Goal: Task Accomplishment & Management: Complete application form

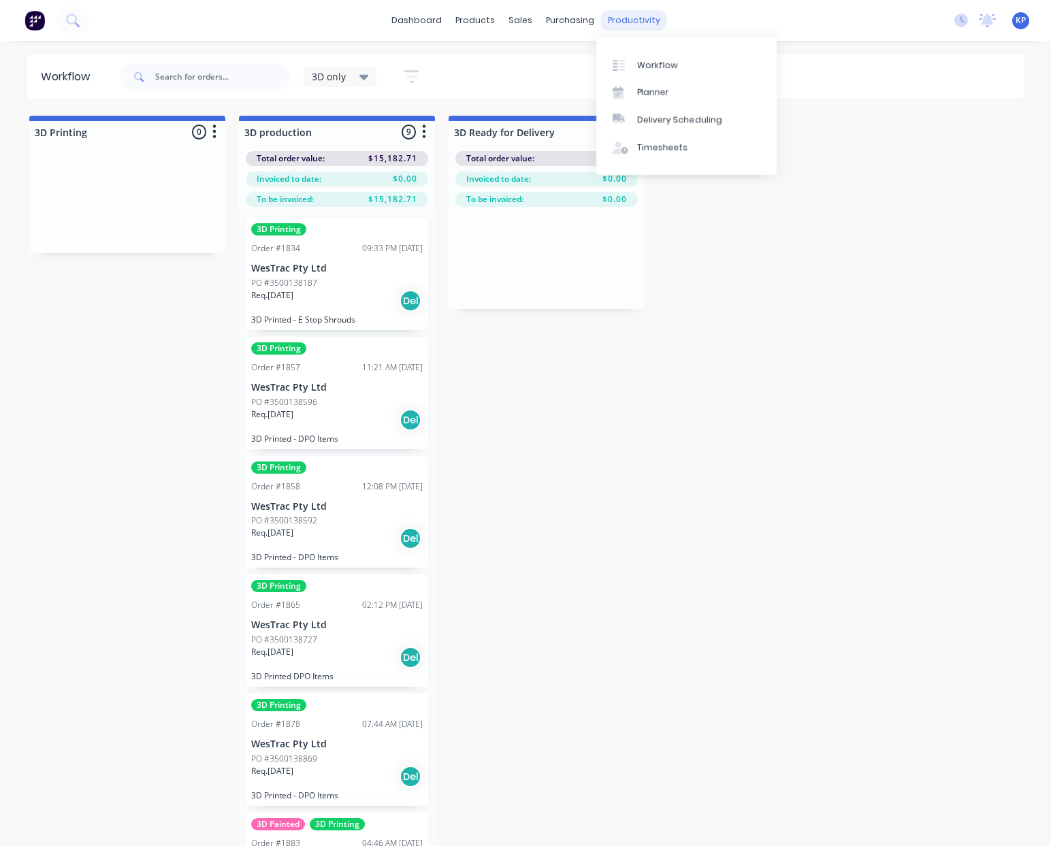
click at [638, 19] on div "productivity" at bounding box center [634, 20] width 66 height 20
click at [651, 147] on div "Timesheets" at bounding box center [662, 148] width 51 height 12
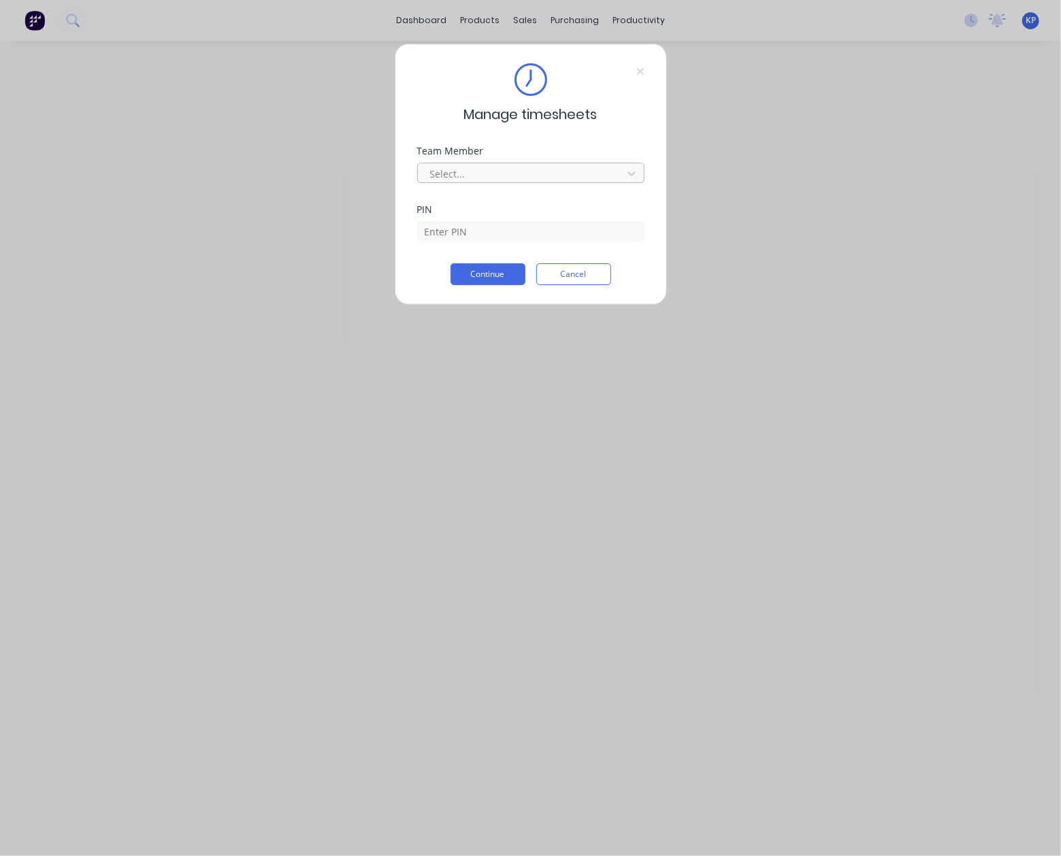
click at [447, 177] on div at bounding box center [522, 173] width 186 height 17
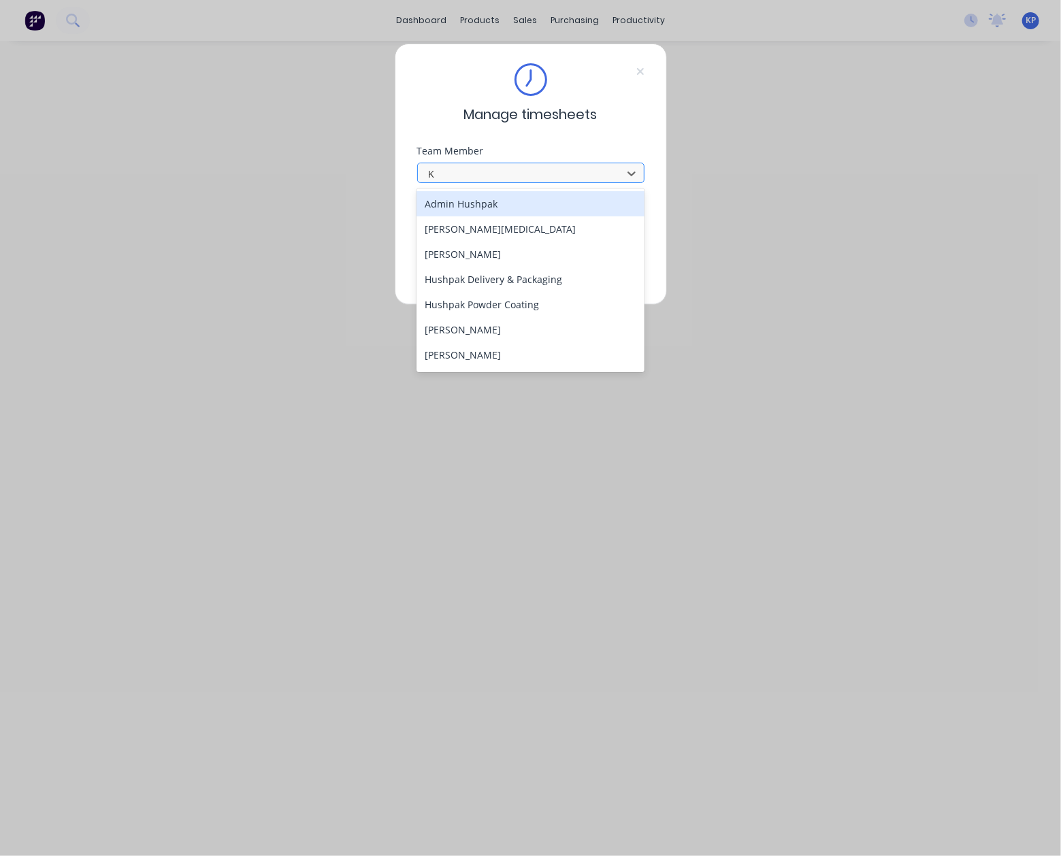
type input "KA"
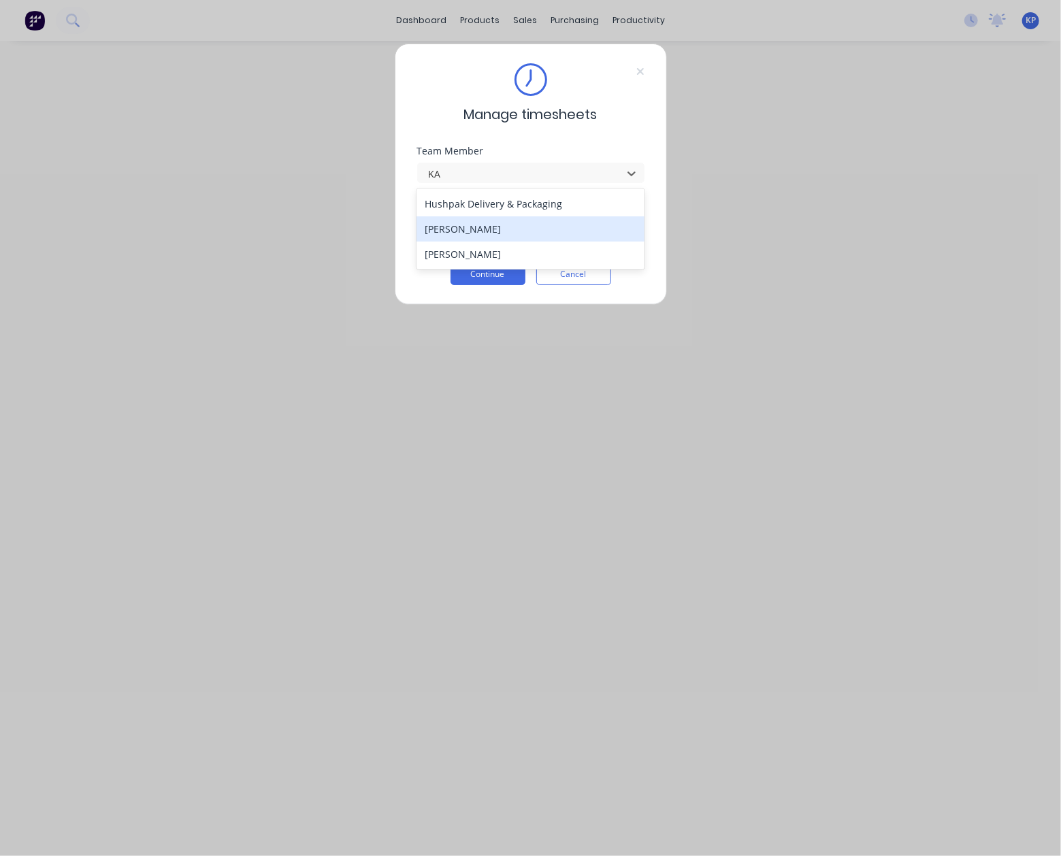
click at [471, 227] on div "[PERSON_NAME]" at bounding box center [530, 228] width 228 height 25
click at [470, 241] on input at bounding box center [530, 231] width 227 height 20
type input "8990"
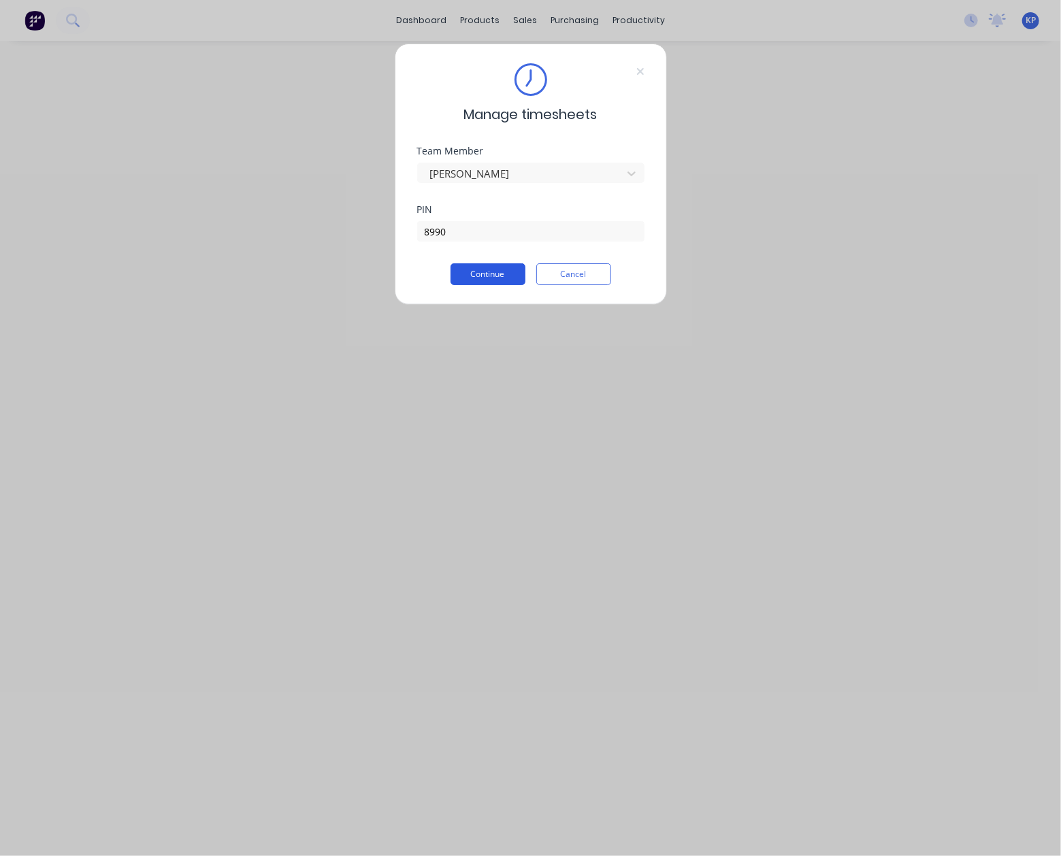
click at [499, 278] on button "Continue" at bounding box center [487, 274] width 75 height 22
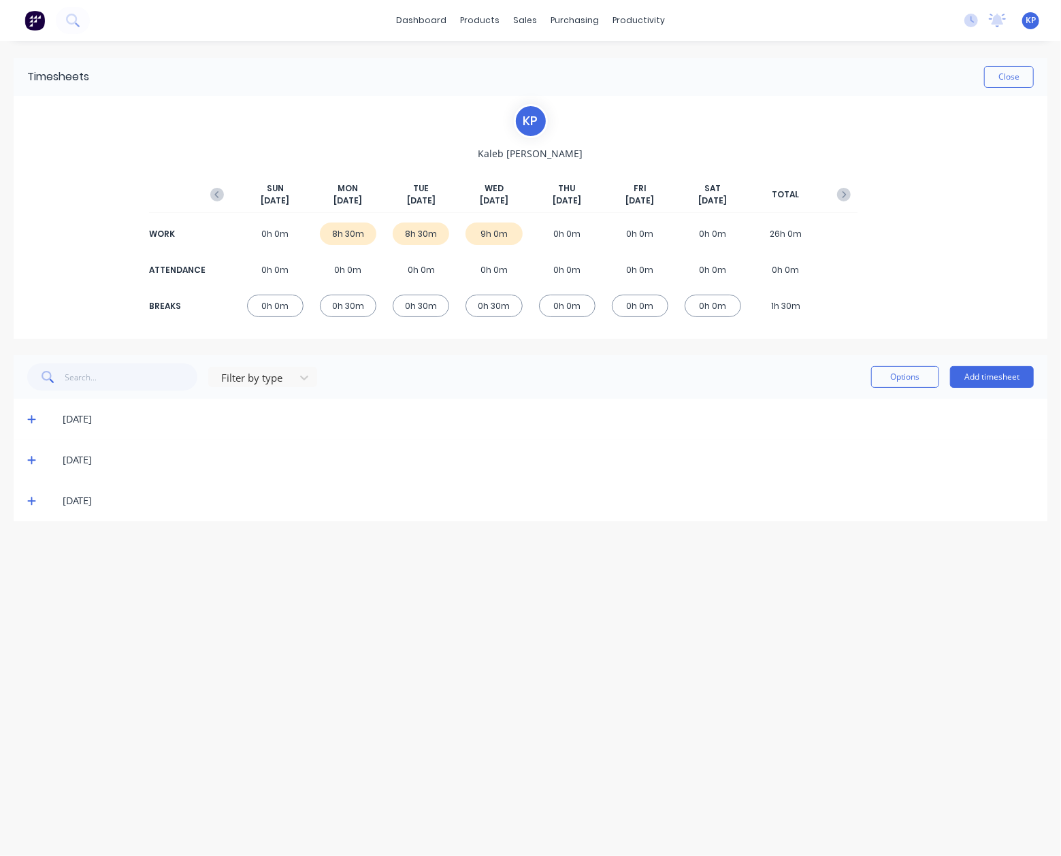
click at [33, 499] on icon at bounding box center [31, 501] width 9 height 10
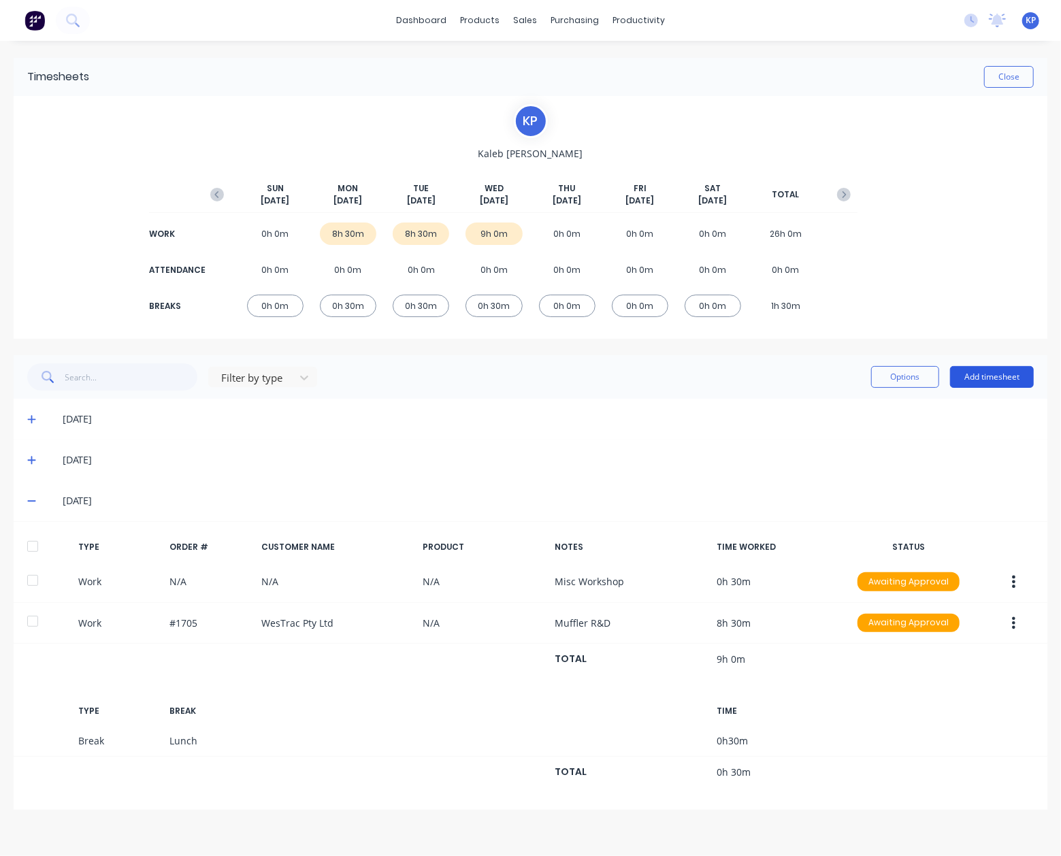
click at [1010, 378] on button "Add timesheet" at bounding box center [992, 377] width 84 height 22
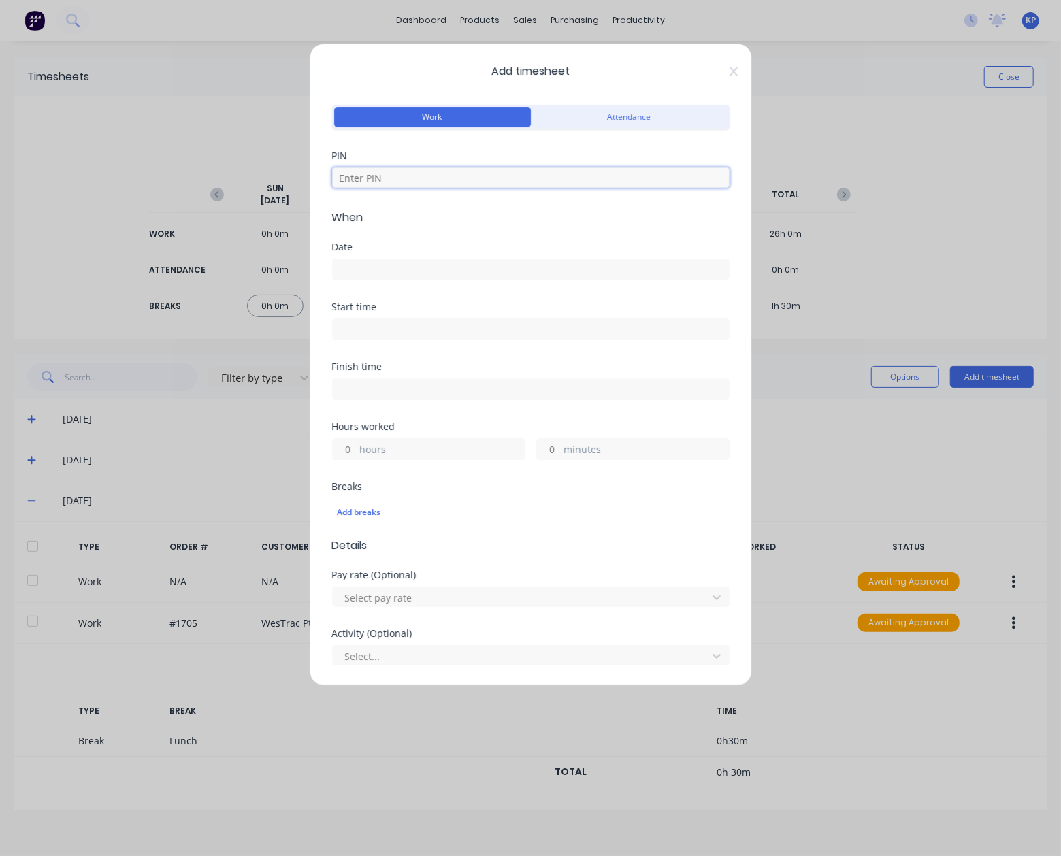
click at [385, 184] on input at bounding box center [530, 177] width 397 height 20
type input "8990"
click at [358, 242] on form "Work Attendance PIN 8990 When Date Start time Finish time Hours worked hours mi…" at bounding box center [530, 577] width 397 height 952
click at [358, 248] on div "Date" at bounding box center [530, 247] width 397 height 10
click at [375, 260] on input at bounding box center [531, 269] width 396 height 20
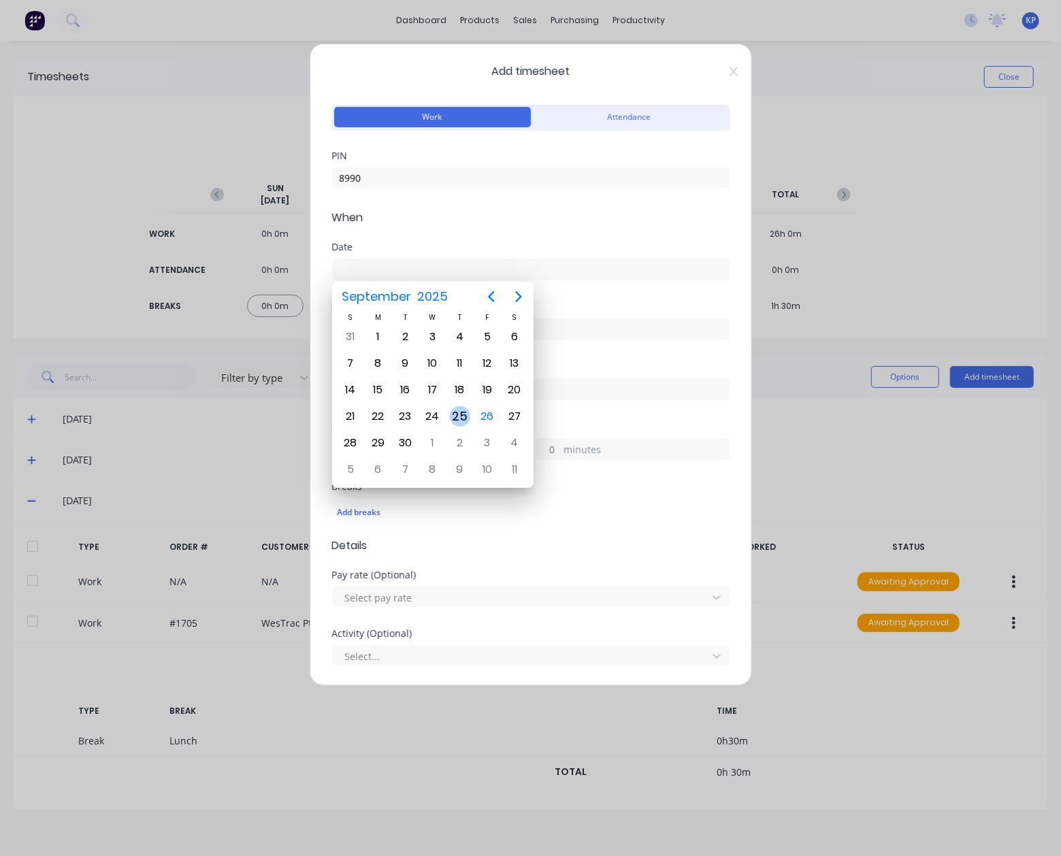
click at [459, 408] on div "25" at bounding box center [460, 416] width 20 height 20
type input "[DATE]"
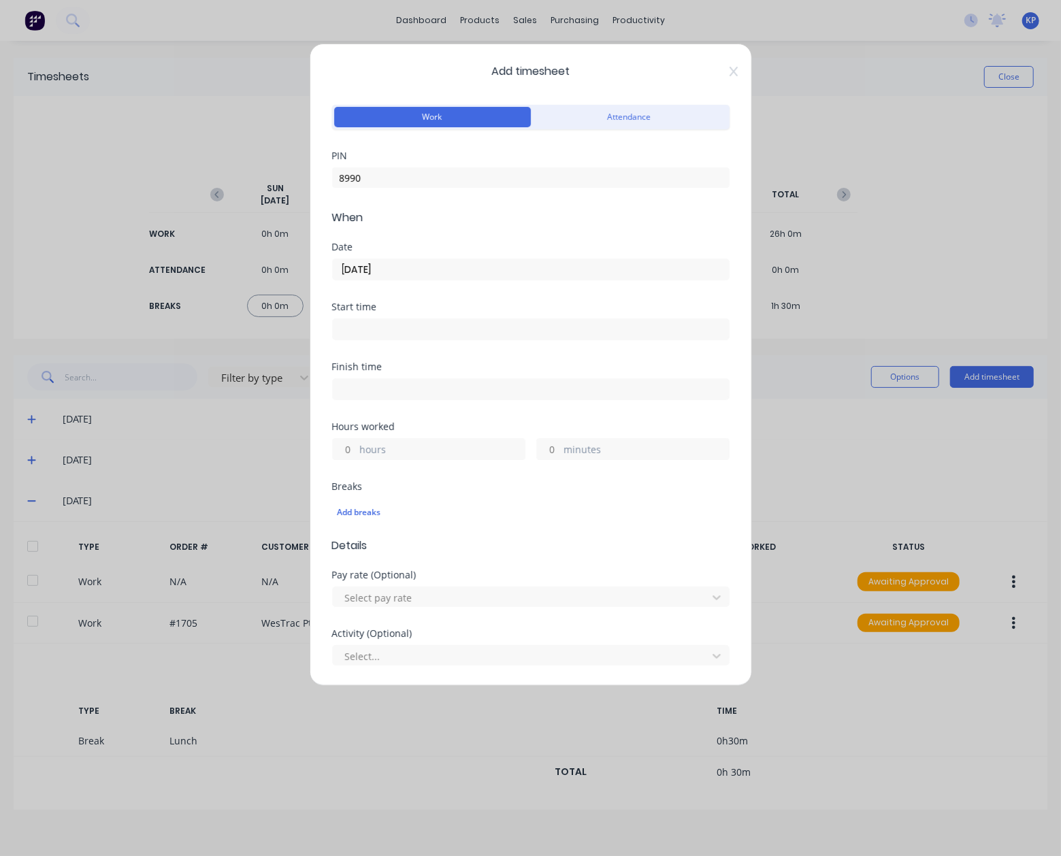
click at [399, 310] on div "Start time" at bounding box center [530, 307] width 397 height 10
click at [399, 318] on label at bounding box center [530, 329] width 397 height 22
click at [399, 319] on input at bounding box center [531, 329] width 396 height 20
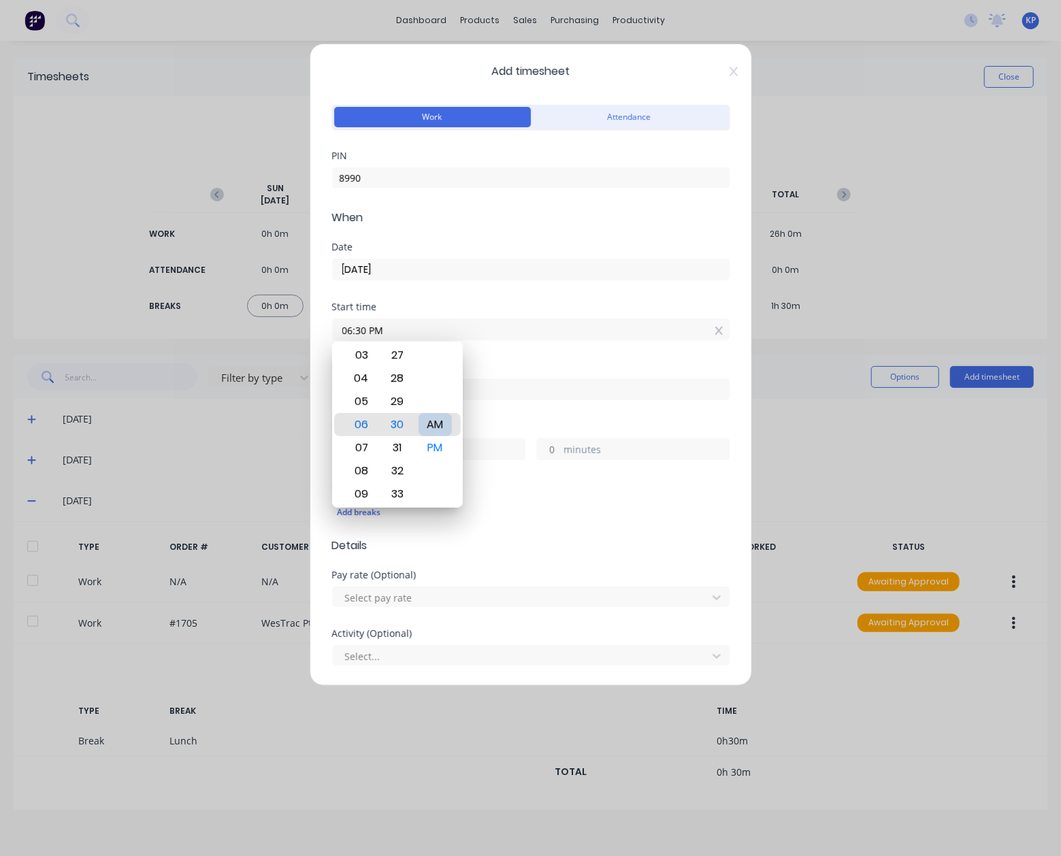
type input "06:30 AM"
click at [437, 427] on div "AM" at bounding box center [434, 424] width 33 height 23
click at [506, 415] on div "Finish time" at bounding box center [530, 392] width 397 height 60
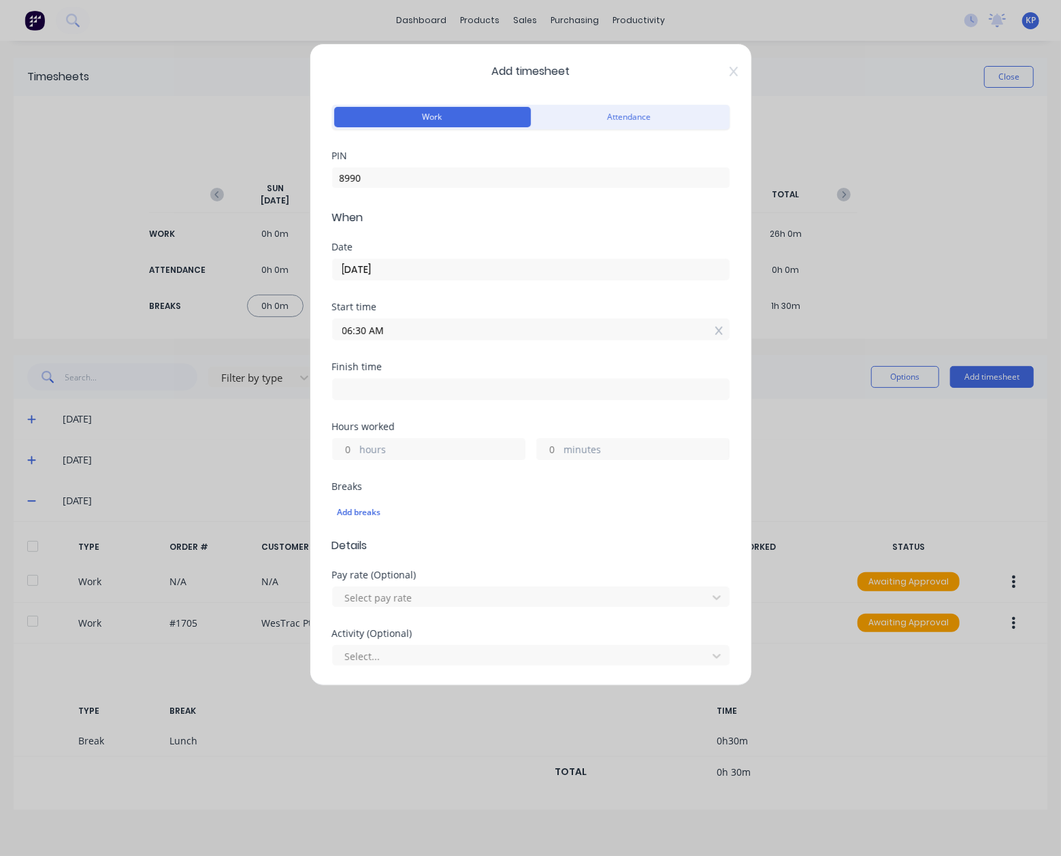
click at [399, 395] on input at bounding box center [531, 389] width 396 height 20
type input "12:54 PM"
type input "6"
type input "24"
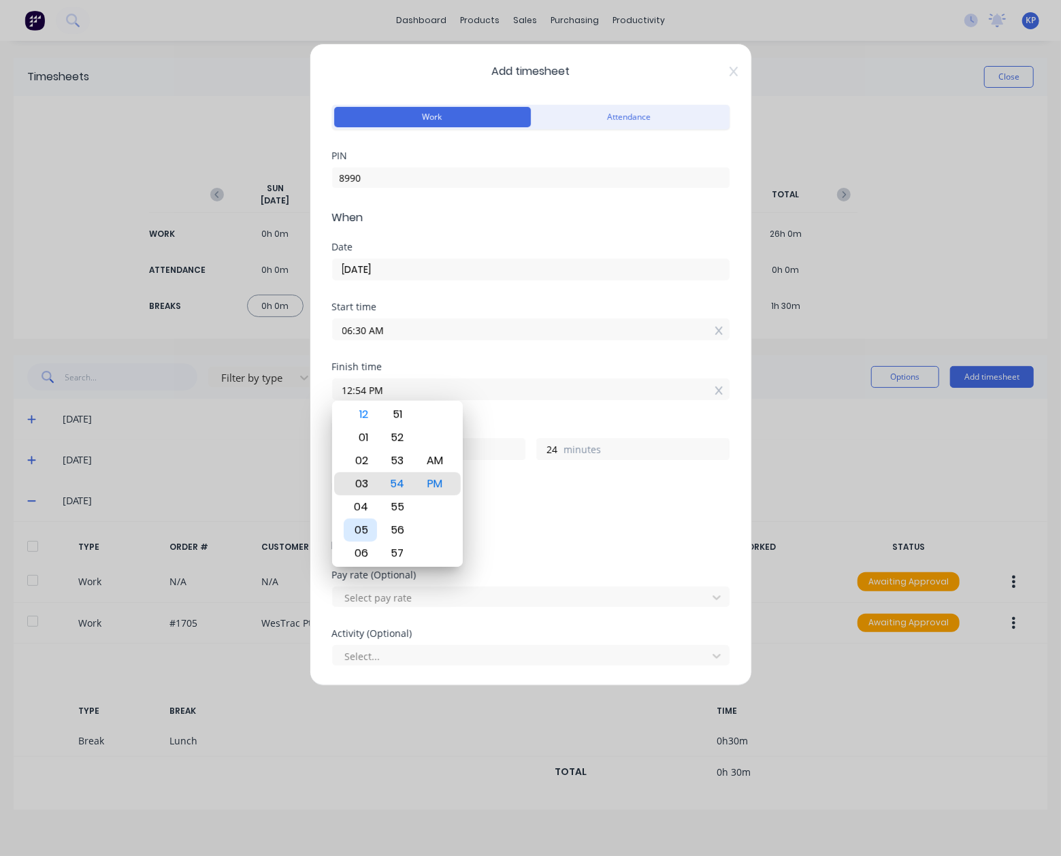
type input "04:54 PM"
type input "10"
type input "05:54 PM"
type input "11"
type input "07:54 PM"
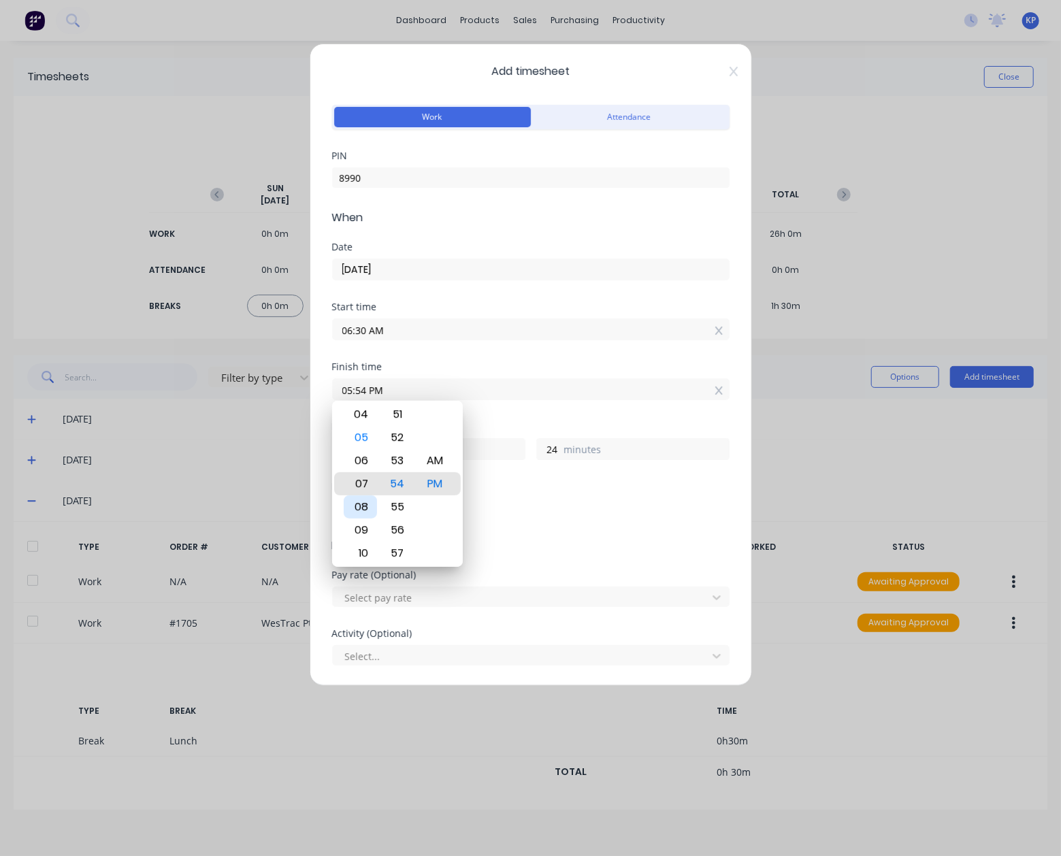
type input "13"
type input "07:36 PM"
type input "6"
type input "07:16 PM"
type input "12"
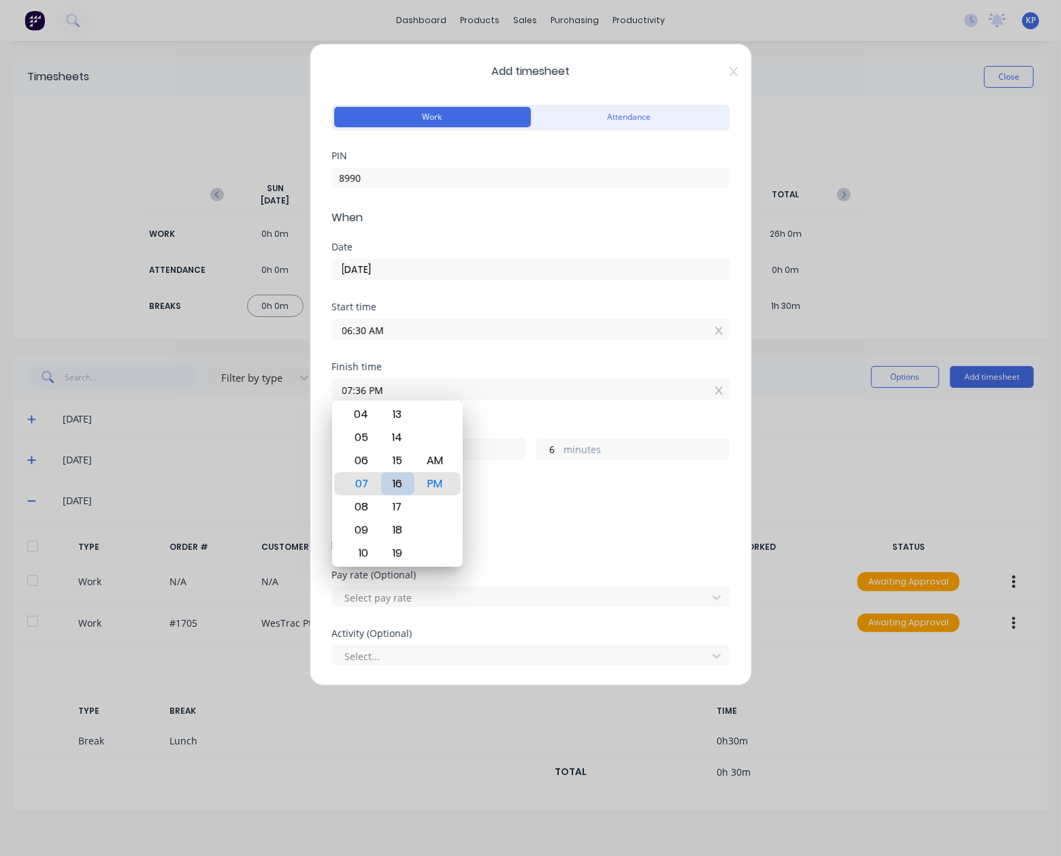
type input "46"
type input "07:10 PM"
type input "40"
type input "07:03 PM"
type input "33"
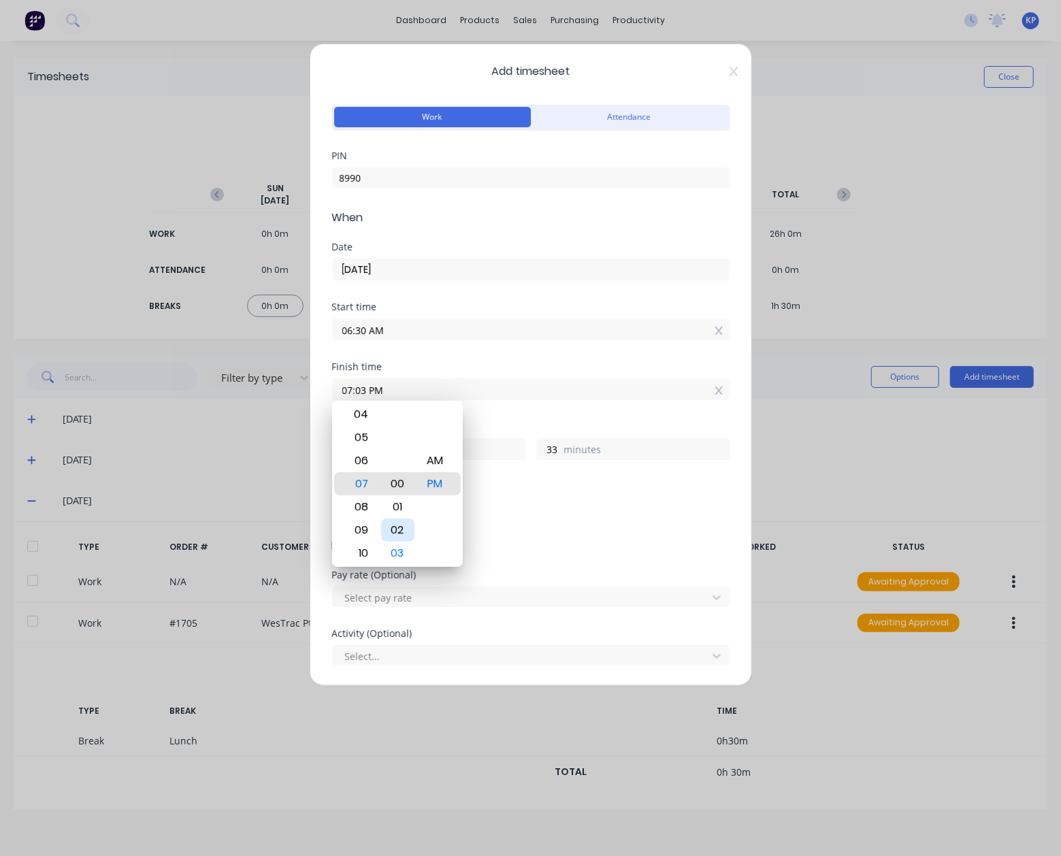
type input "07:00 PM"
type input "30"
click at [441, 459] on div "AM" at bounding box center [434, 460] width 33 height 23
type input "07:00 AM"
type input "0"
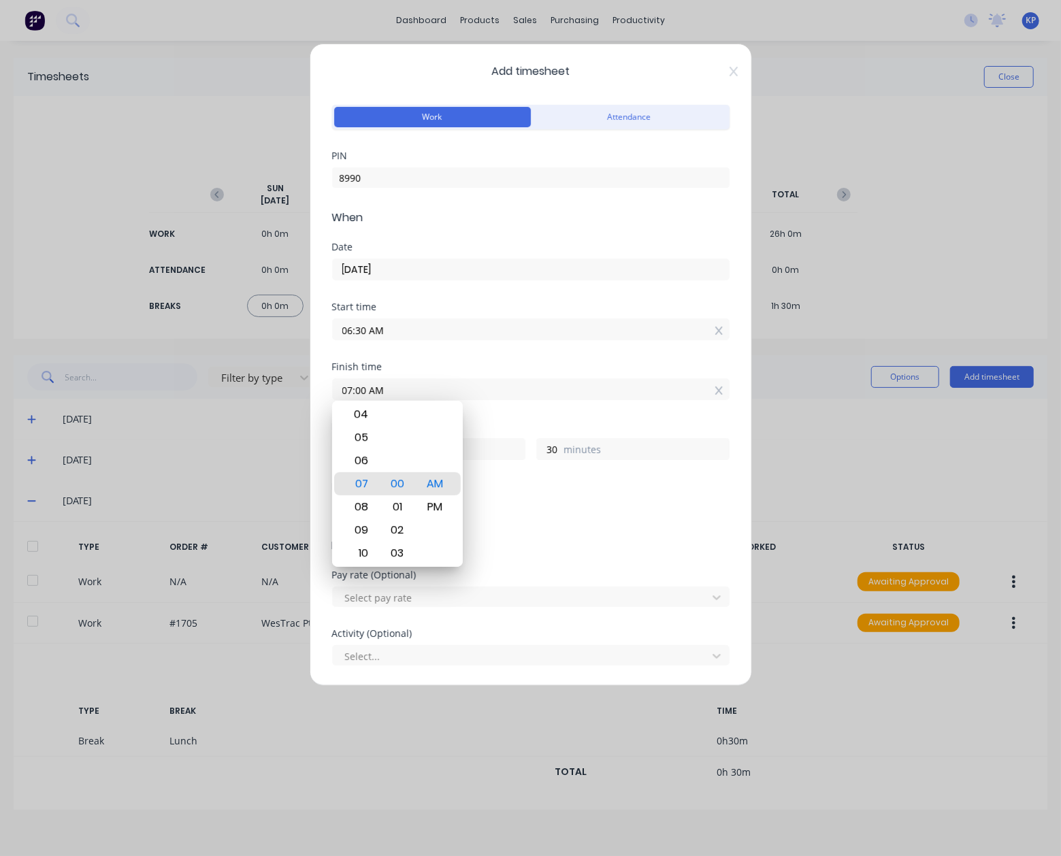
click at [529, 489] on div "Breaks Add breaks" at bounding box center [530, 504] width 397 height 45
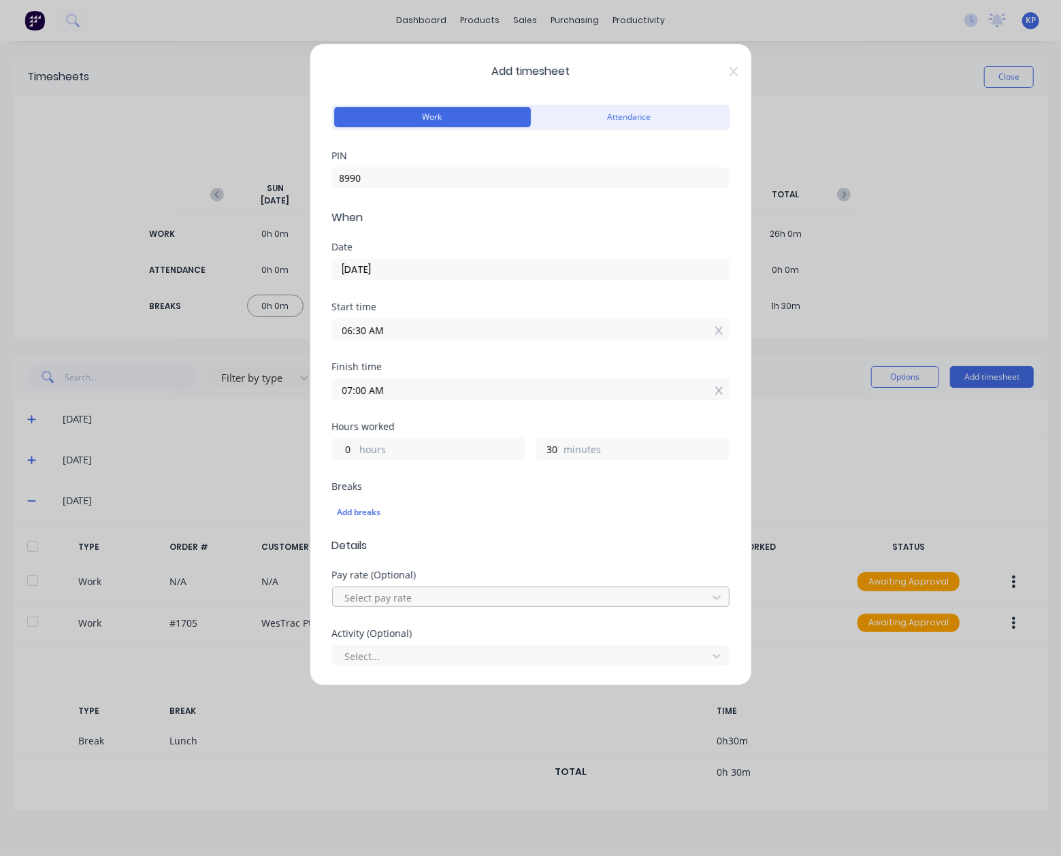
click at [392, 597] on div at bounding box center [522, 597] width 357 height 17
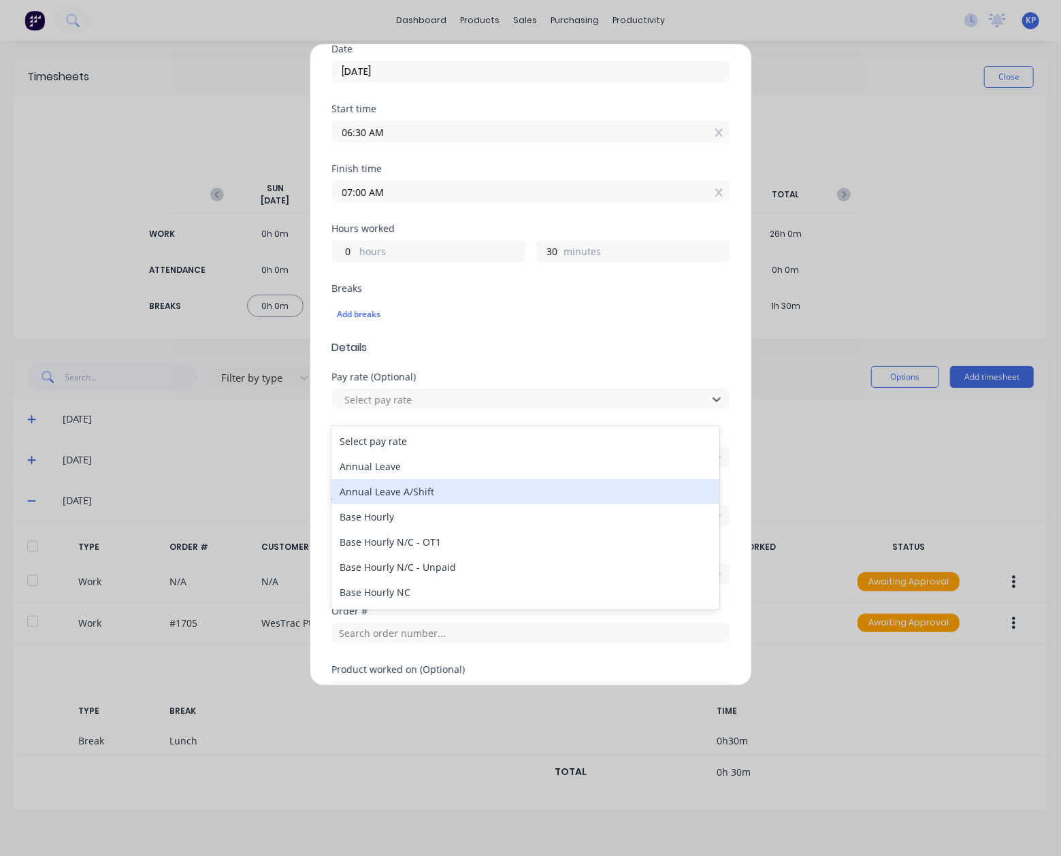
scroll to position [204, 0]
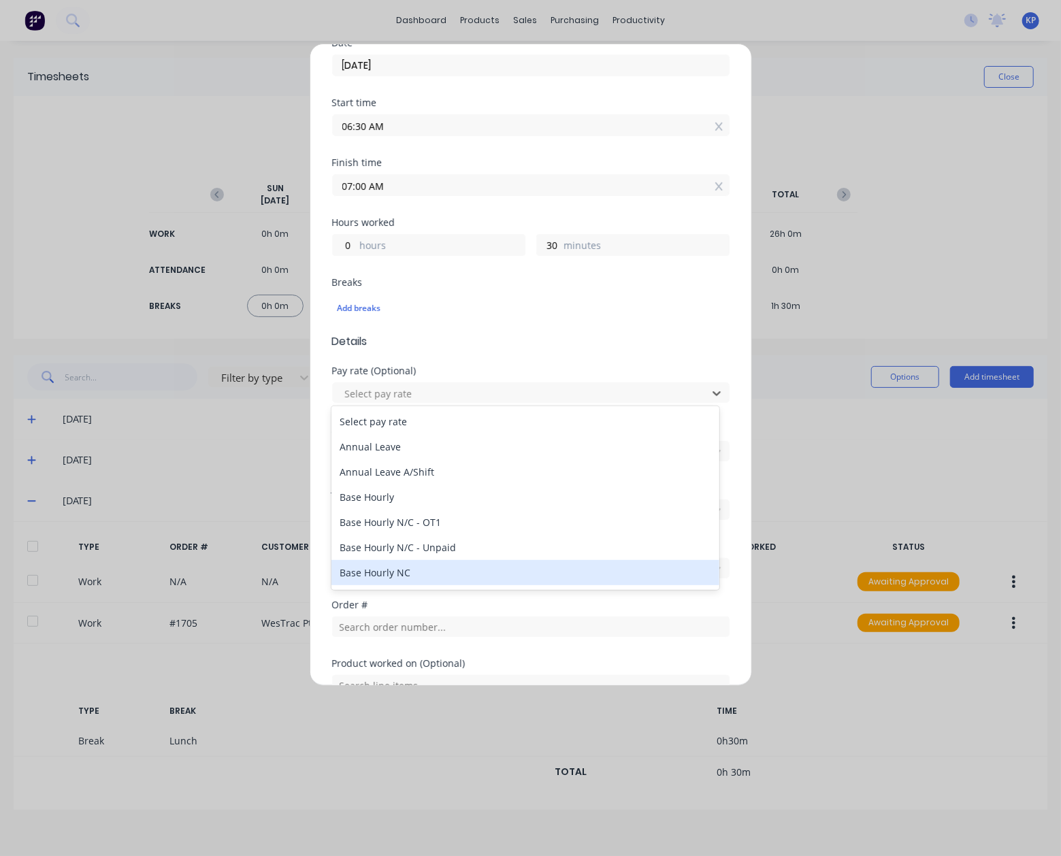
click at [410, 576] on div "Base Hourly NC" at bounding box center [524, 572] width 387 height 25
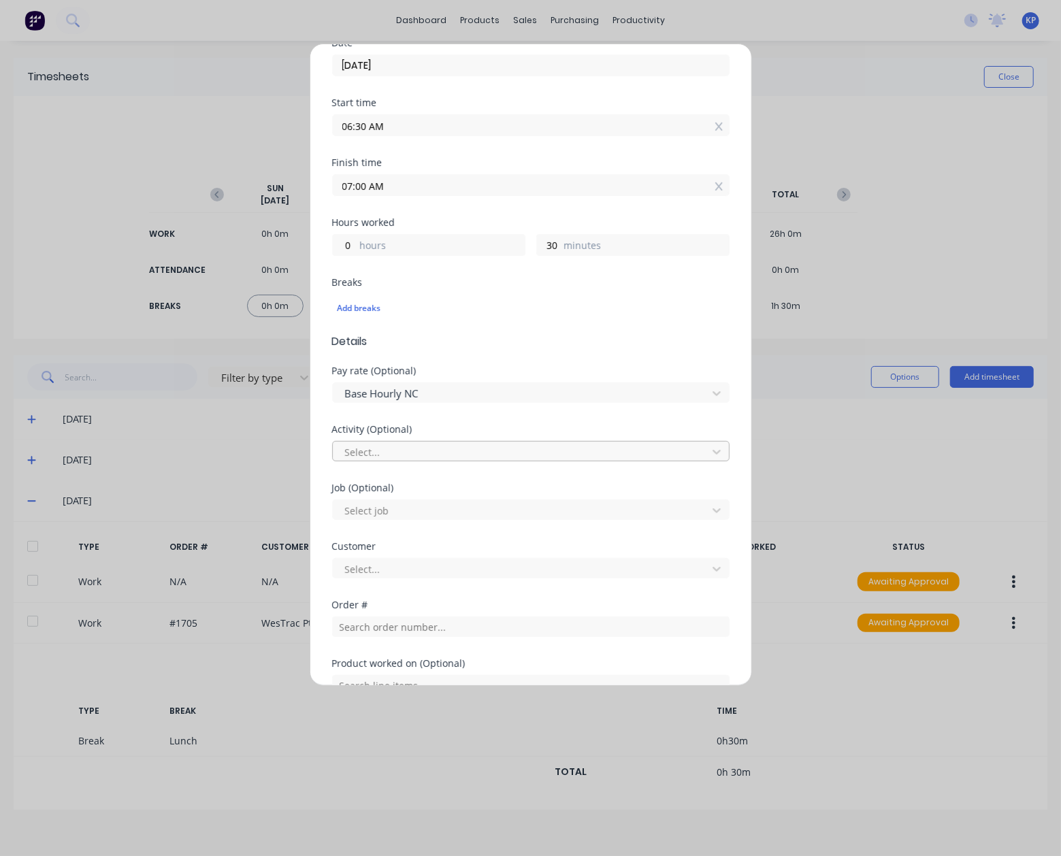
click at [404, 455] on div at bounding box center [522, 452] width 357 height 17
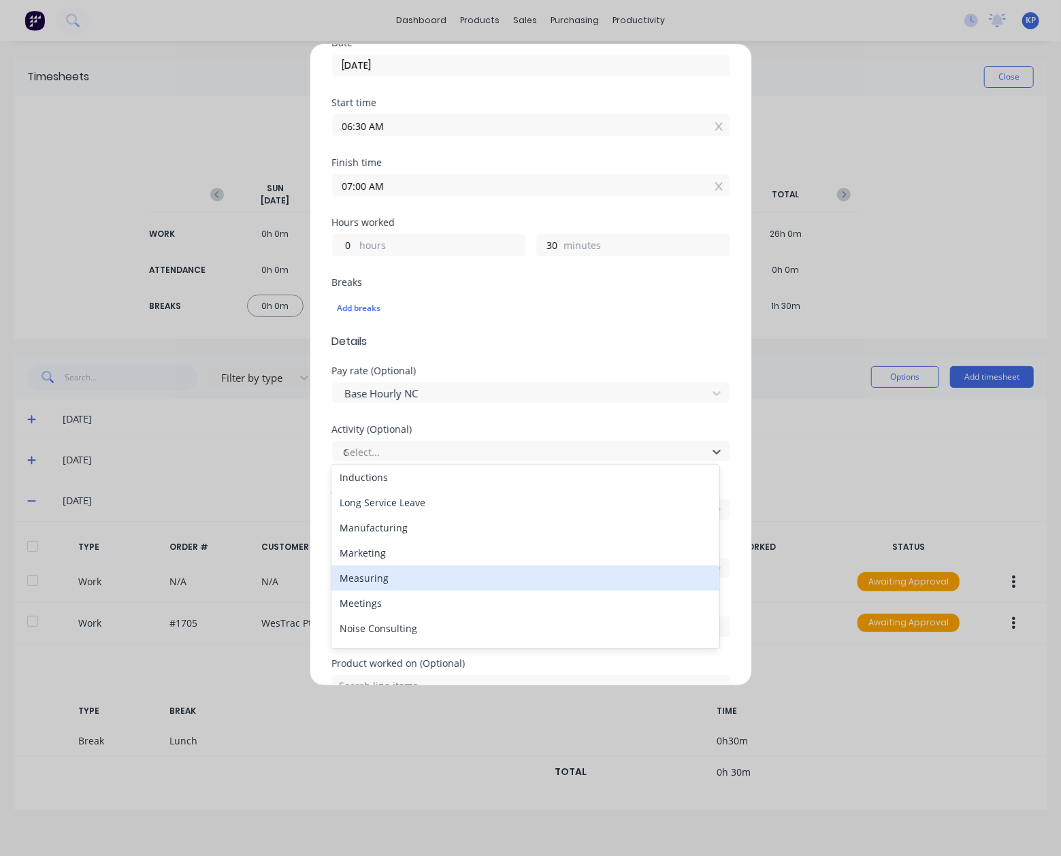
scroll to position [78, 0]
type input "GE"
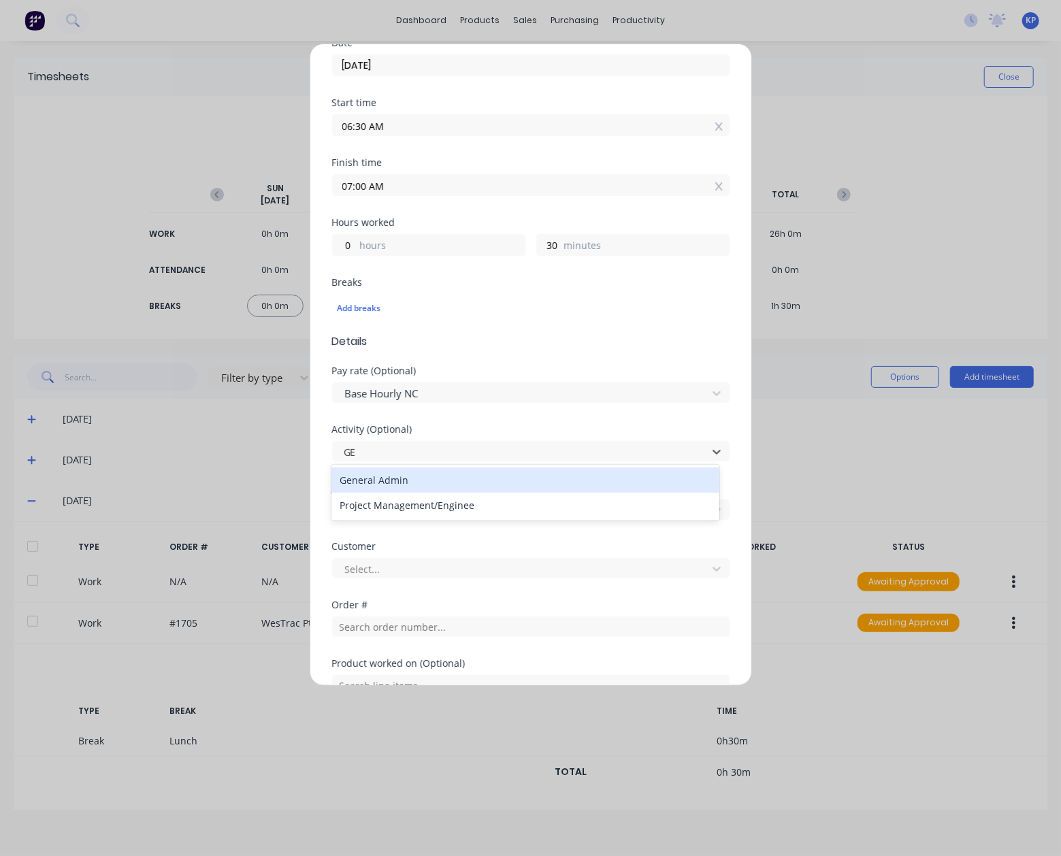
click at [410, 485] on div "General Admin" at bounding box center [524, 479] width 387 height 25
click at [396, 507] on div at bounding box center [522, 510] width 357 height 17
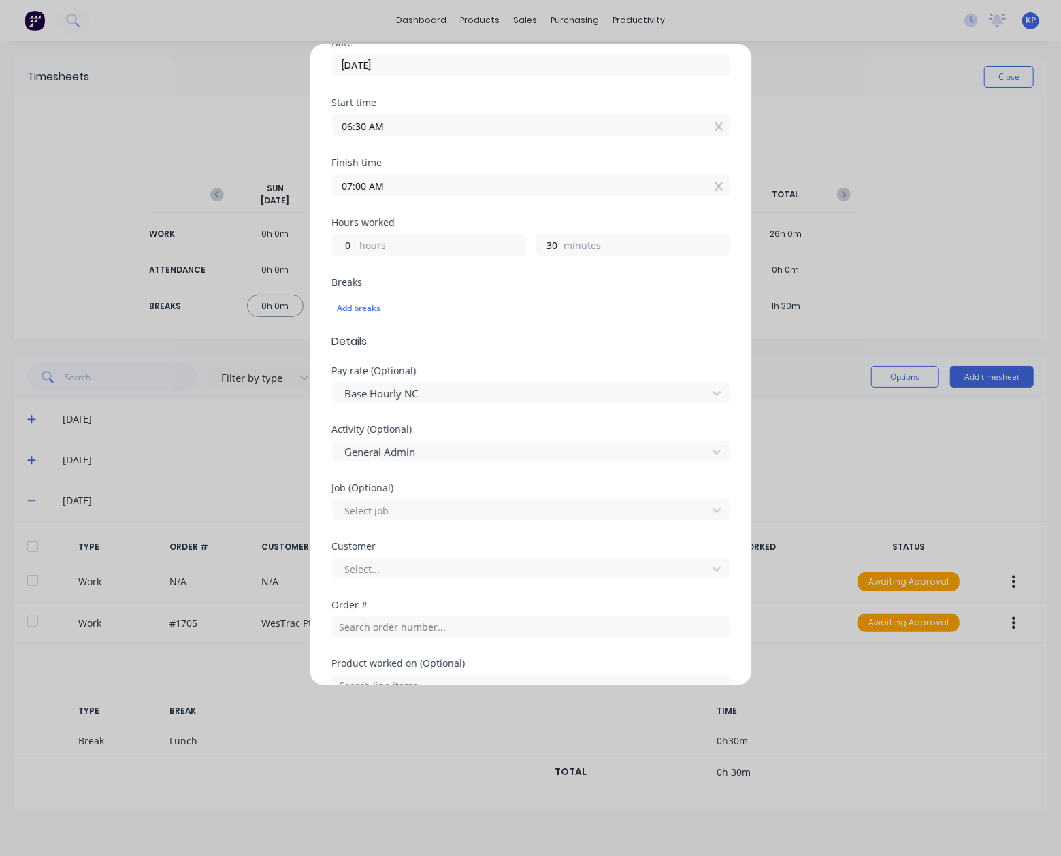
click at [420, 480] on div "Activity (Optional) General Admin" at bounding box center [530, 454] width 397 height 59
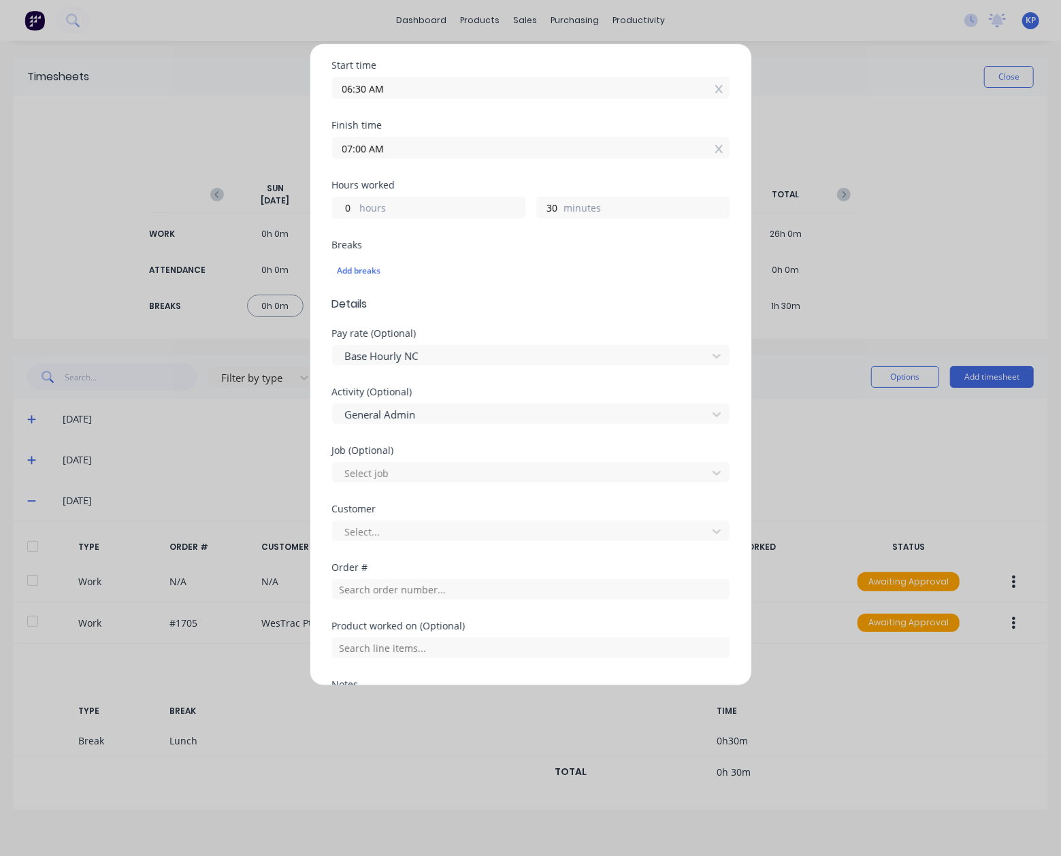
scroll to position [272, 0]
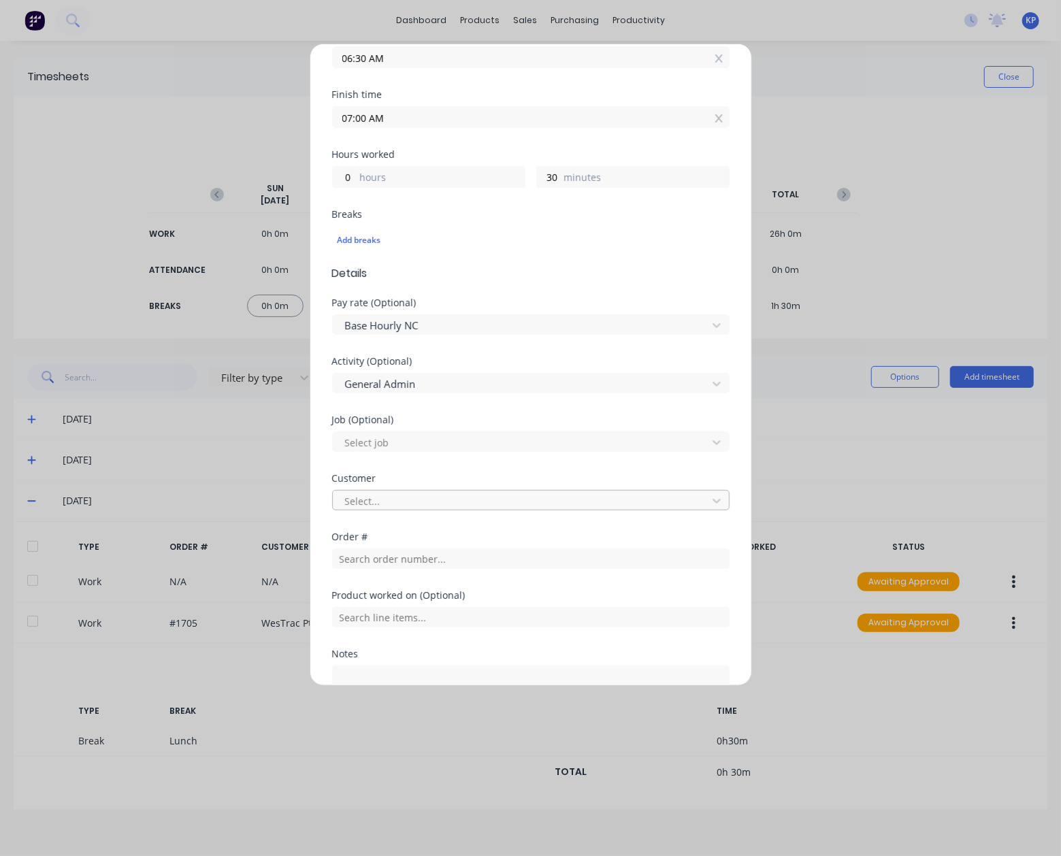
click at [414, 506] on div at bounding box center [522, 501] width 357 height 17
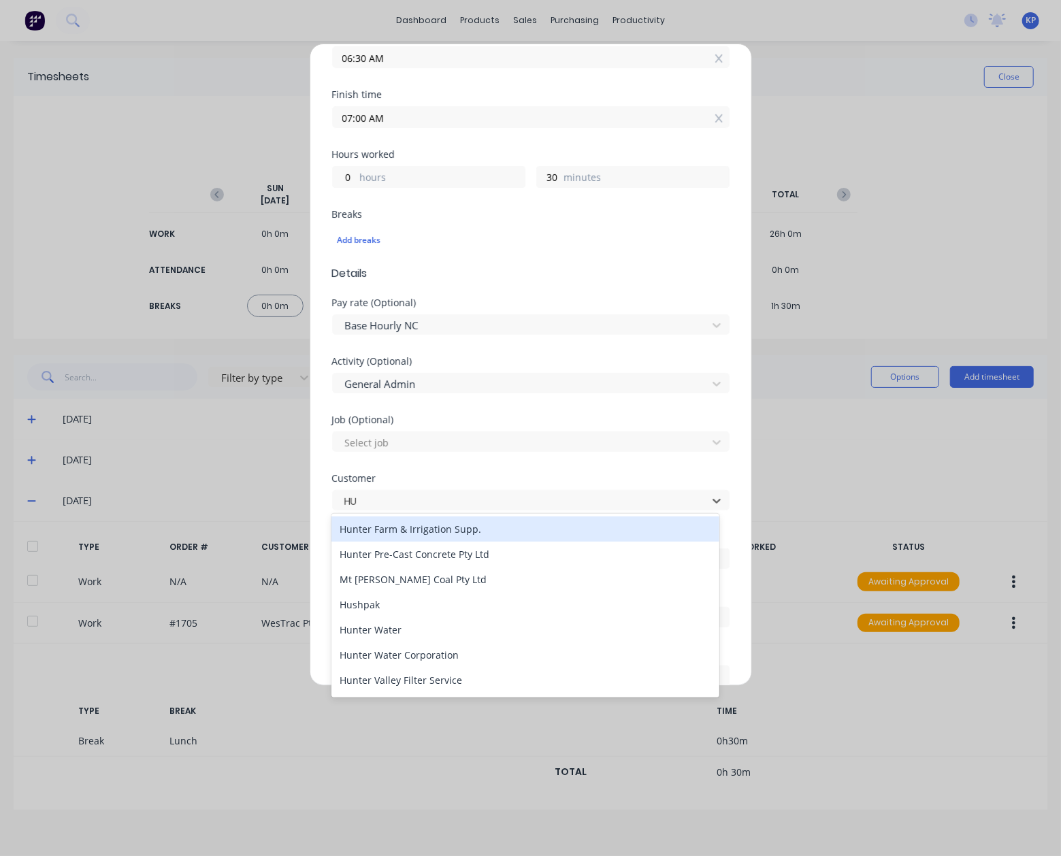
type input "HUS"
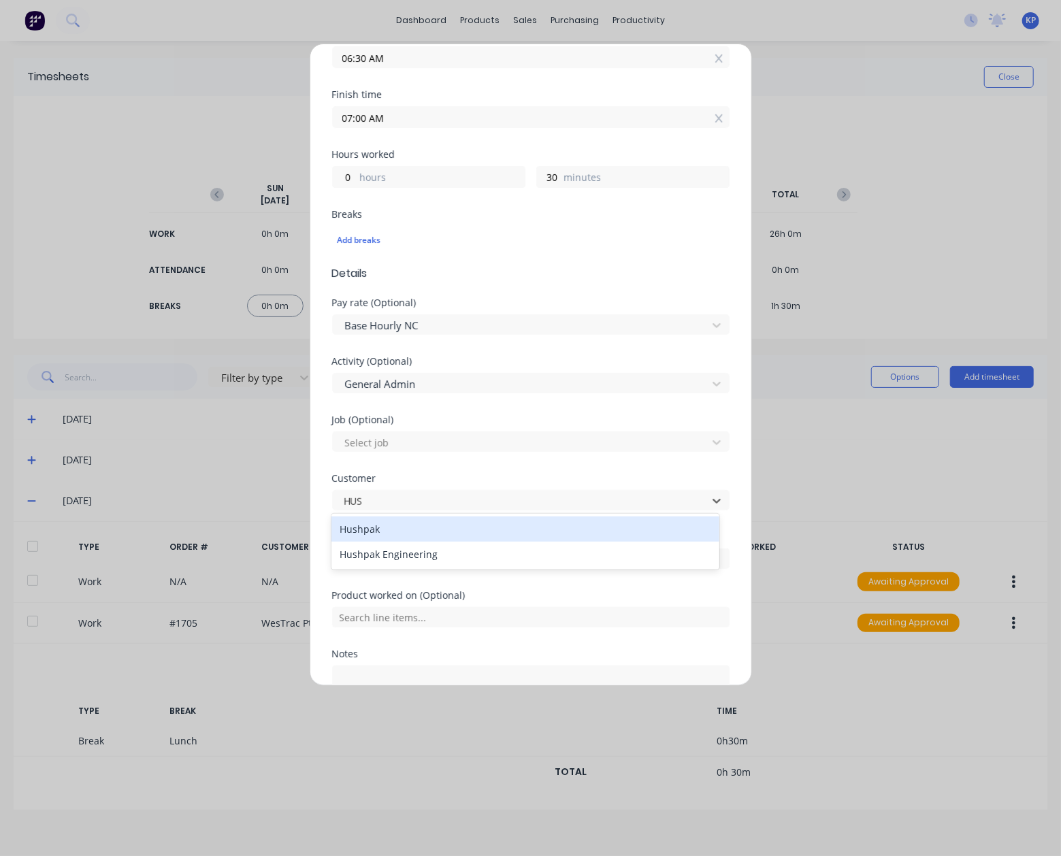
click at [410, 529] on div "Hushpak" at bounding box center [524, 528] width 387 height 25
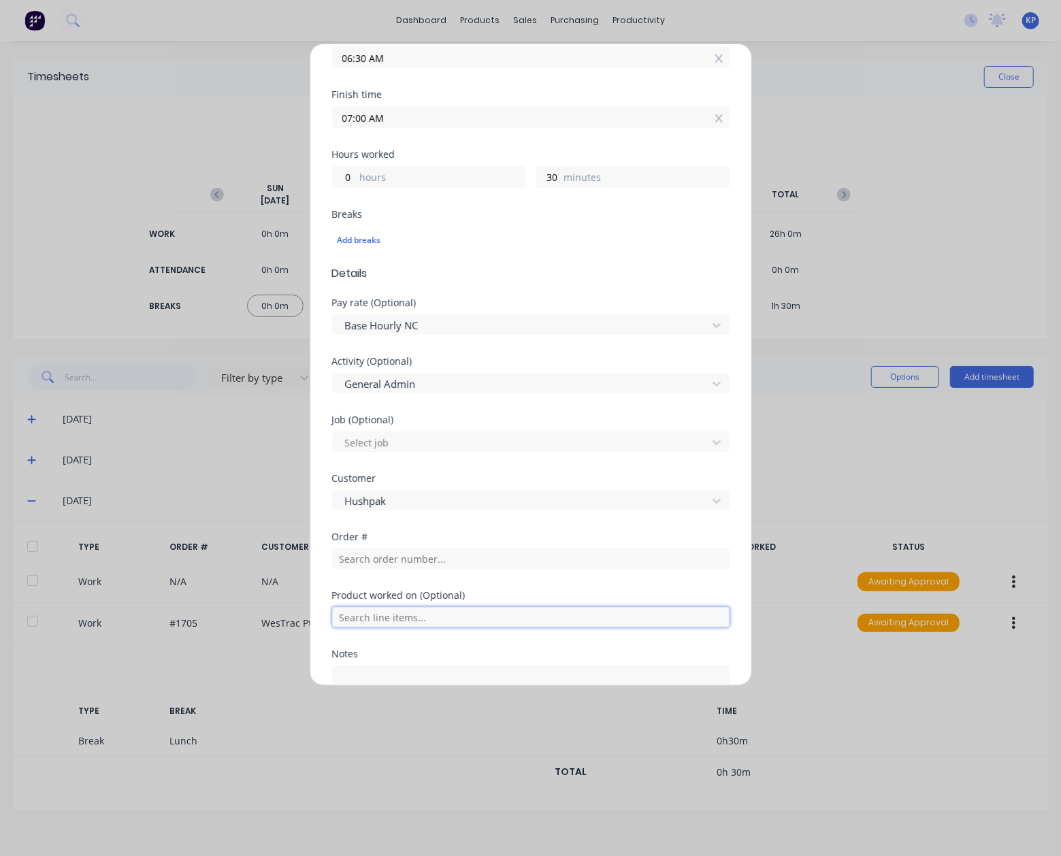
click at [397, 611] on input "text" at bounding box center [530, 617] width 397 height 20
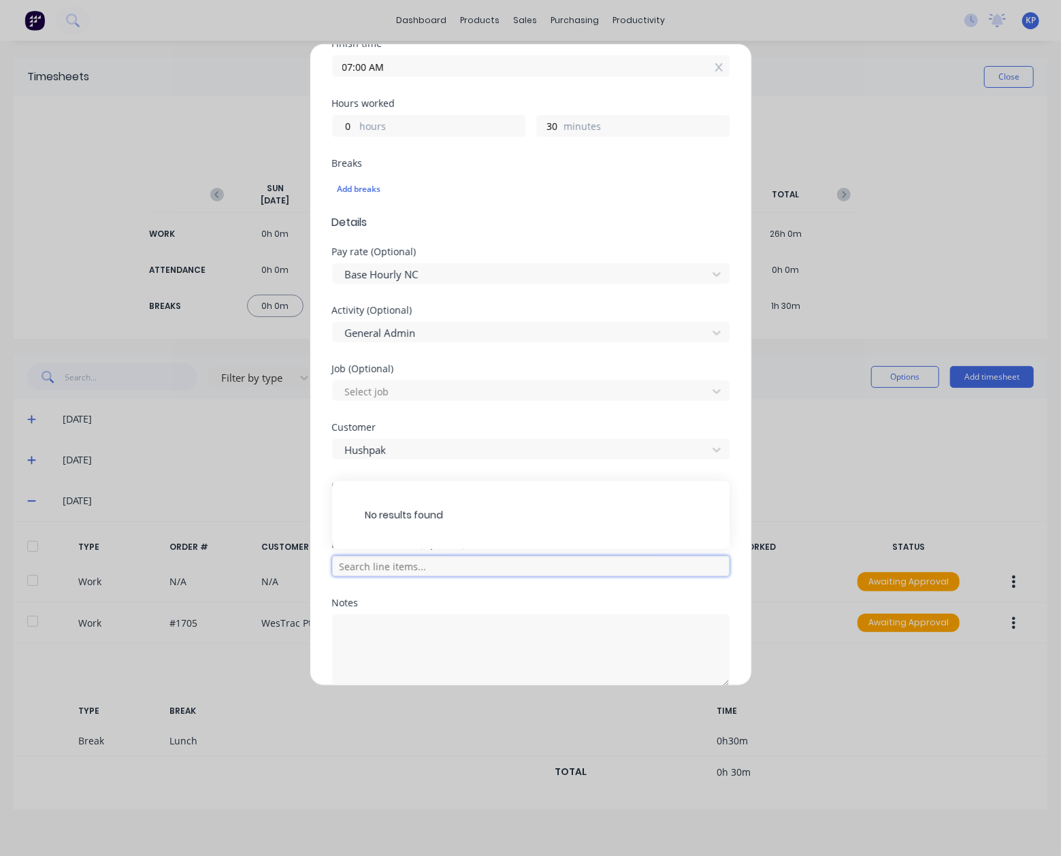
scroll to position [385, 0]
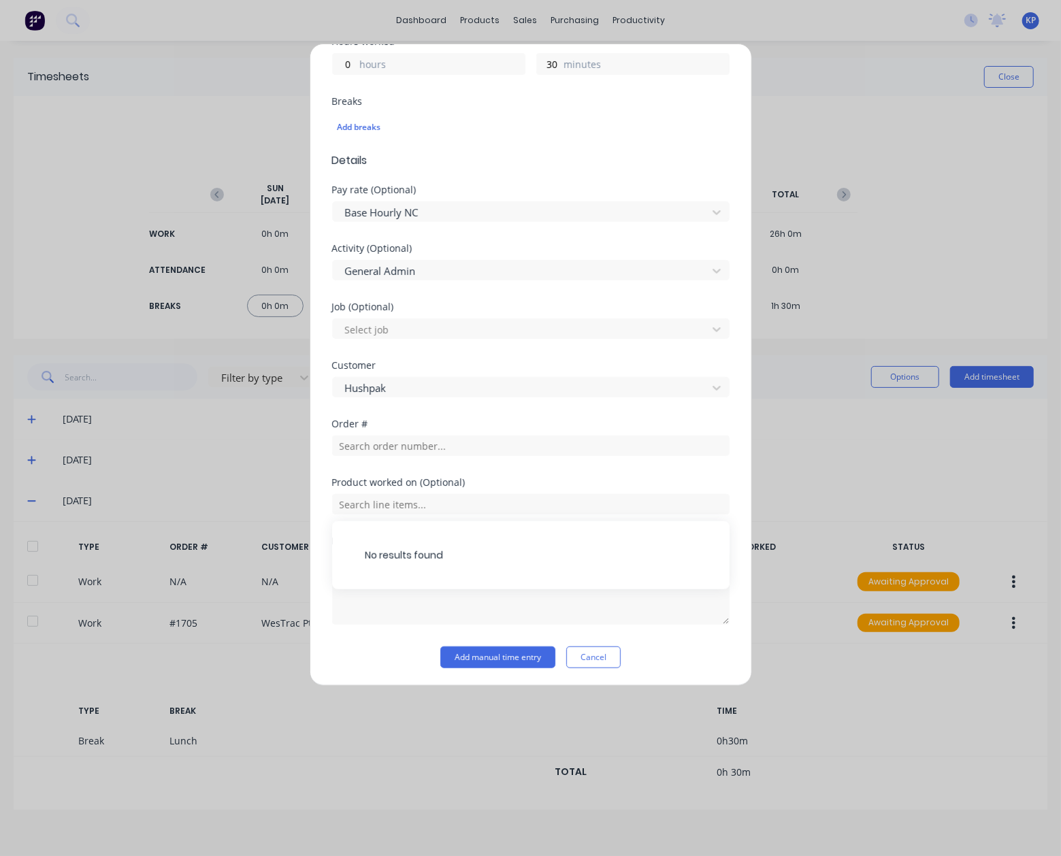
click at [414, 563] on div "No results found" at bounding box center [530, 555] width 397 height 68
drag, startPoint x: 412, startPoint y: 610, endPoint x: 413, endPoint y: 587, distance: 23.2
click at [412, 610] on textarea at bounding box center [530, 588] width 397 height 72
type textarea "s"
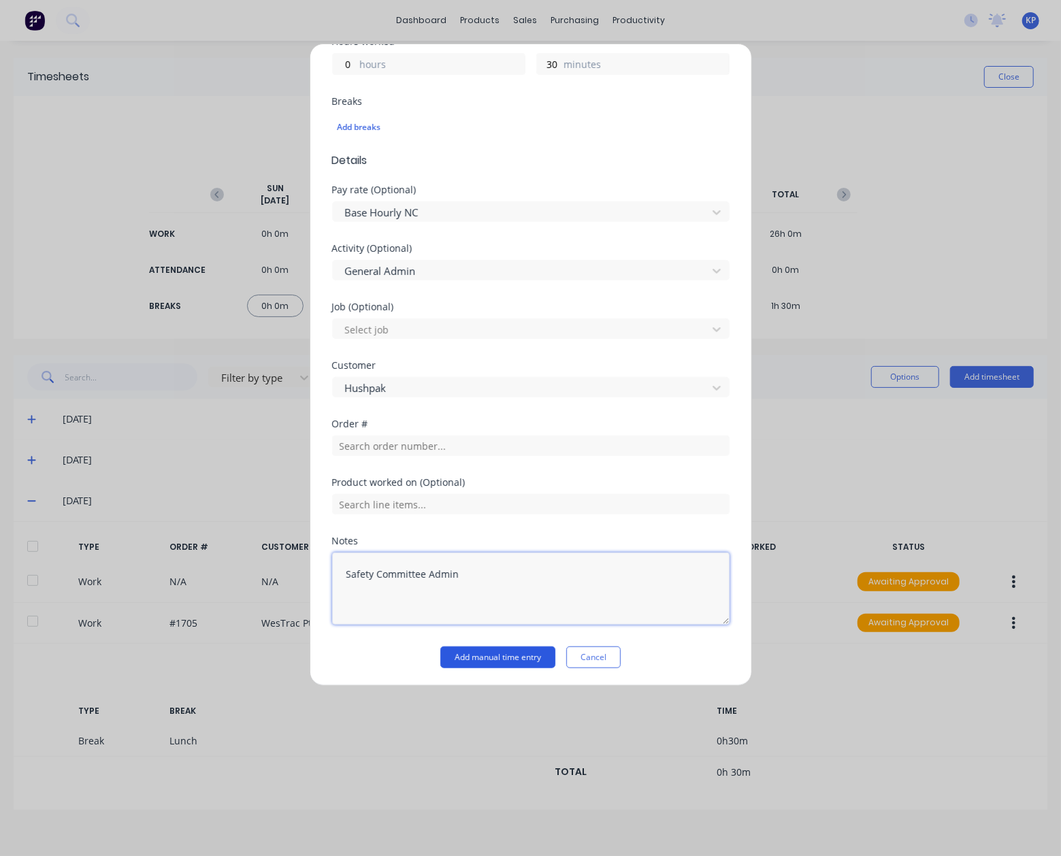
type textarea "Safety Committee Admin"
click at [494, 653] on button "Add manual time entry" at bounding box center [497, 657] width 115 height 22
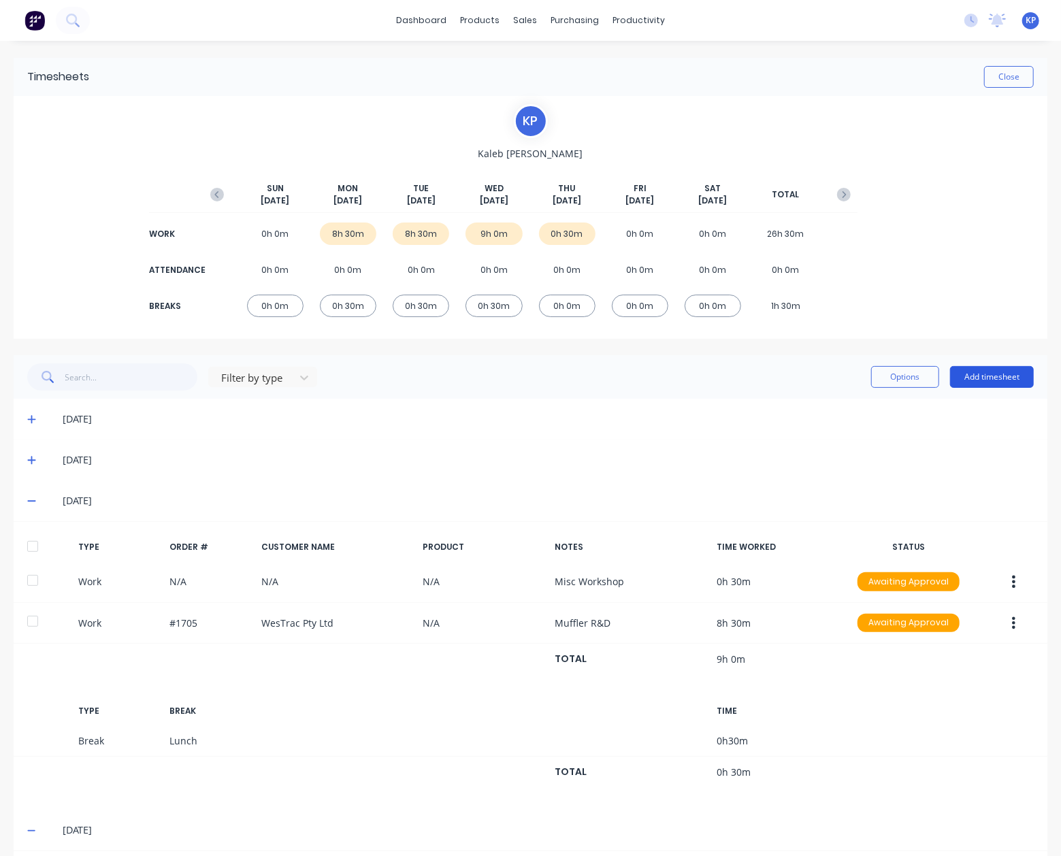
click at [963, 378] on button "Add timesheet" at bounding box center [992, 377] width 84 height 22
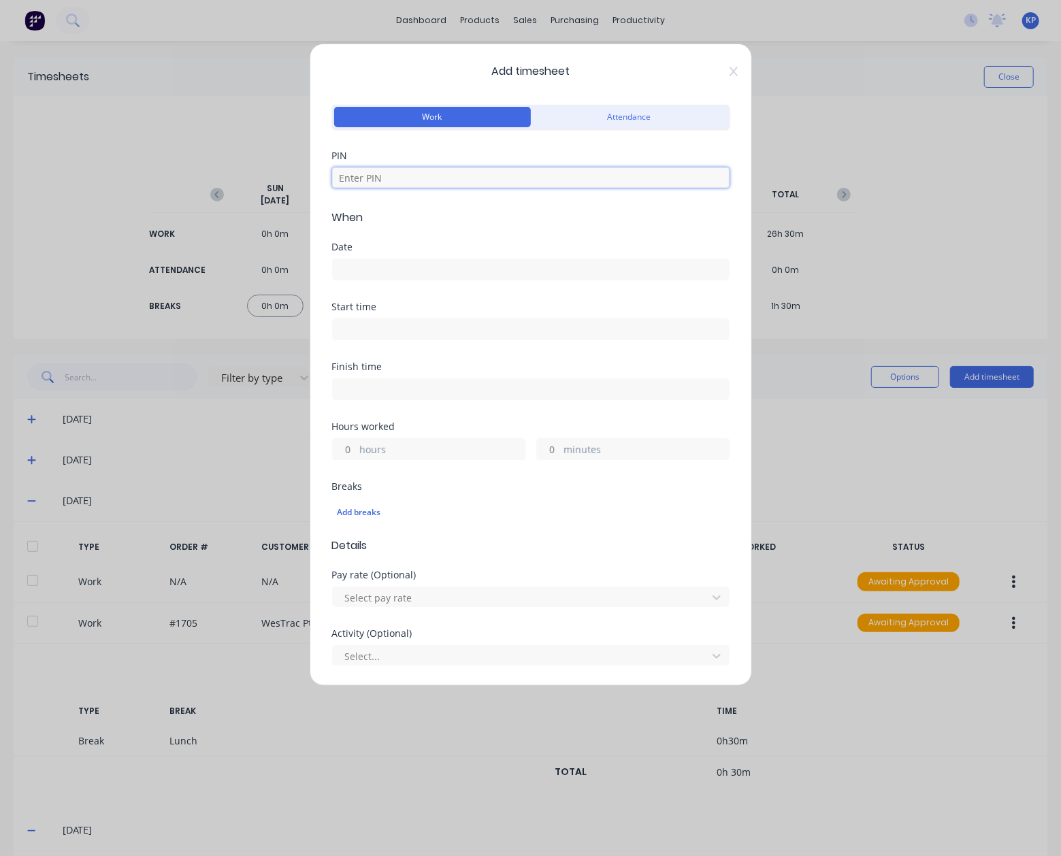
click at [352, 181] on input at bounding box center [530, 177] width 397 height 20
type input "8990"
click at [361, 274] on input at bounding box center [531, 269] width 396 height 20
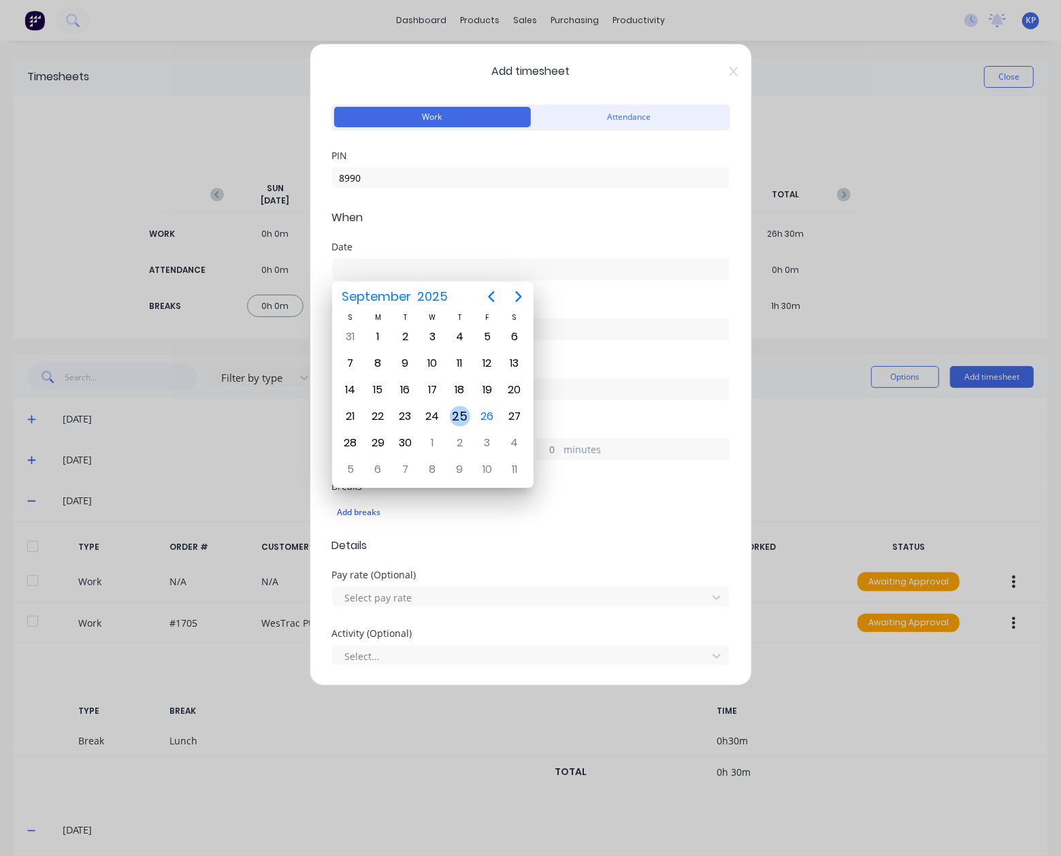
click at [468, 411] on div "25" at bounding box center [460, 416] width 20 height 20
type input "[DATE]"
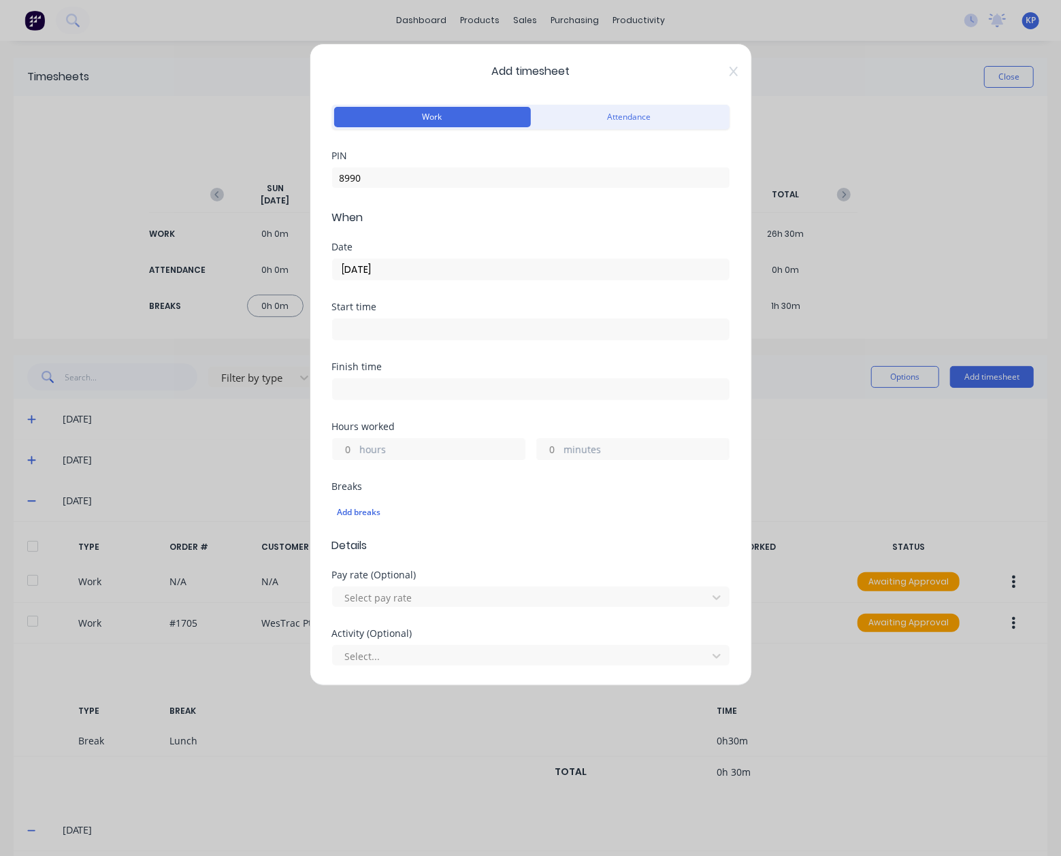
click at [377, 326] on input at bounding box center [531, 329] width 396 height 20
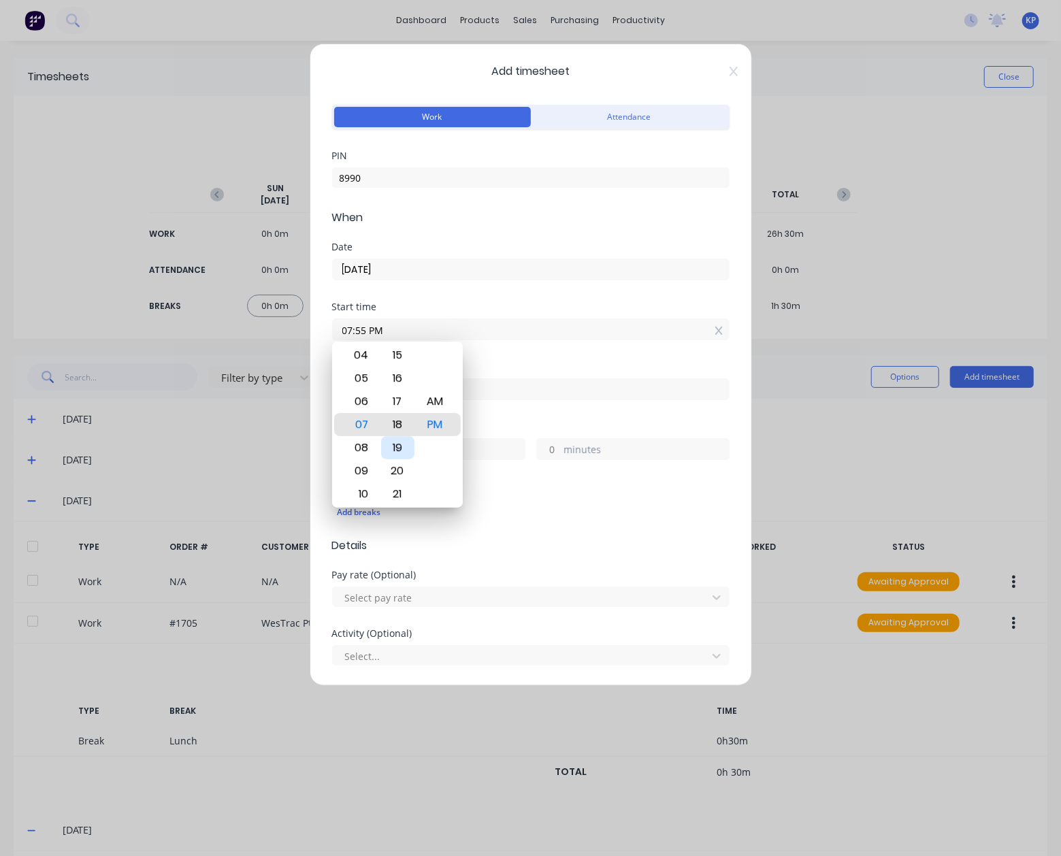
click at [396, 442] on div "00 01 02 03 04 05 06 07 08 09 10 11 12 13 14 15 16 17 18 19 20 21 22 23 24 25 2…" at bounding box center [397, 425] width 37 height 1874
type input "07:00 AM"
click at [544, 417] on div "Finish time" at bounding box center [530, 392] width 397 height 60
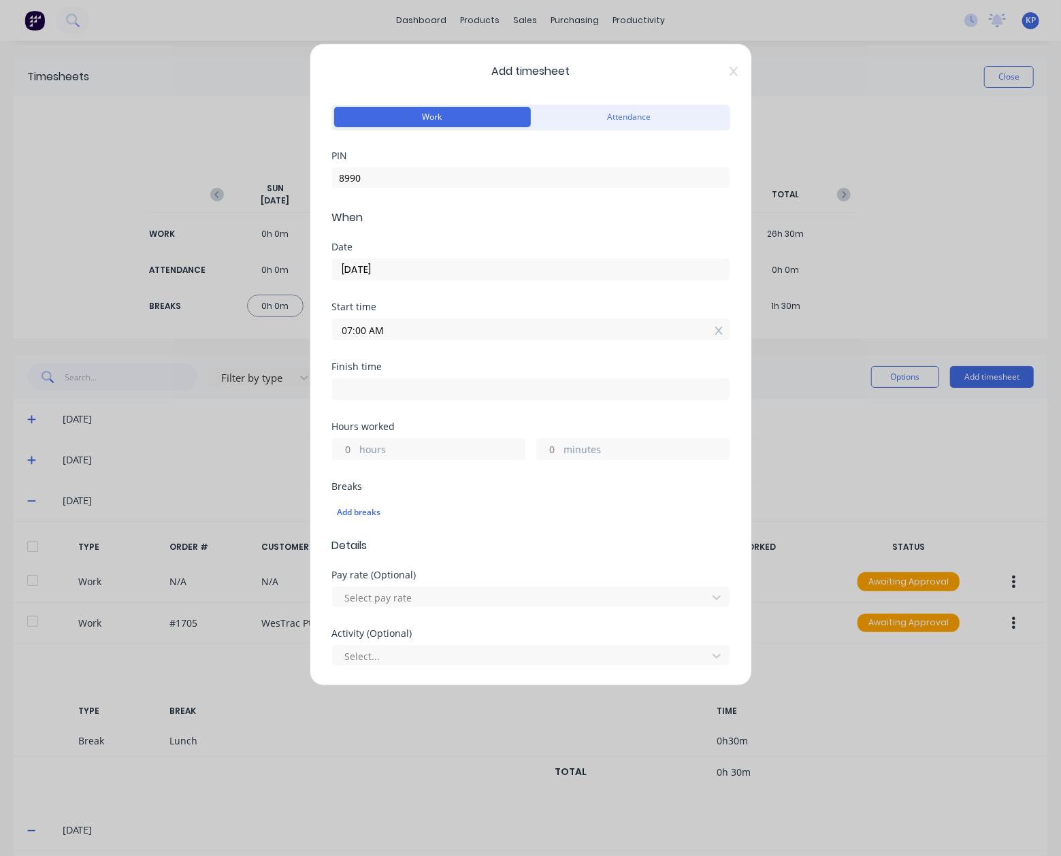
click at [403, 401] on div "Finish time" at bounding box center [530, 392] width 397 height 60
click at [393, 384] on input at bounding box center [531, 389] width 396 height 20
type input "12:55 PM"
type input "5"
type input "55"
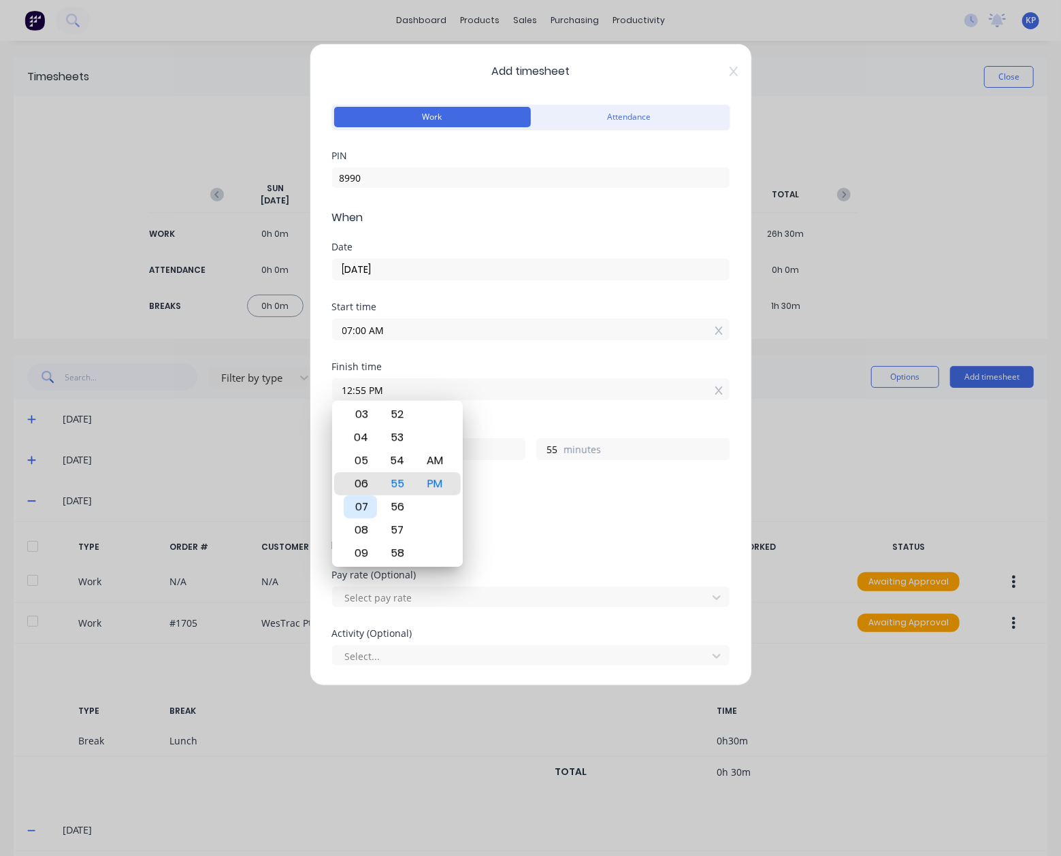
type input "06:55 PM"
type input "11"
type input "07:55 PM"
type input "12"
type input "08:55 PM"
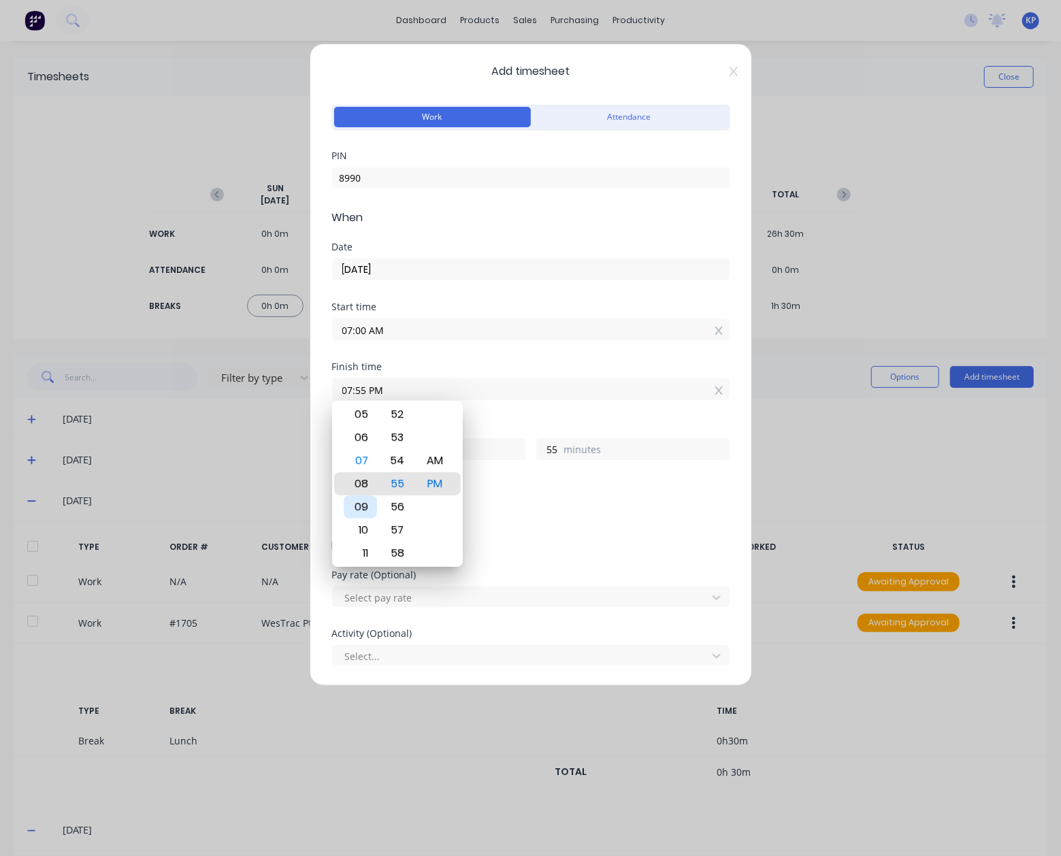
type input "13"
type input "11:55 PM"
type input "16"
type input "04:55 PM"
type input "9"
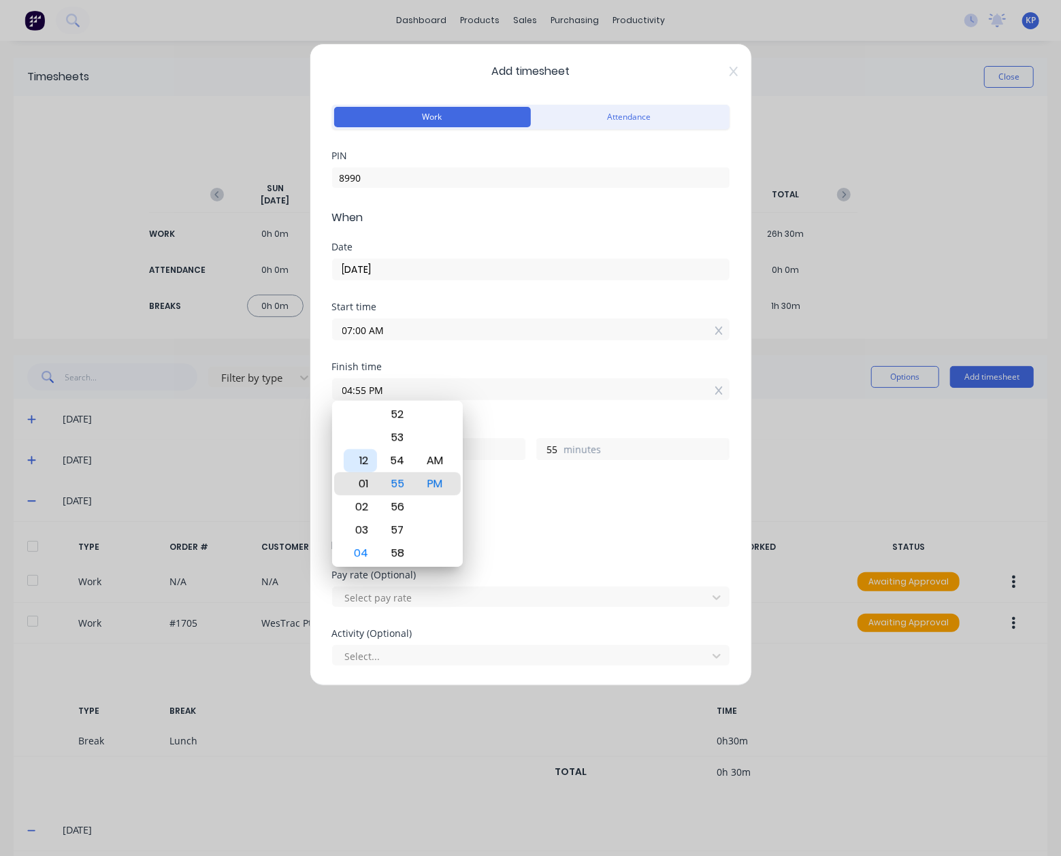
type input "01:55 PM"
type input "6"
type input "01:49 PM"
type input "49"
type input "01:43 PM"
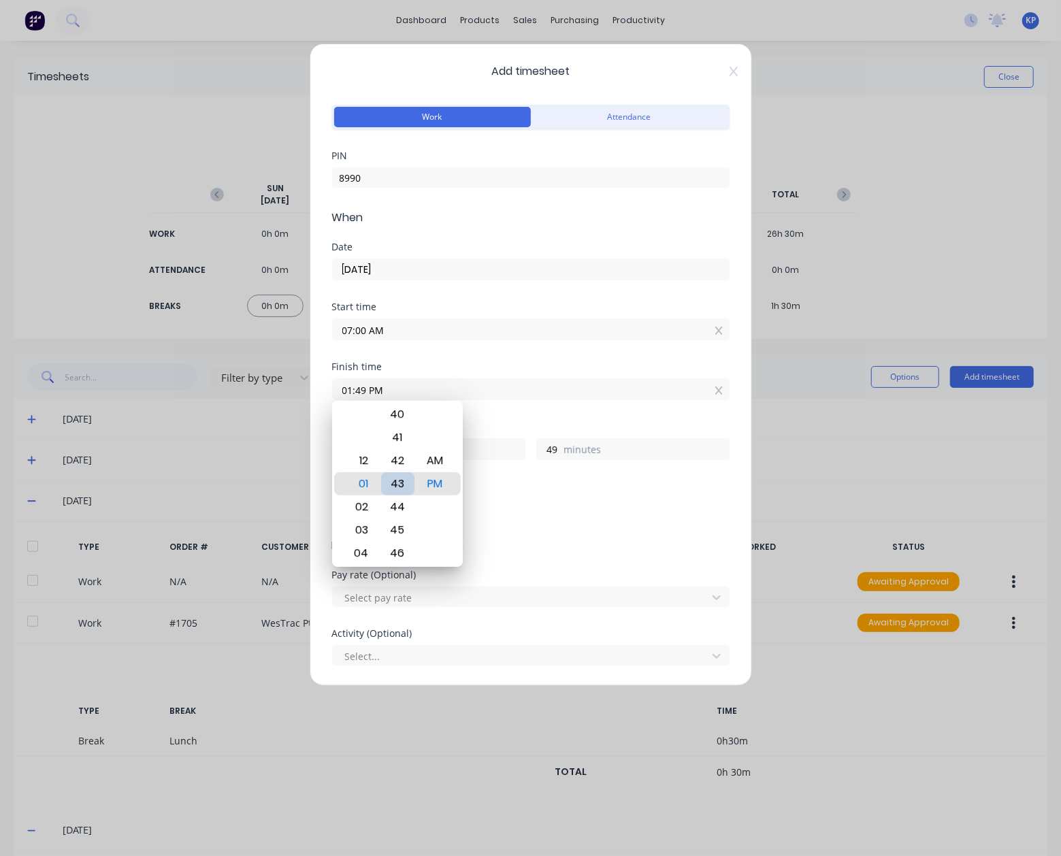
type input "43"
type input "01:36 PM"
type input "36"
type input "01:30 PM"
type input "30"
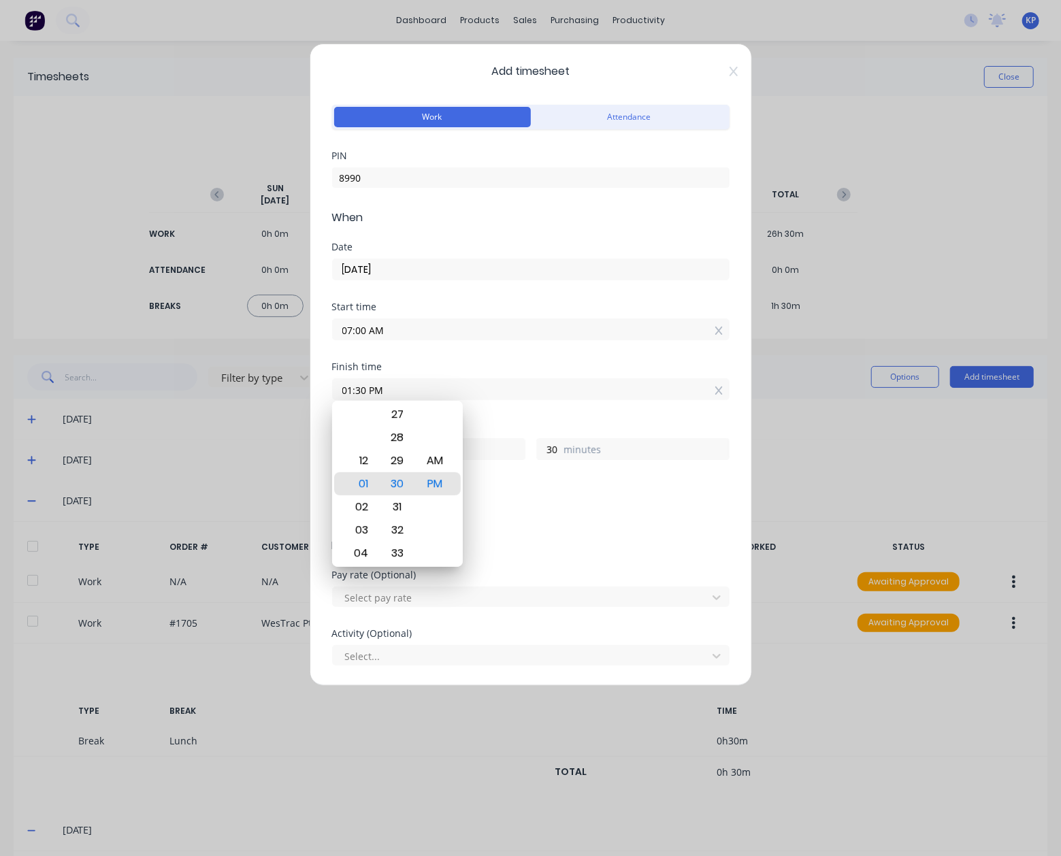
click at [552, 482] on div "Breaks" at bounding box center [530, 487] width 397 height 10
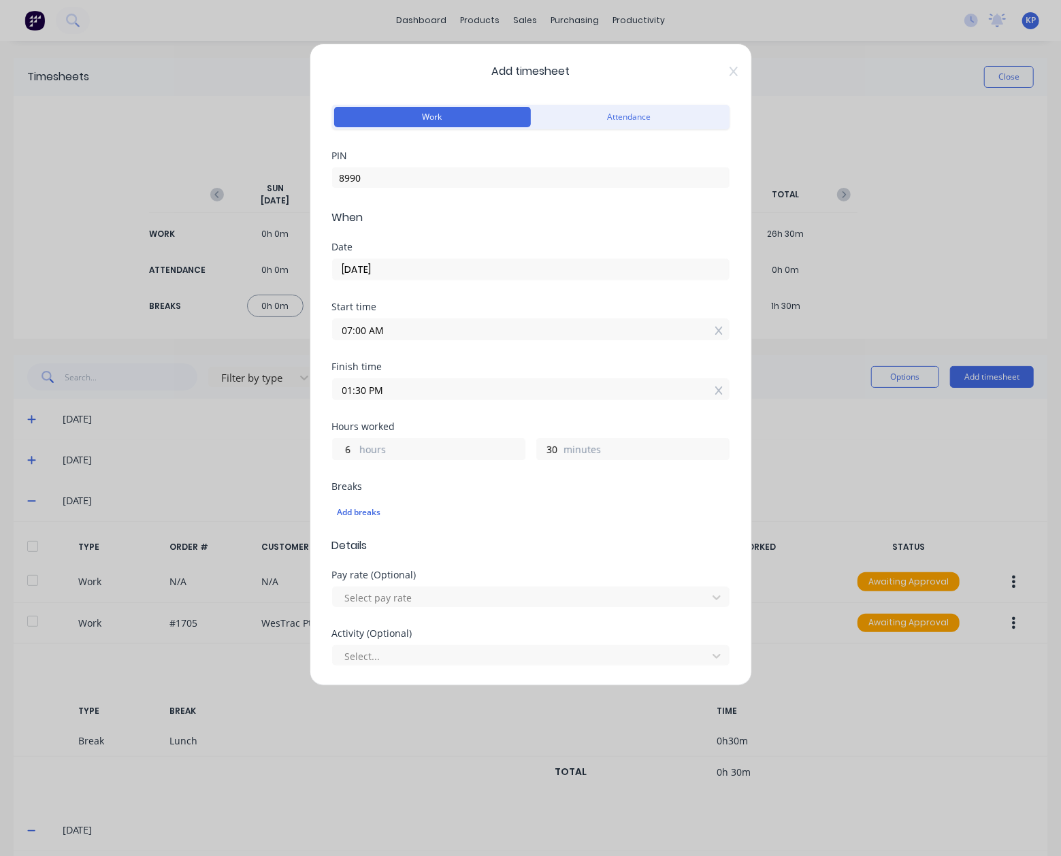
click at [409, 389] on input "01:30 PM" at bounding box center [531, 389] width 396 height 20
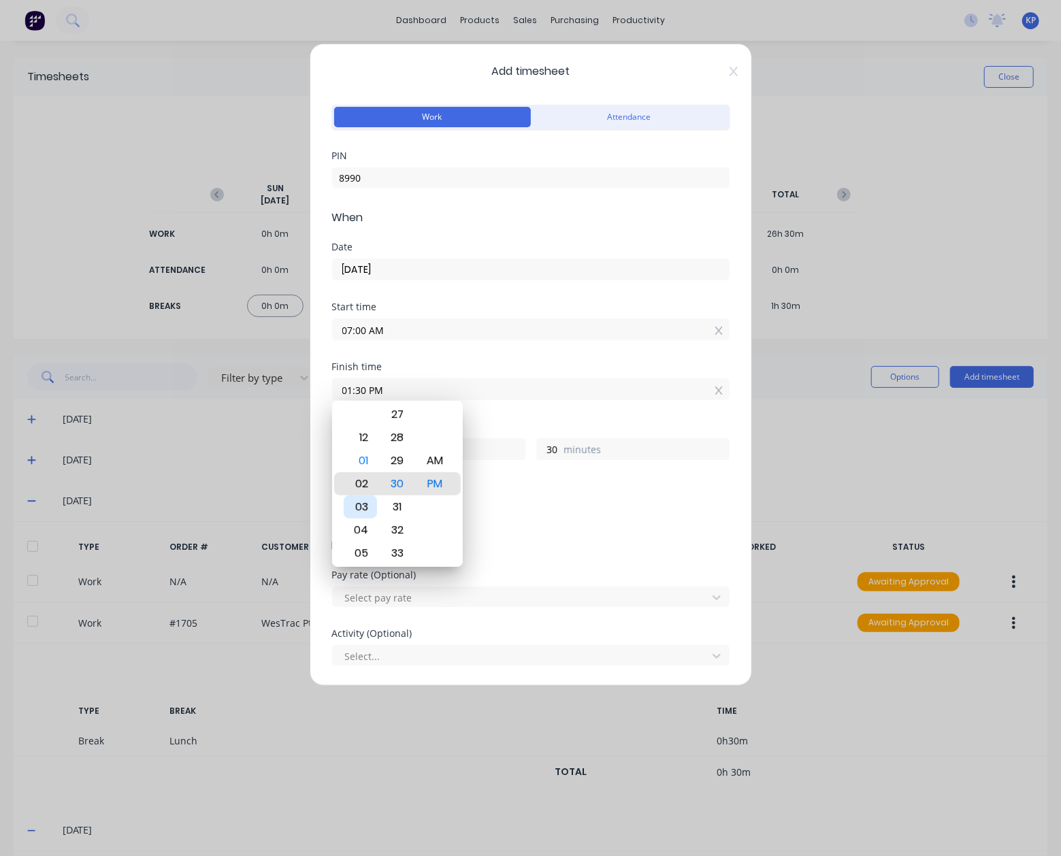
type input "02:30 PM"
type input "7"
type input "02:18 PM"
type input "18"
type input "02:11 PM"
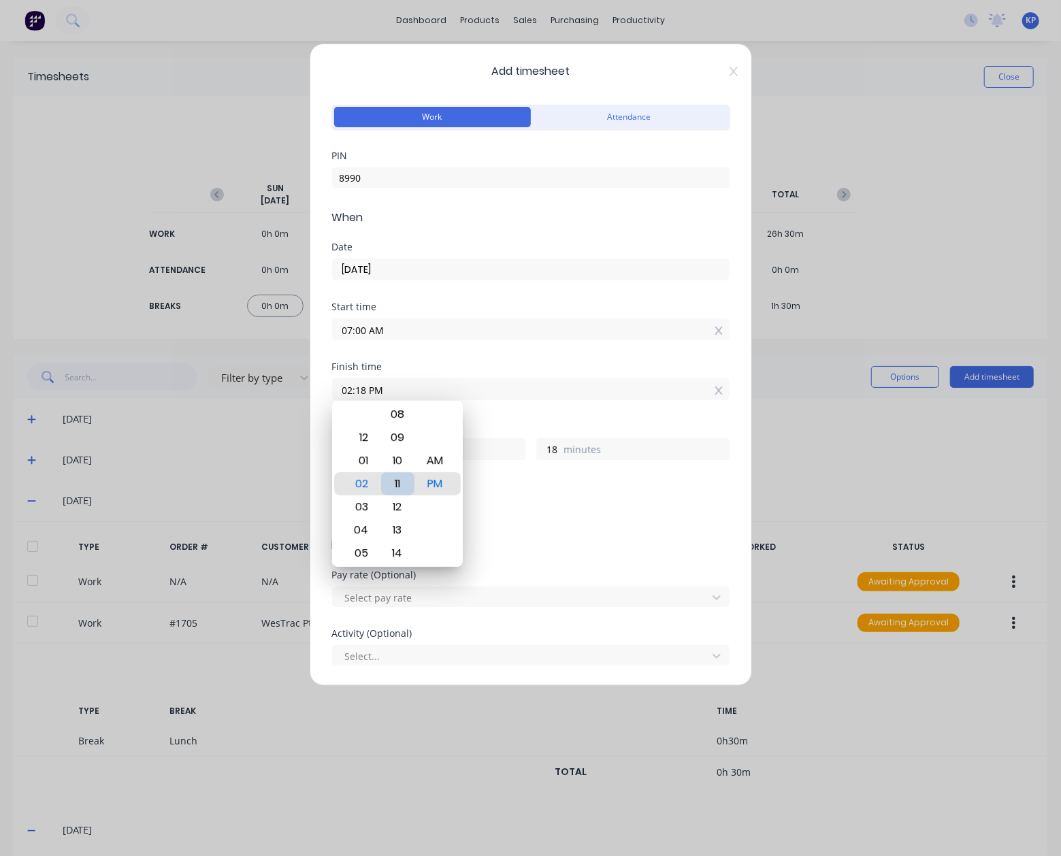
type input "11"
type input "02:04 PM"
type input "4"
type input "02:00 PM"
type input "0"
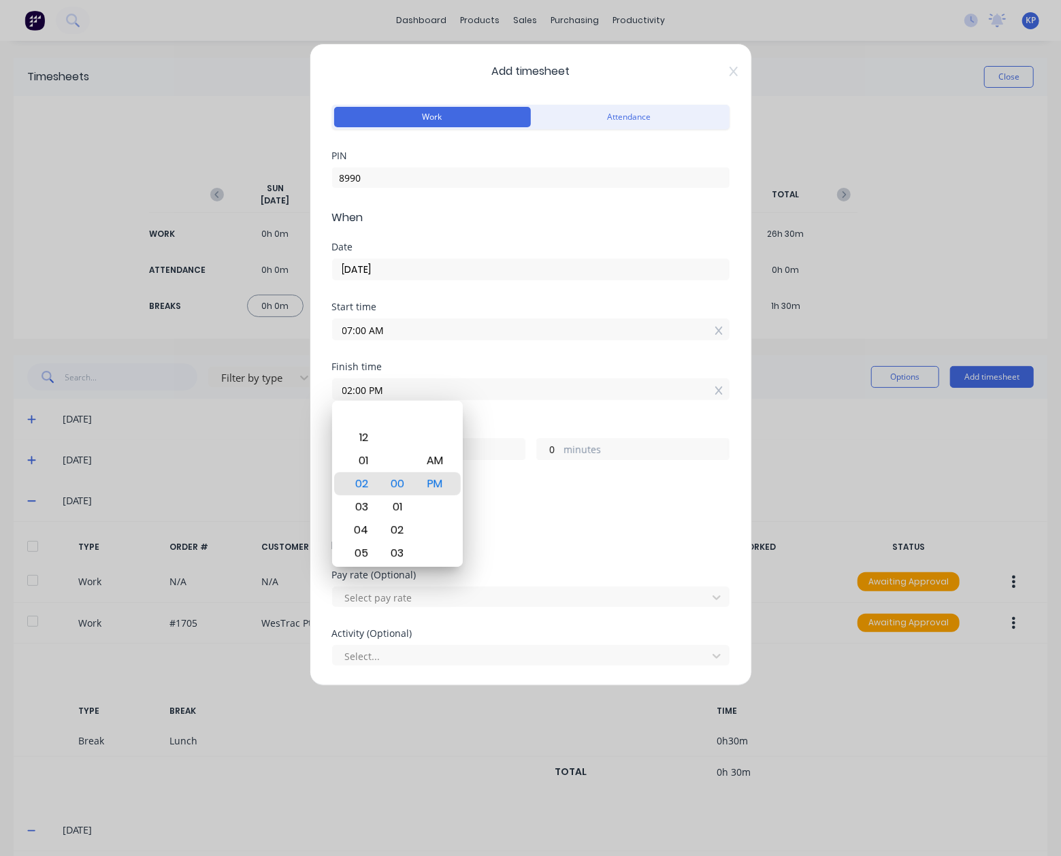
click at [504, 491] on div "Breaks Add breaks" at bounding box center [530, 504] width 397 height 45
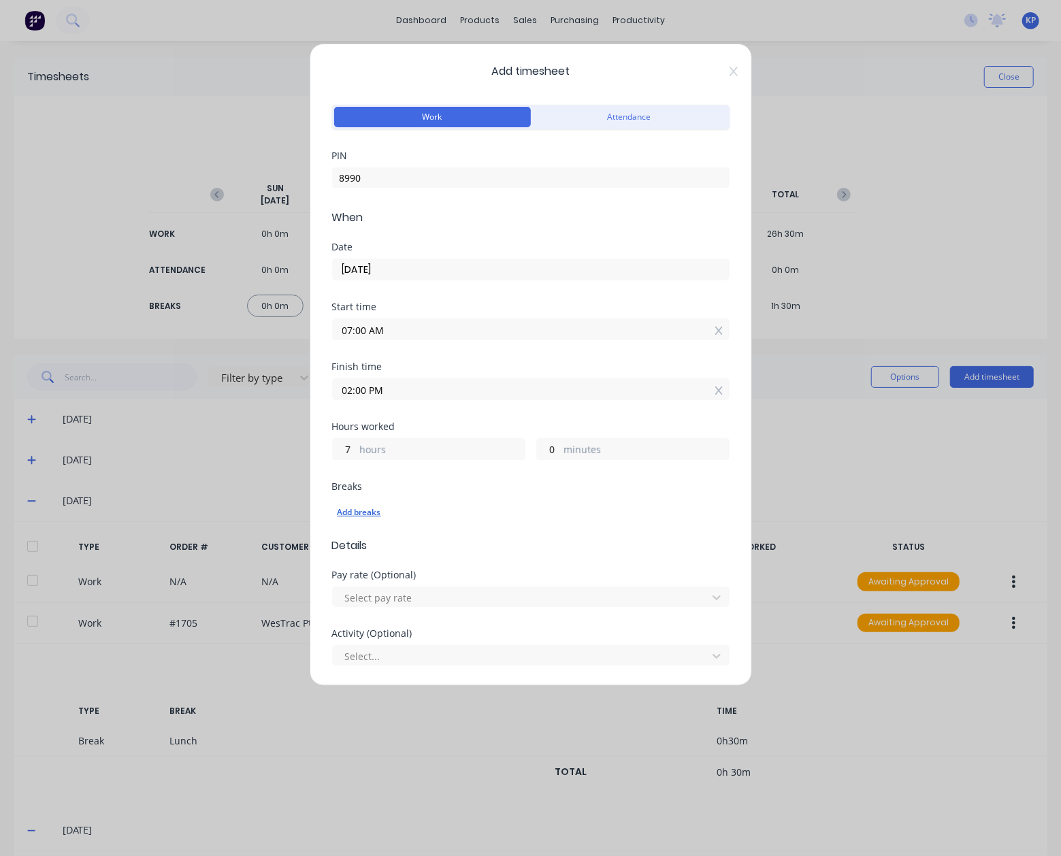
click at [351, 508] on div "Add breaks" at bounding box center [530, 512] width 386 height 18
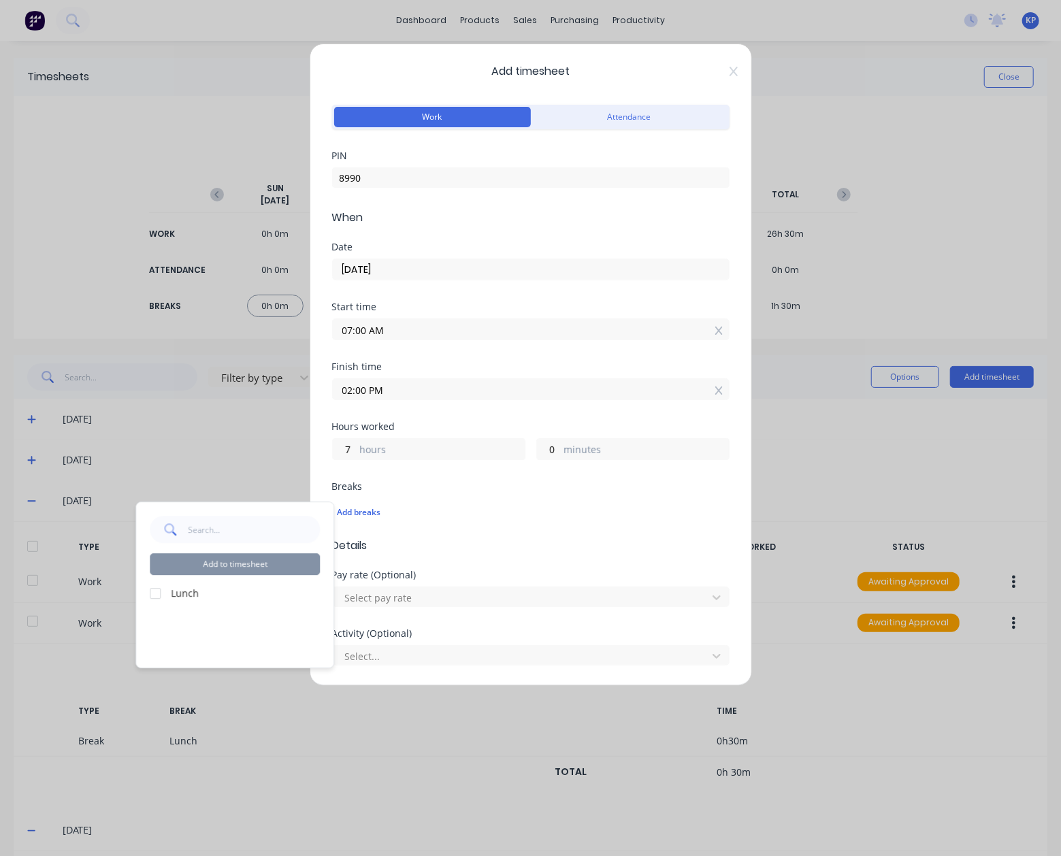
click at [158, 594] on div at bounding box center [155, 593] width 27 height 27
click at [217, 563] on button "Add to timesheet" at bounding box center [235, 564] width 170 height 22
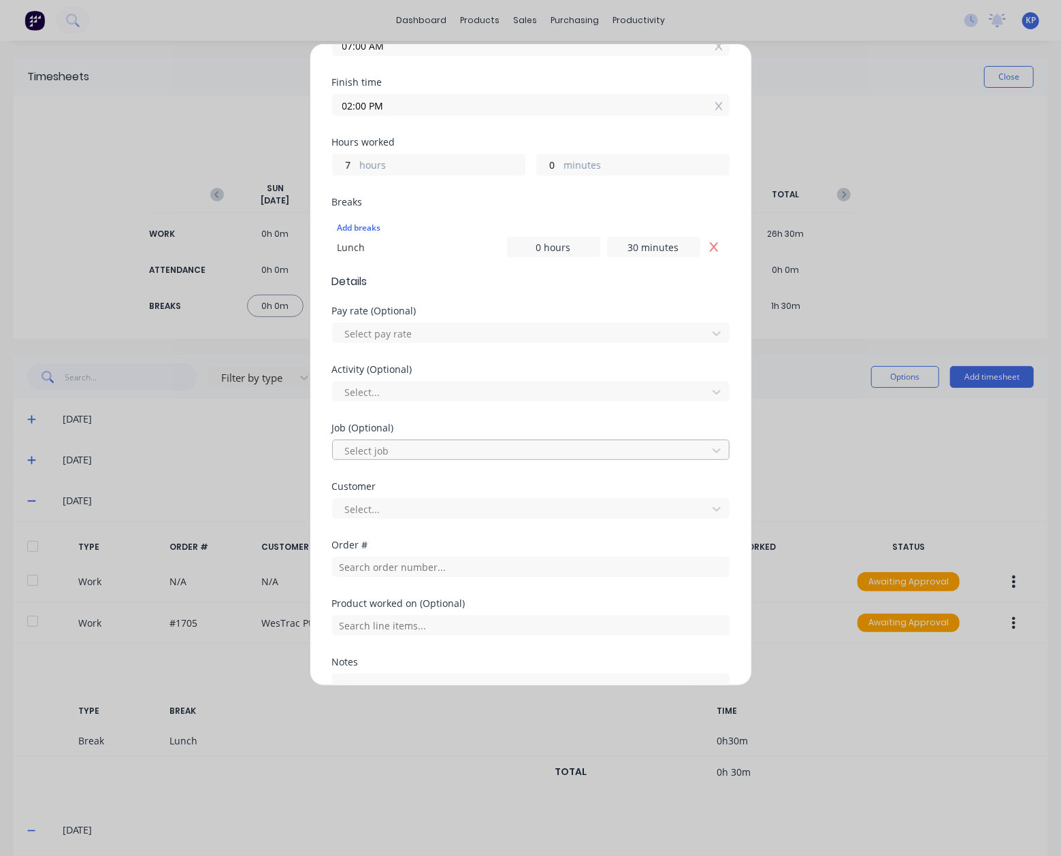
scroll to position [340, 0]
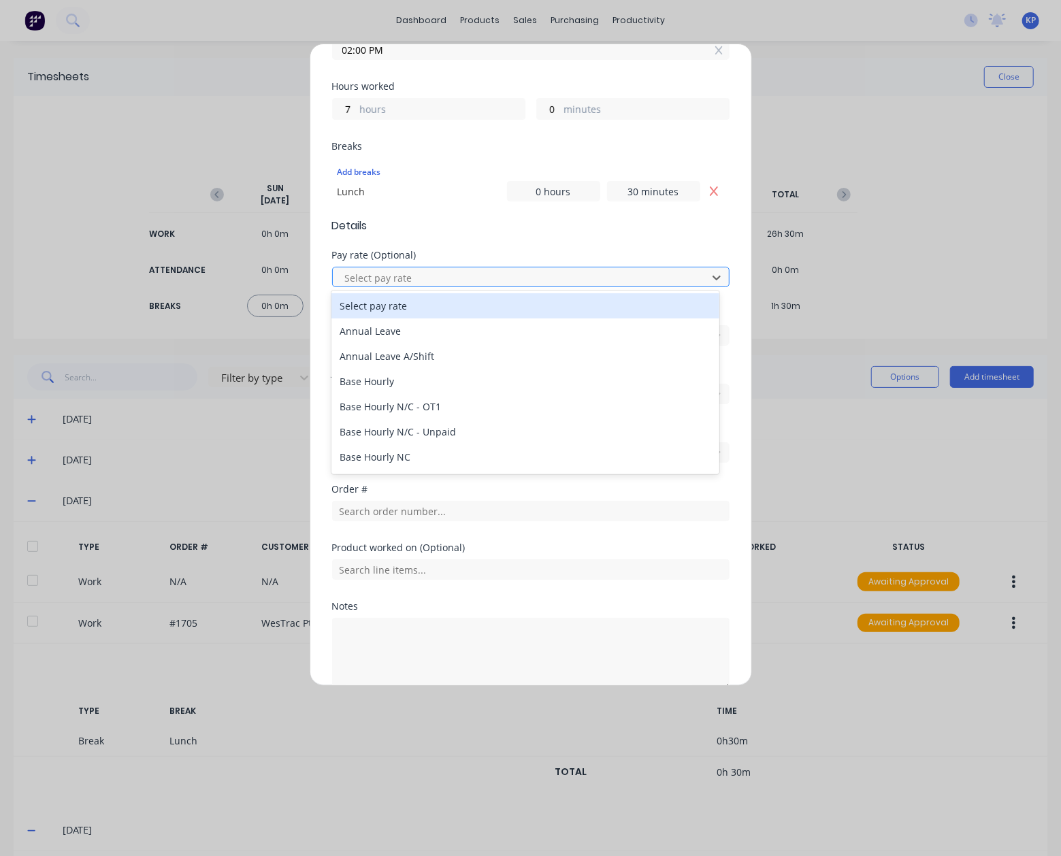
click at [399, 271] on div at bounding box center [522, 277] width 357 height 17
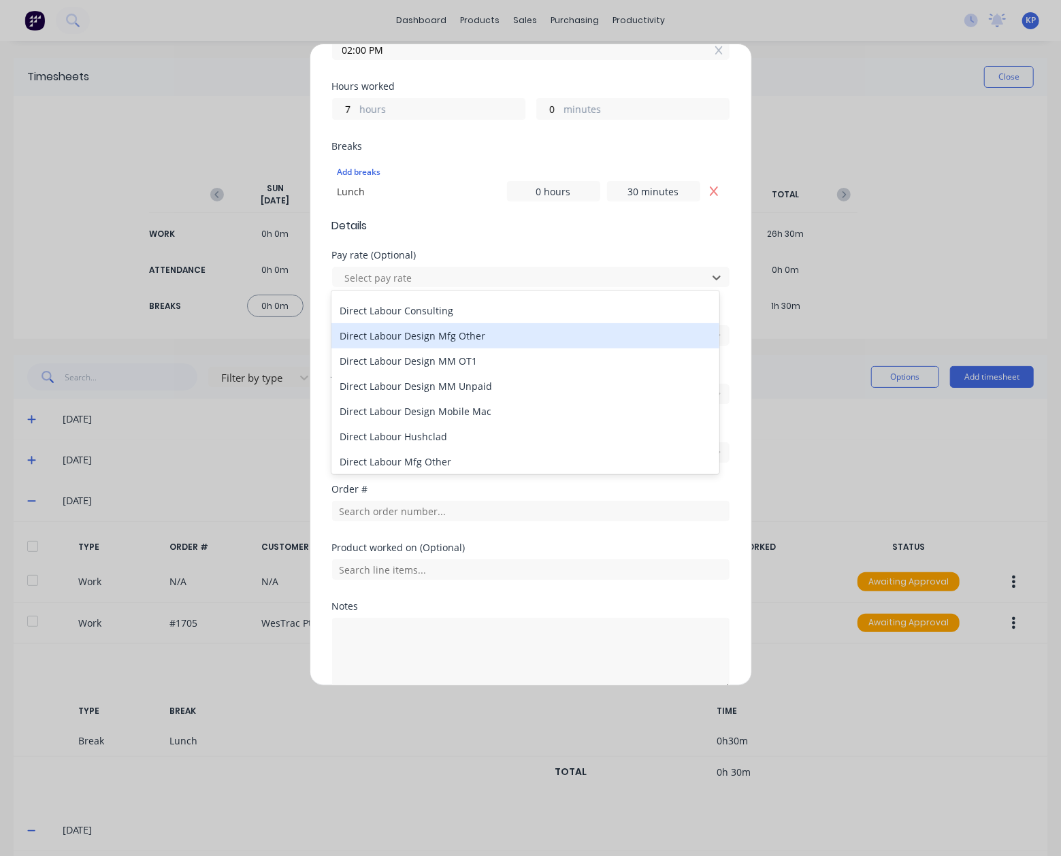
scroll to position [680, 0]
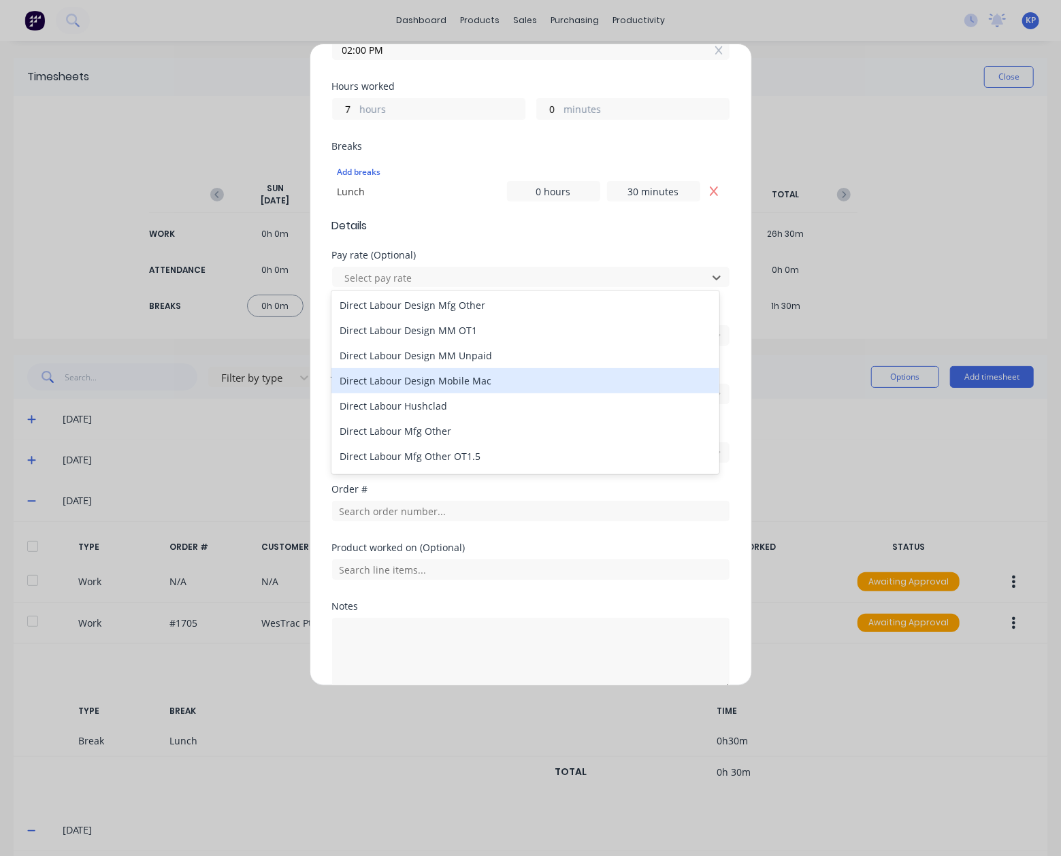
click at [480, 382] on div "Direct Labour Design Mobile Mac" at bounding box center [524, 380] width 387 height 25
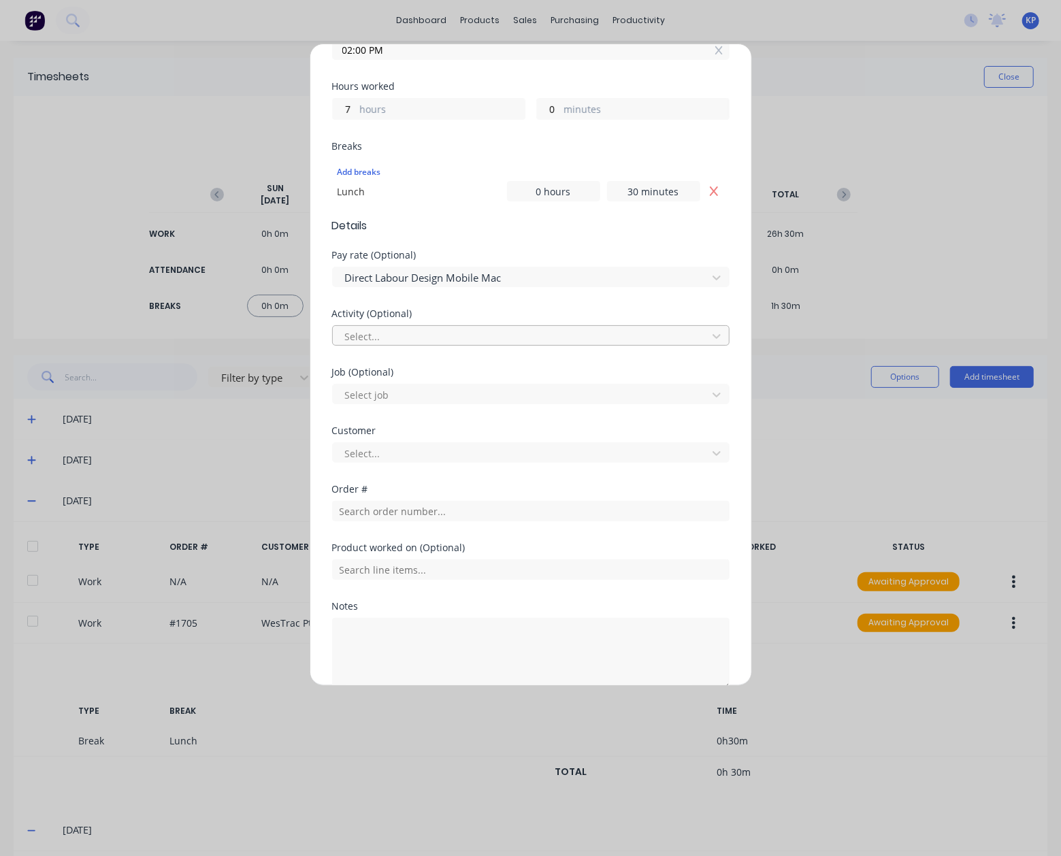
click at [435, 328] on div at bounding box center [522, 336] width 357 height 17
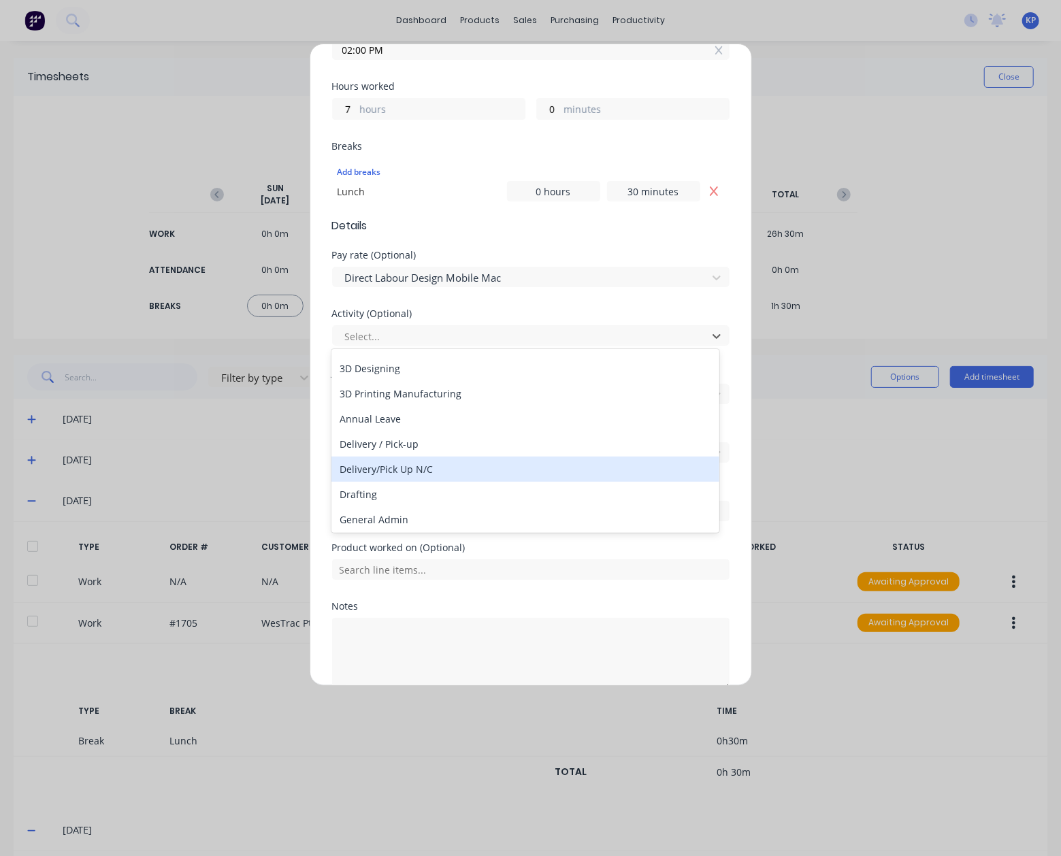
scroll to position [0, 0]
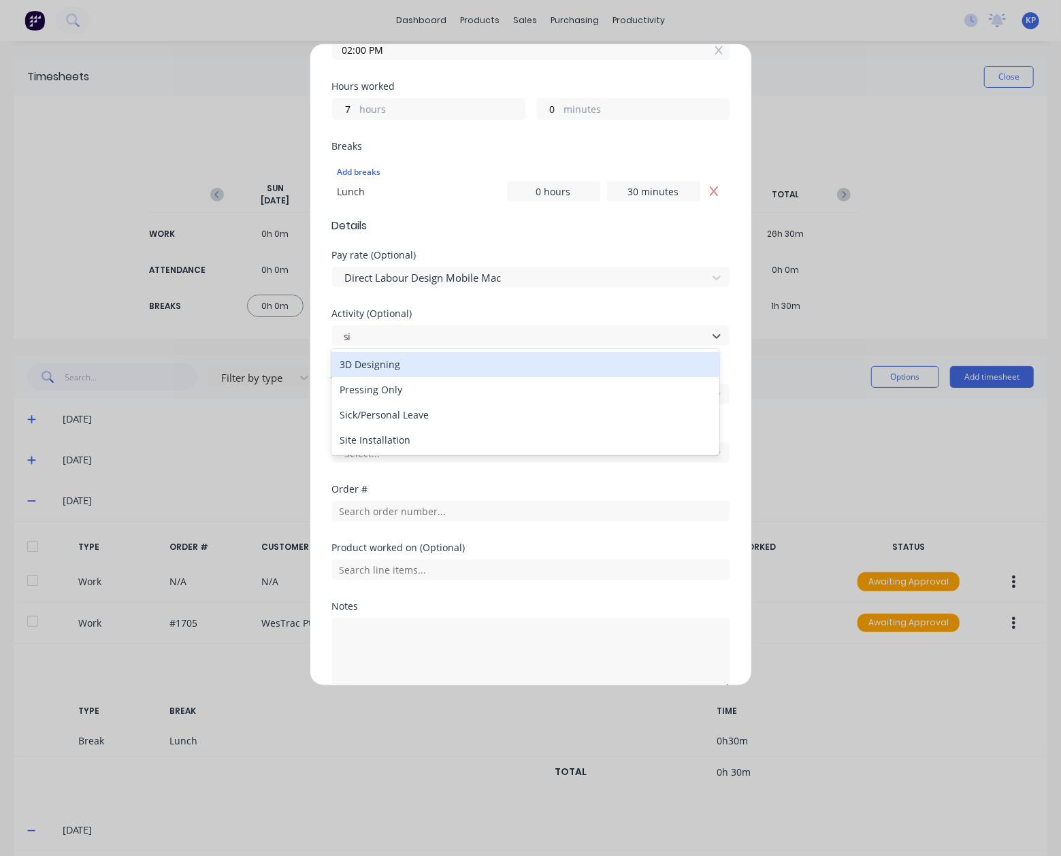
type input "s"
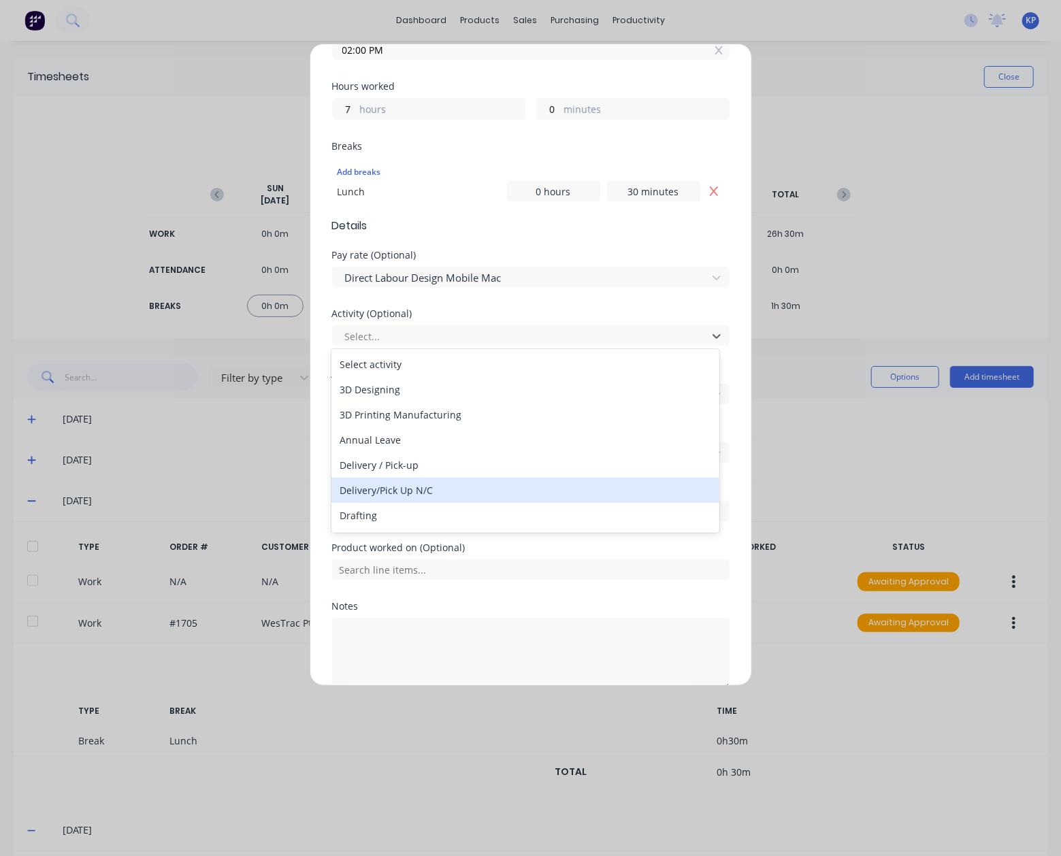
scroll to position [68, 0]
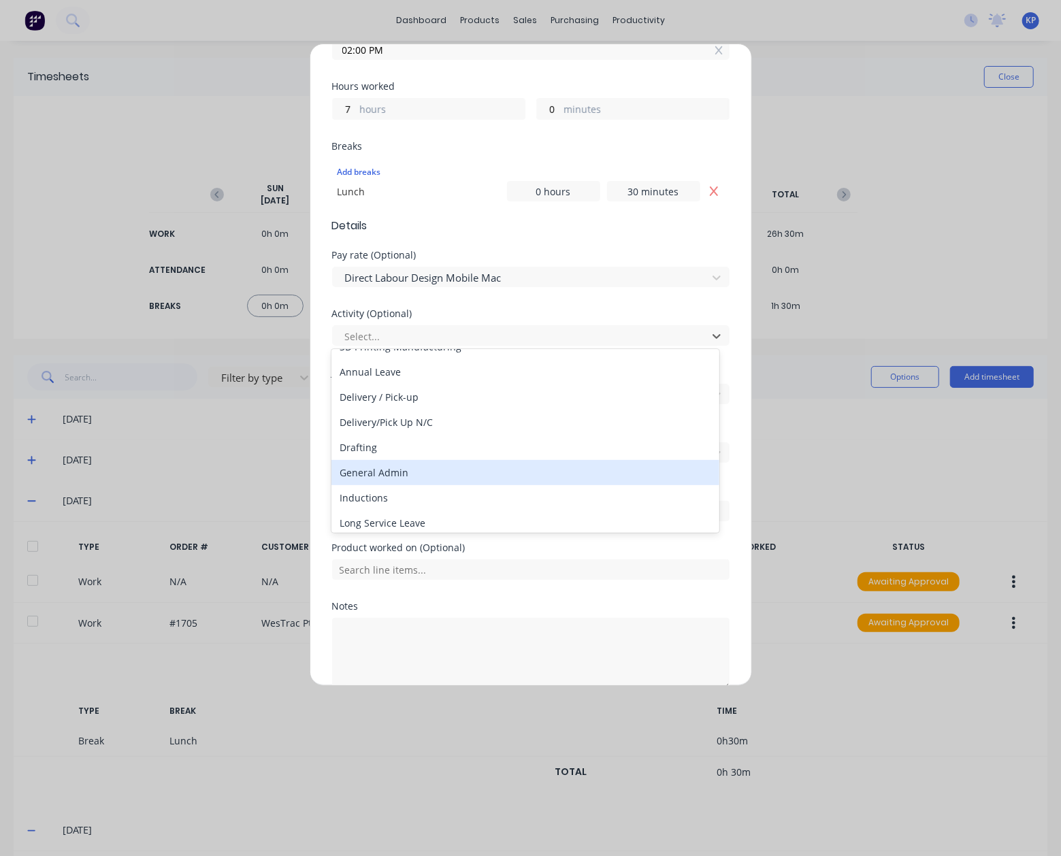
click at [434, 480] on div "General Admin" at bounding box center [524, 472] width 387 height 25
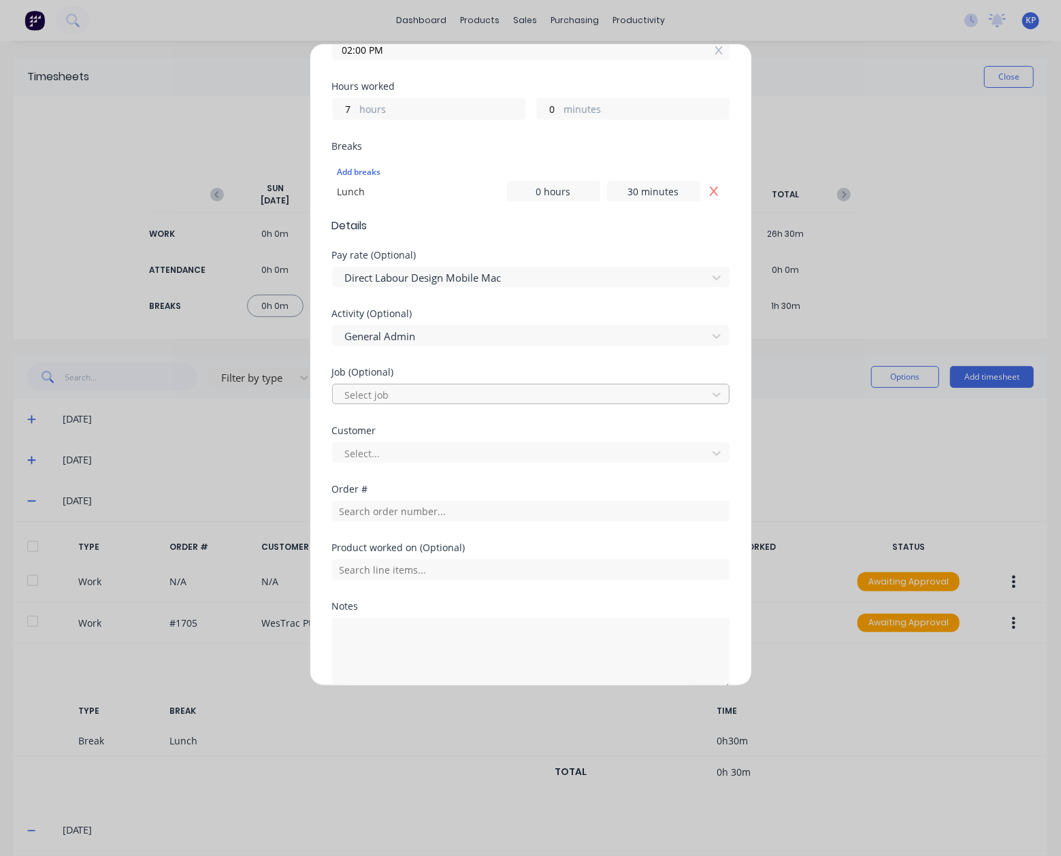
click at [420, 390] on div at bounding box center [522, 394] width 357 height 17
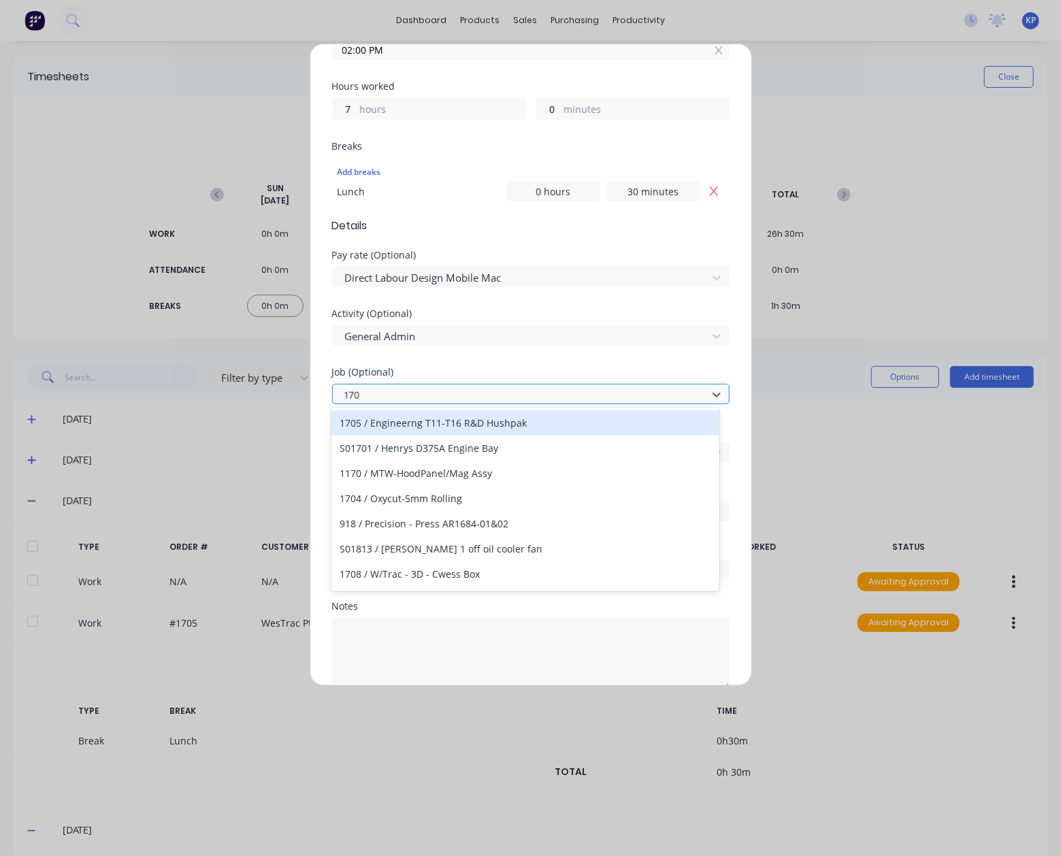
type input "1705"
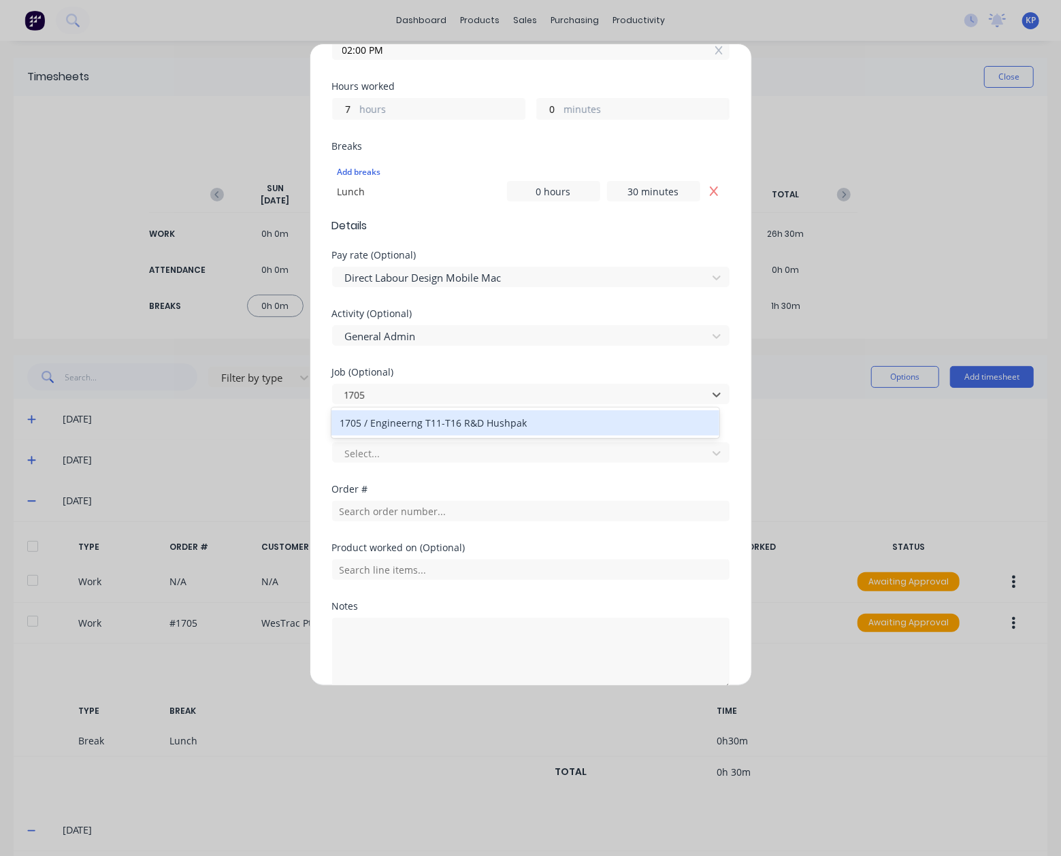
click at [434, 417] on div "1705 / Engineerng T11-T16 R&D Hushpak" at bounding box center [524, 422] width 387 height 25
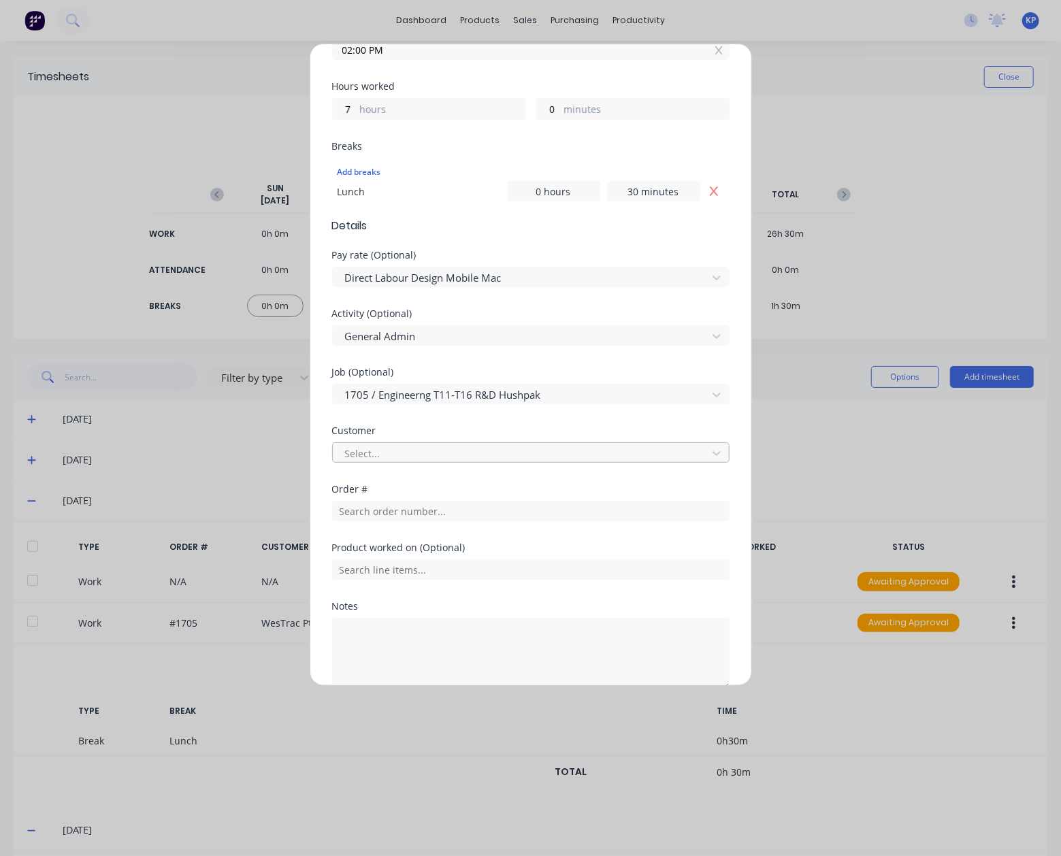
click at [422, 450] on div at bounding box center [522, 453] width 357 height 17
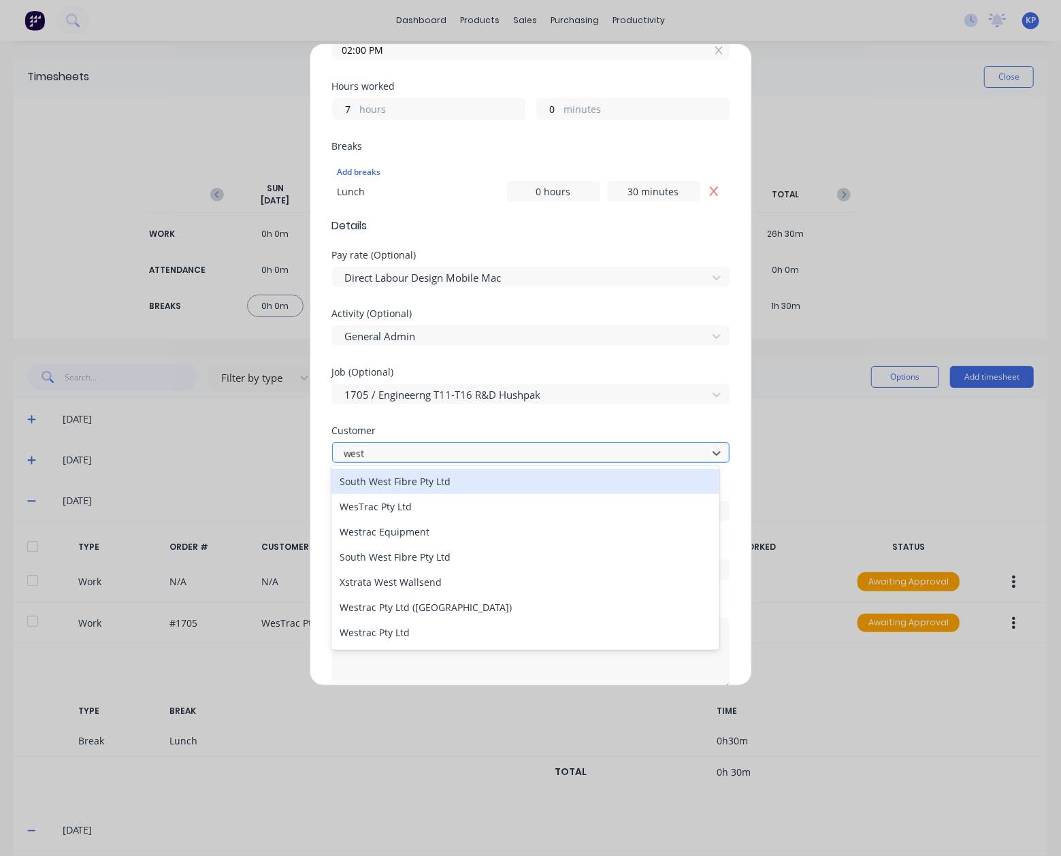
type input "westr"
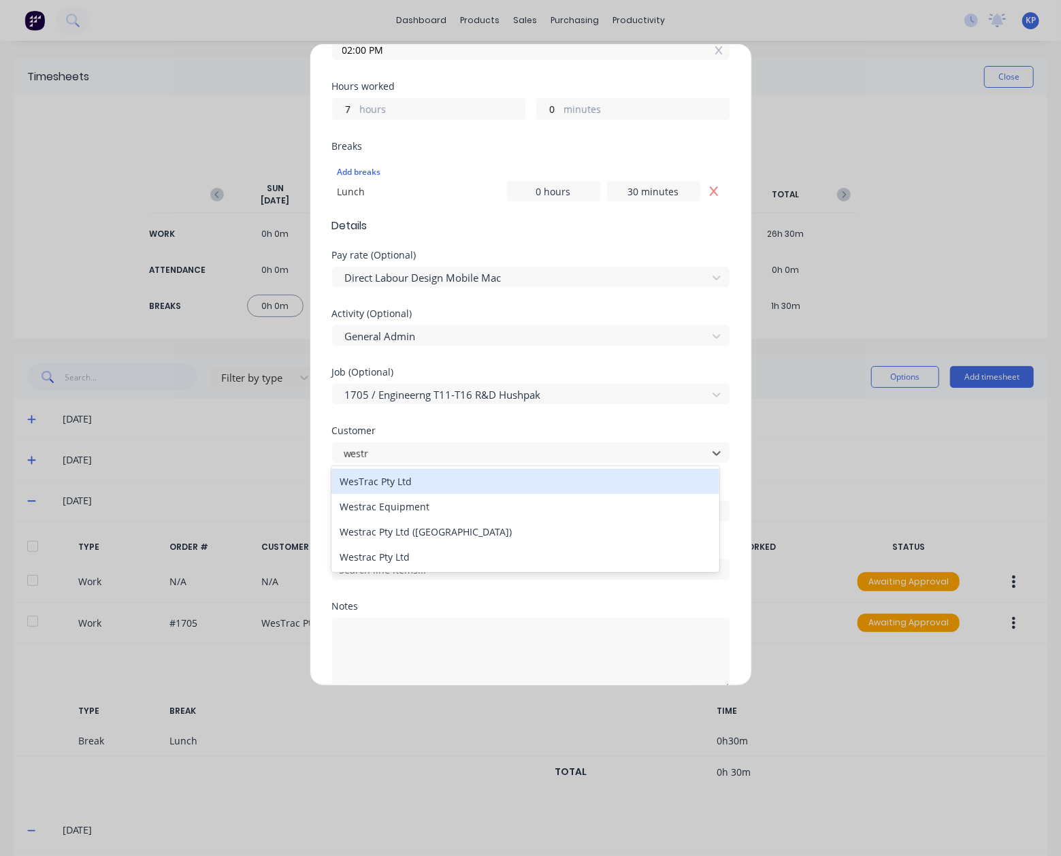
click at [416, 481] on div "WesTrac Pty Ltd" at bounding box center [524, 481] width 387 height 25
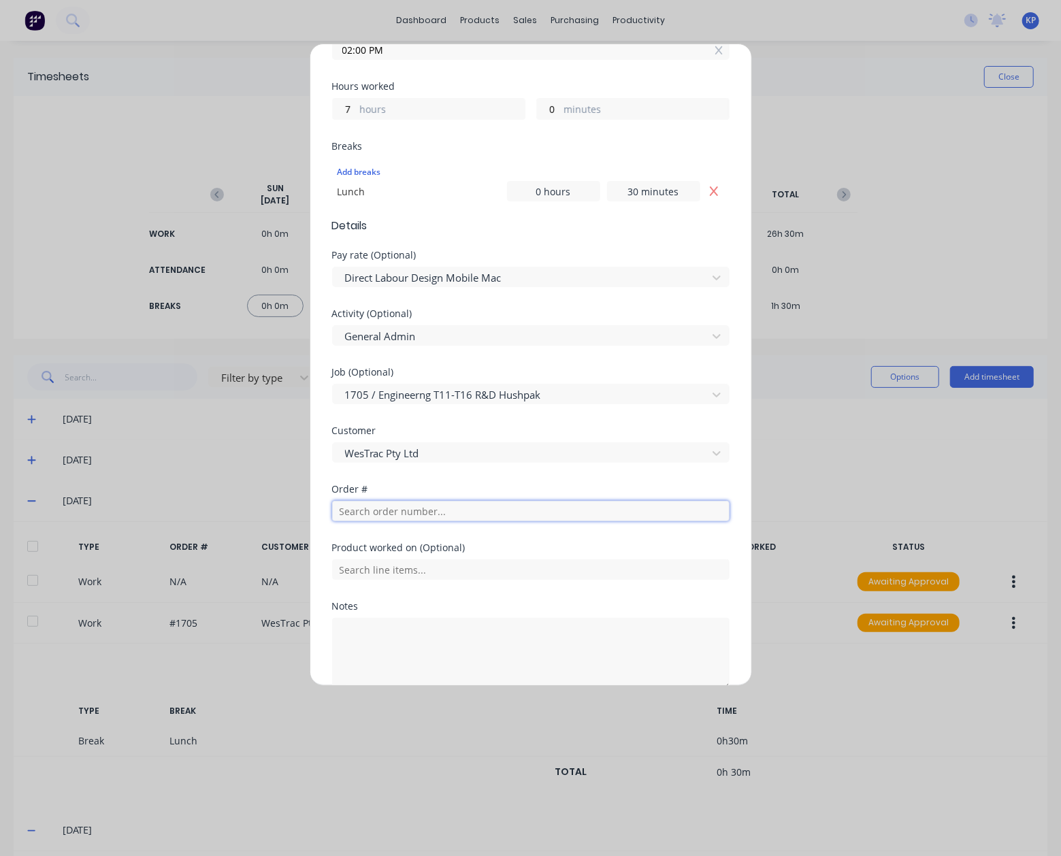
click at [406, 508] on input "text" at bounding box center [530, 511] width 397 height 20
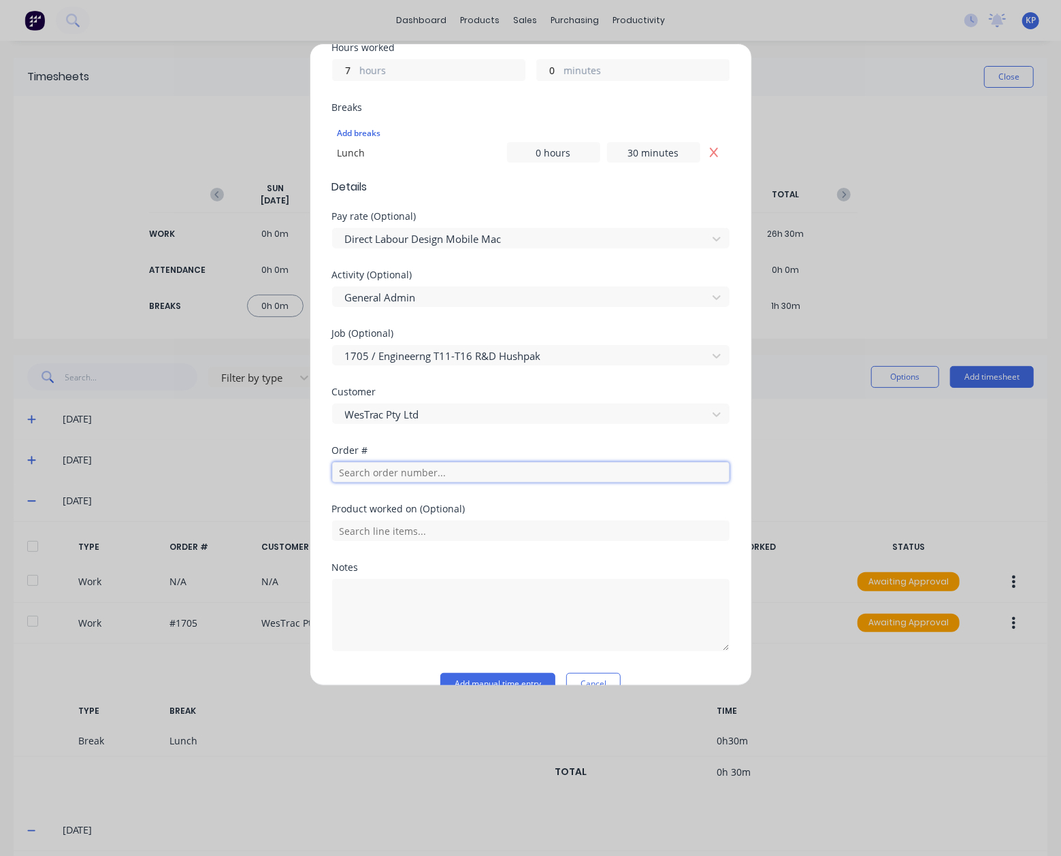
scroll to position [406, 0]
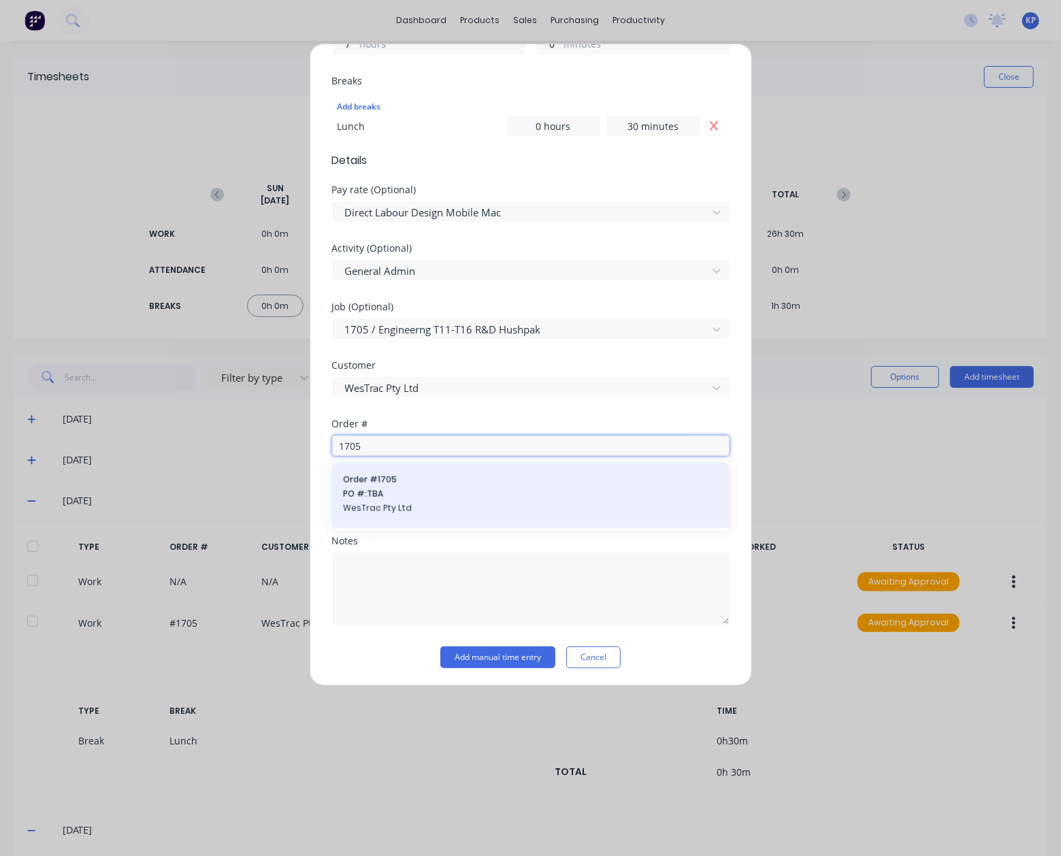
type input "1705"
click at [394, 497] on span "PO #: TBA" at bounding box center [531, 494] width 376 height 12
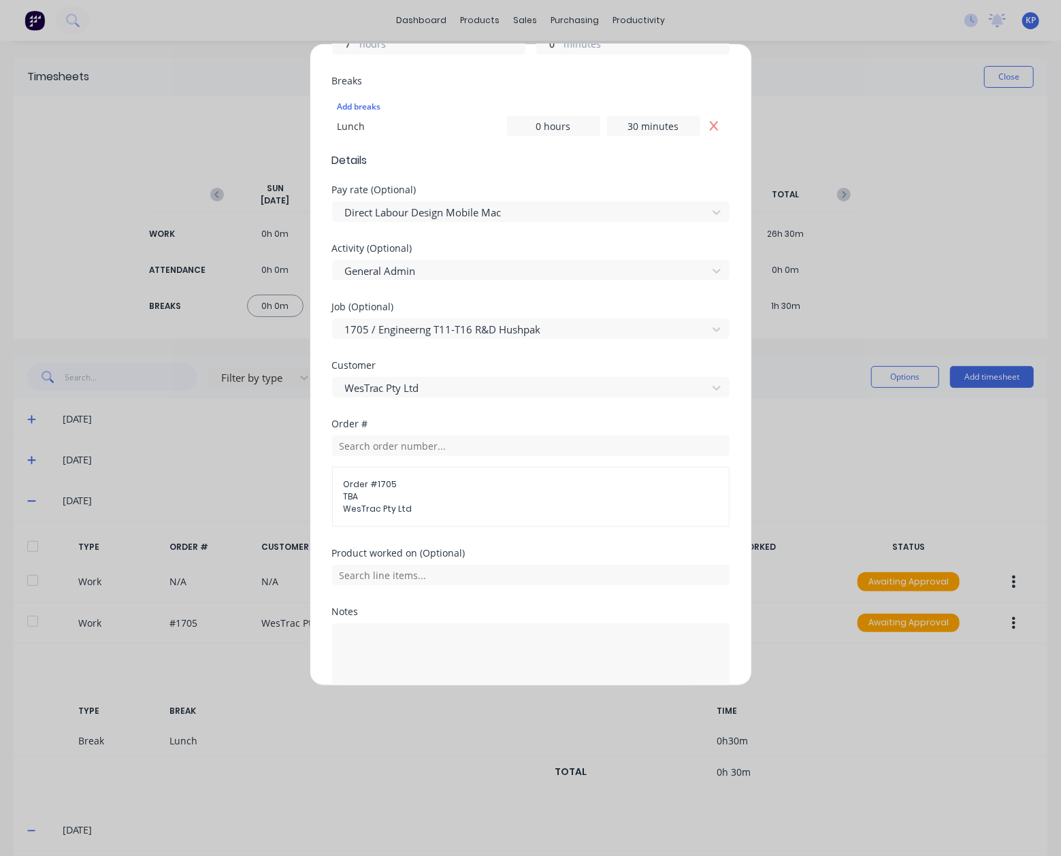
click at [402, 617] on div "Notes" at bounding box center [530, 651] width 397 height 88
click at [402, 641] on textarea at bounding box center [530, 659] width 397 height 72
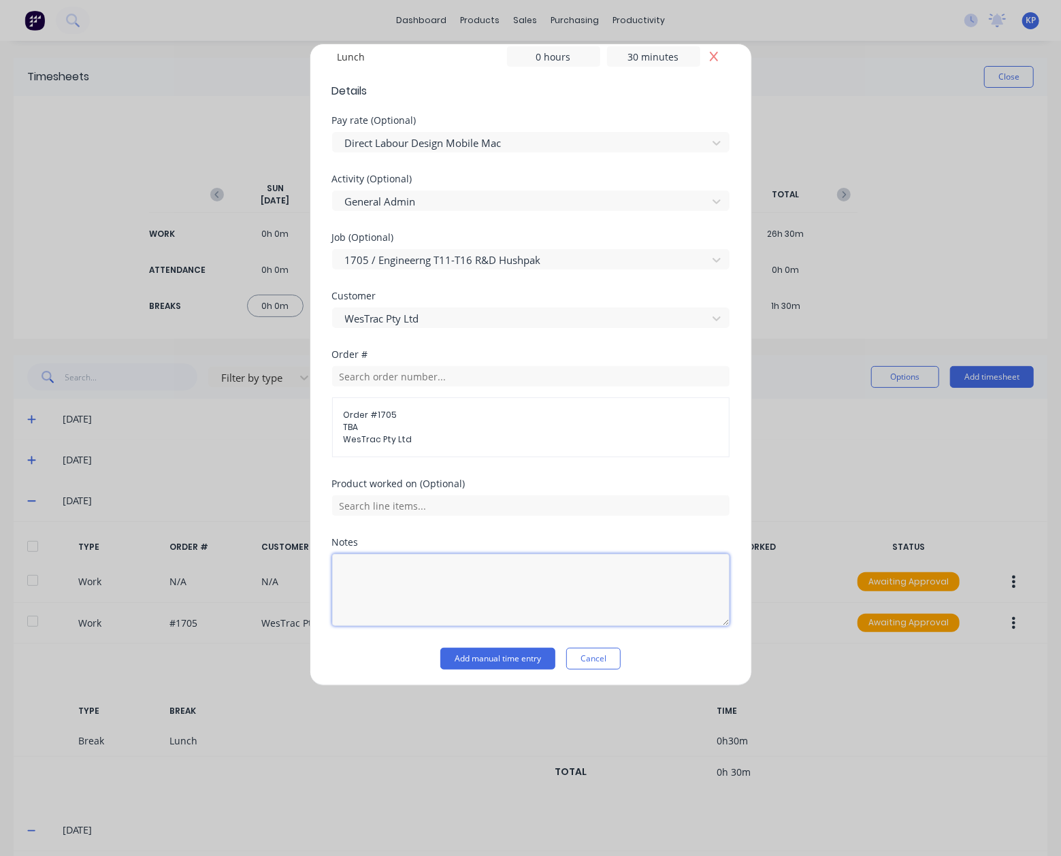
scroll to position [476, 0]
type textarea "Site Inspection Tomago"
drag, startPoint x: 428, startPoint y: 562, endPoint x: 463, endPoint y: 624, distance: 71.0
click at [431, 577] on div "Notes Site Inspection Tomago" at bounding box center [530, 581] width 397 height 88
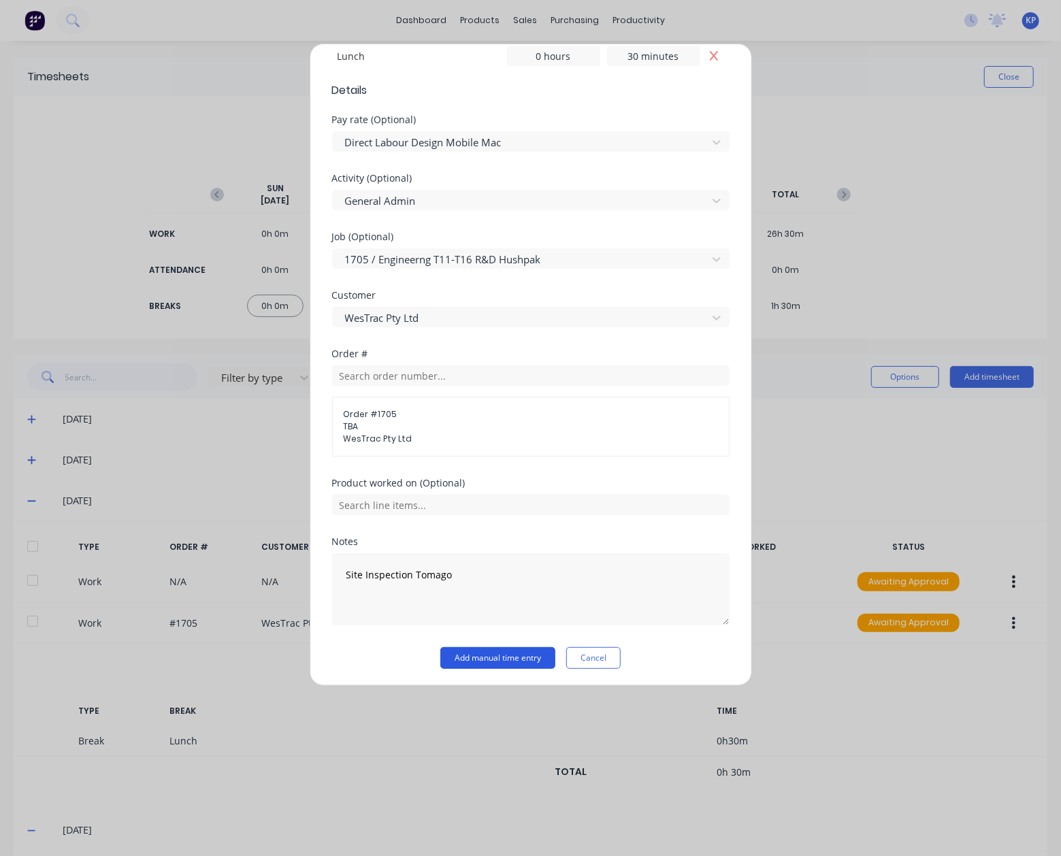
click at [482, 655] on button "Add manual time entry" at bounding box center [497, 658] width 115 height 22
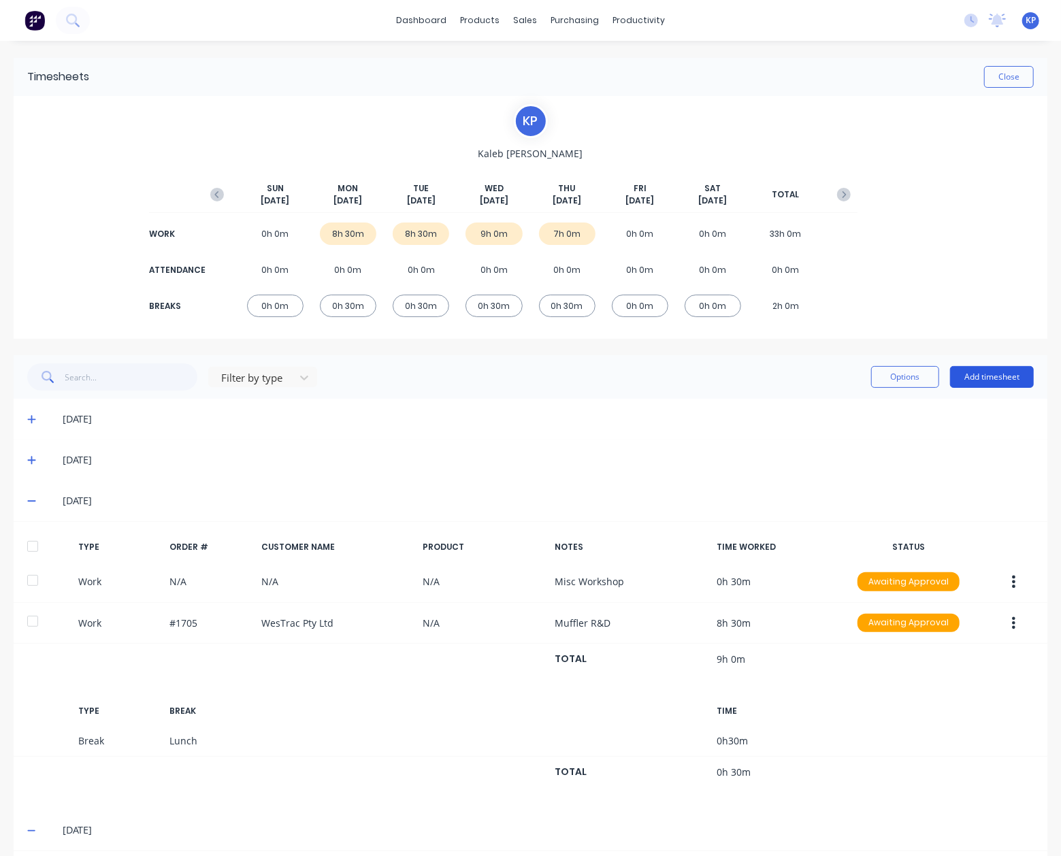
click at [998, 375] on button "Add timesheet" at bounding box center [992, 377] width 84 height 22
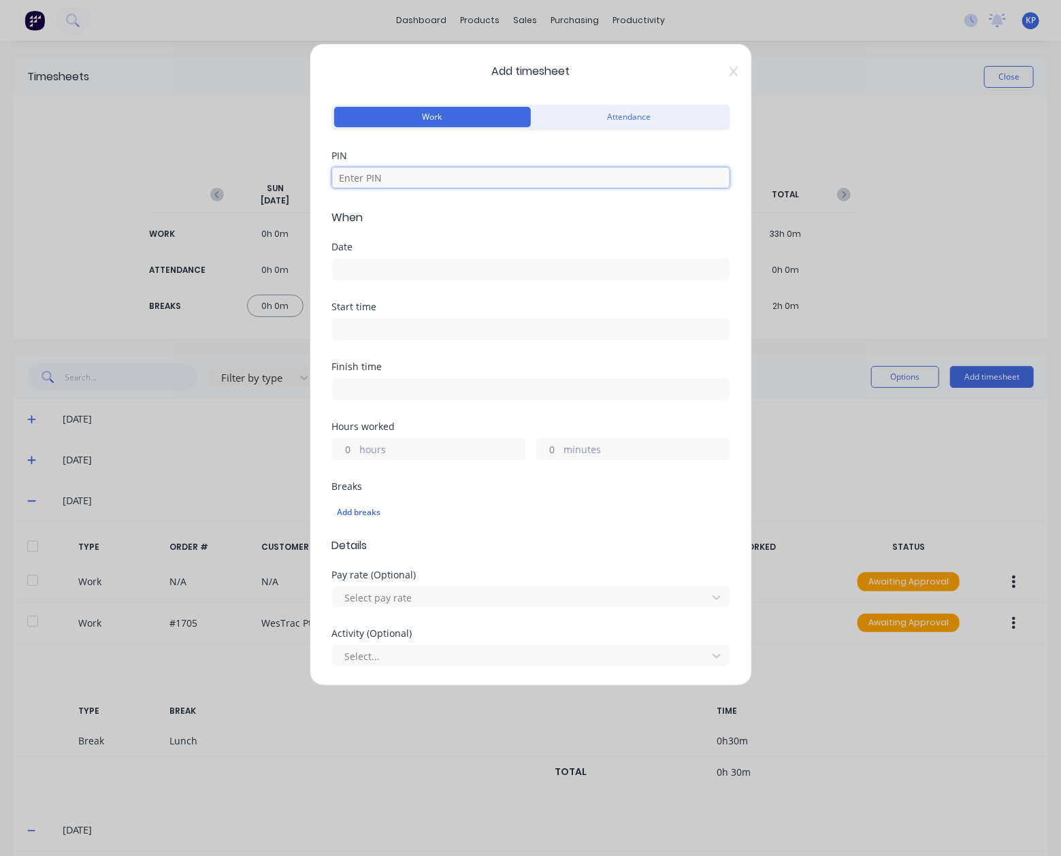
click at [387, 180] on input at bounding box center [530, 177] width 397 height 20
type input "8990"
click at [380, 250] on div "Date" at bounding box center [530, 247] width 397 height 10
click at [385, 261] on input at bounding box center [531, 269] width 396 height 20
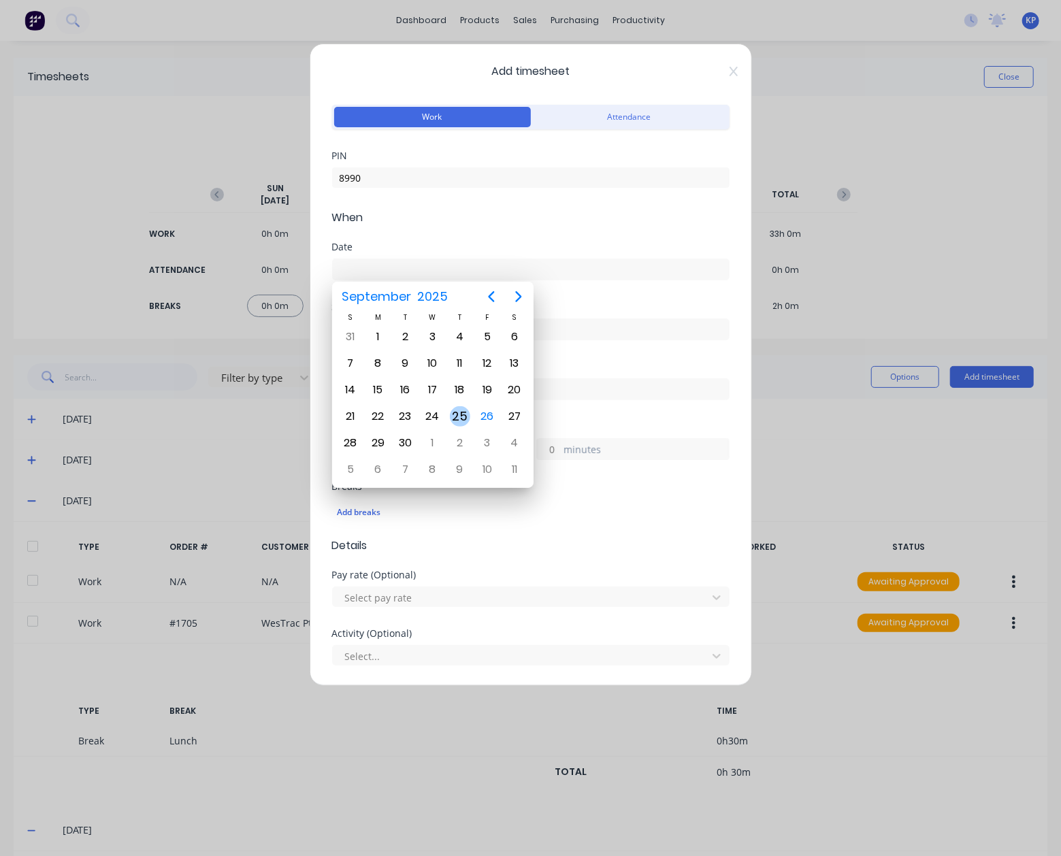
click at [465, 415] on div "25" at bounding box center [460, 416] width 20 height 20
type input "[DATE]"
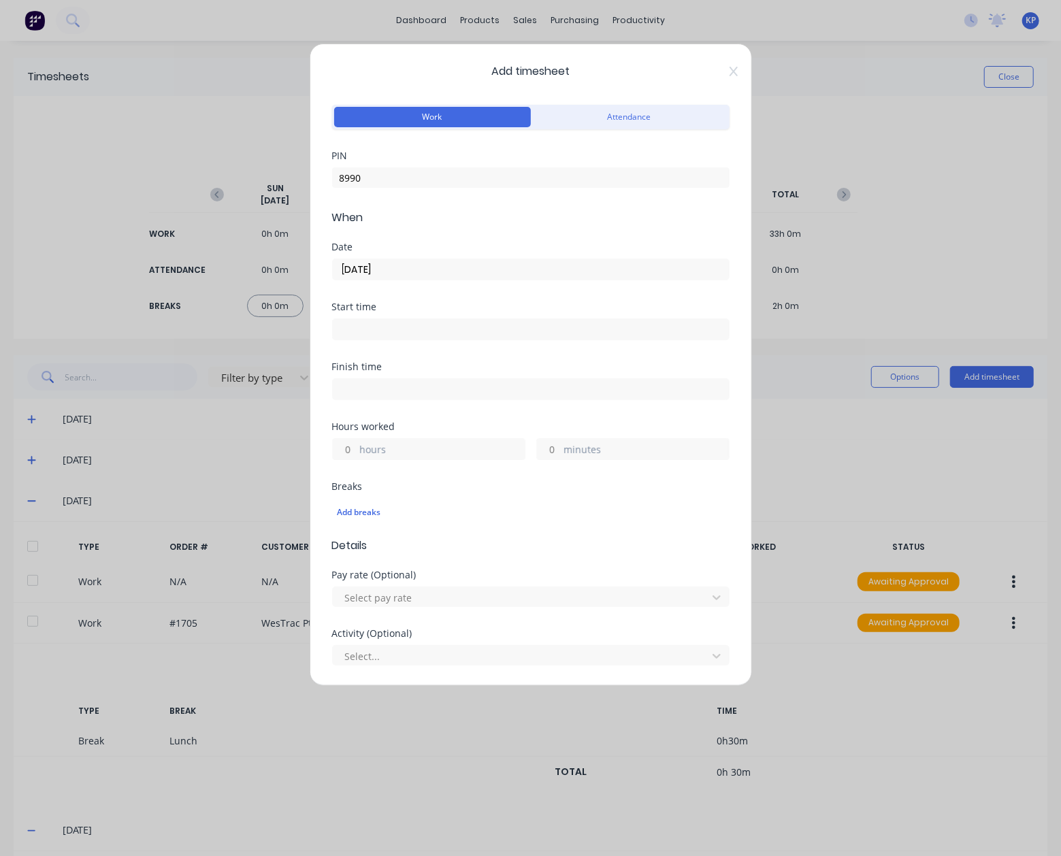
drag, startPoint x: 396, startPoint y: 334, endPoint x: 397, endPoint y: 348, distance: 14.3
click at [396, 334] on input at bounding box center [531, 329] width 396 height 20
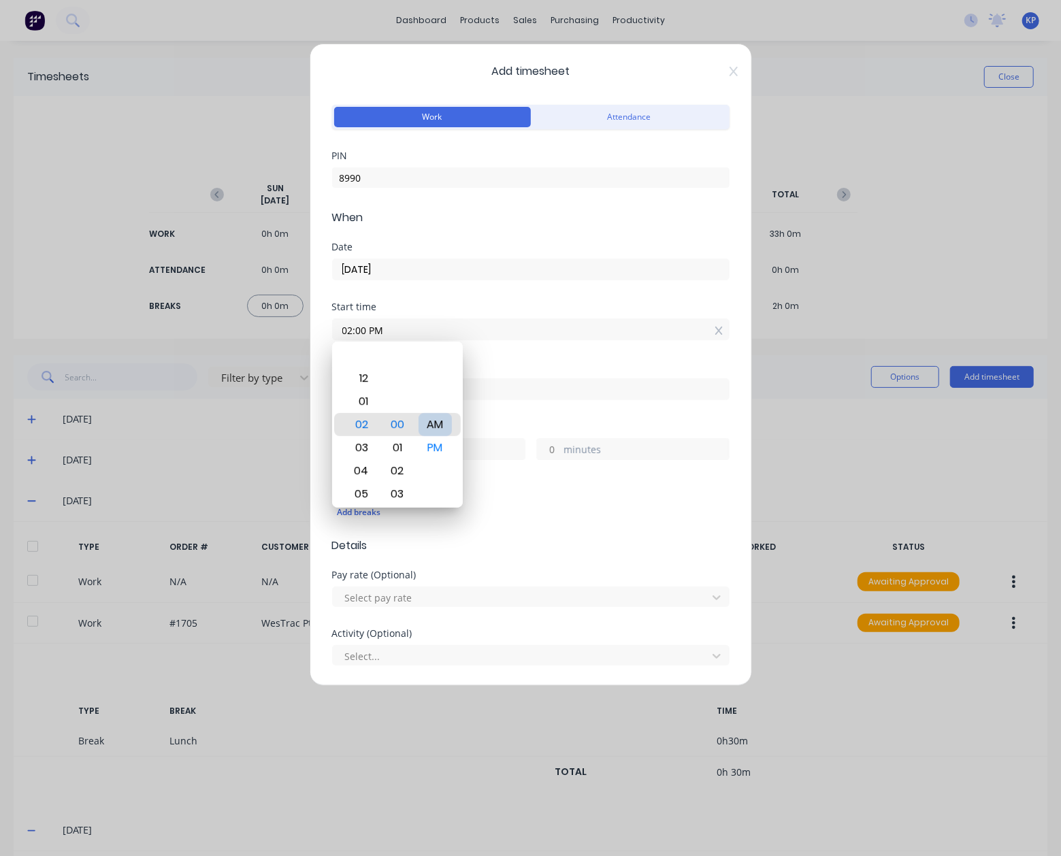
type input "02:00 AM"
click at [533, 408] on div "Finish time" at bounding box center [530, 392] width 397 height 60
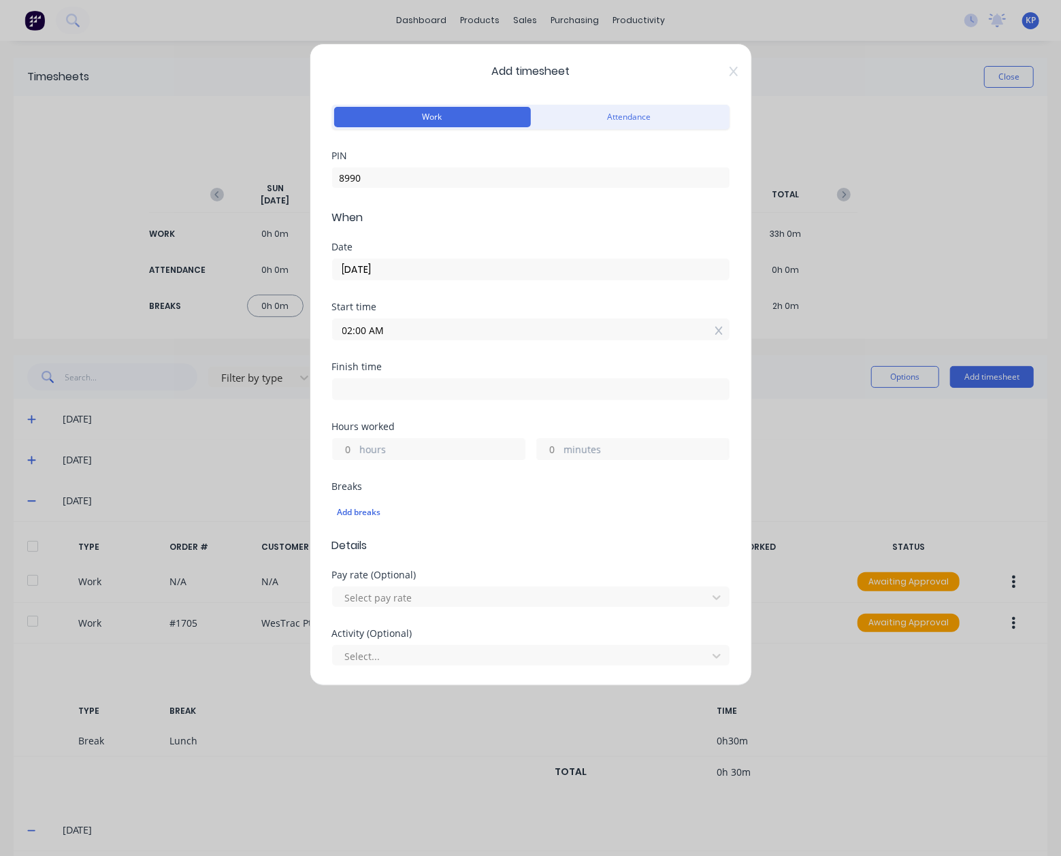
click at [361, 384] on input at bounding box center [531, 389] width 396 height 20
type input "12:57 PM"
type input "10"
type input "57"
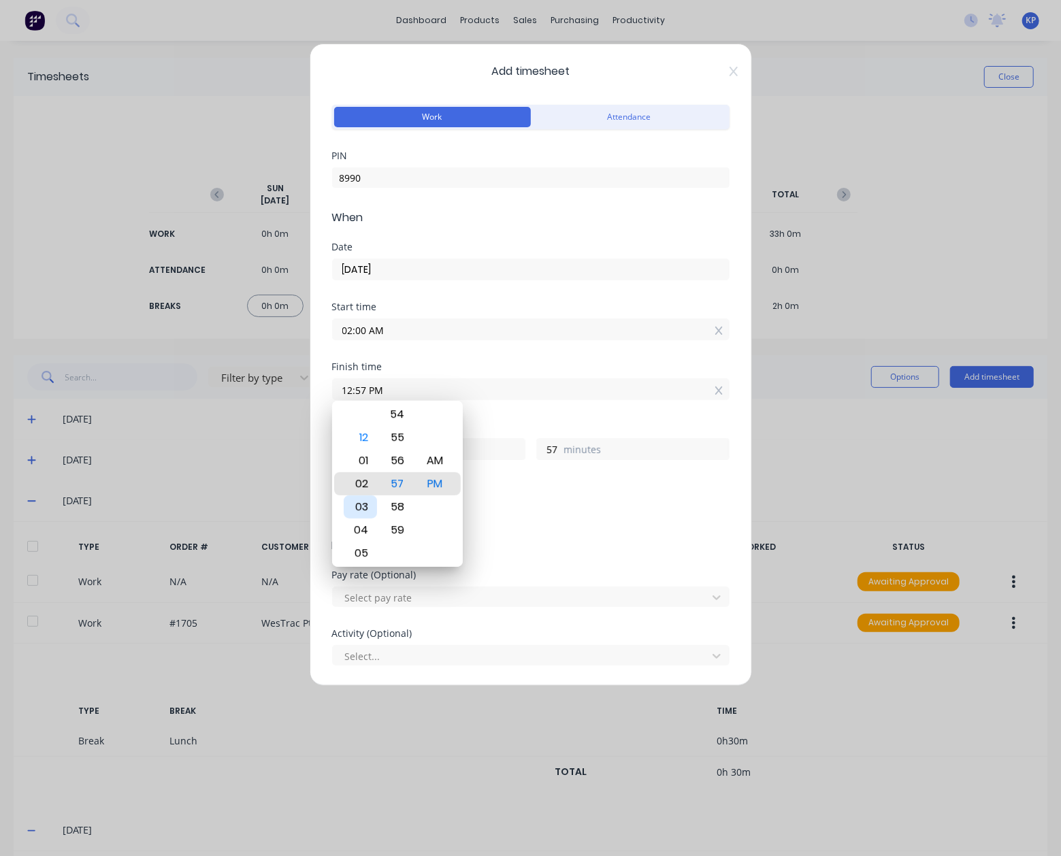
type input "03:57 PM"
type input "13"
type input "03:51 PM"
type input "51"
type input "03:45 PM"
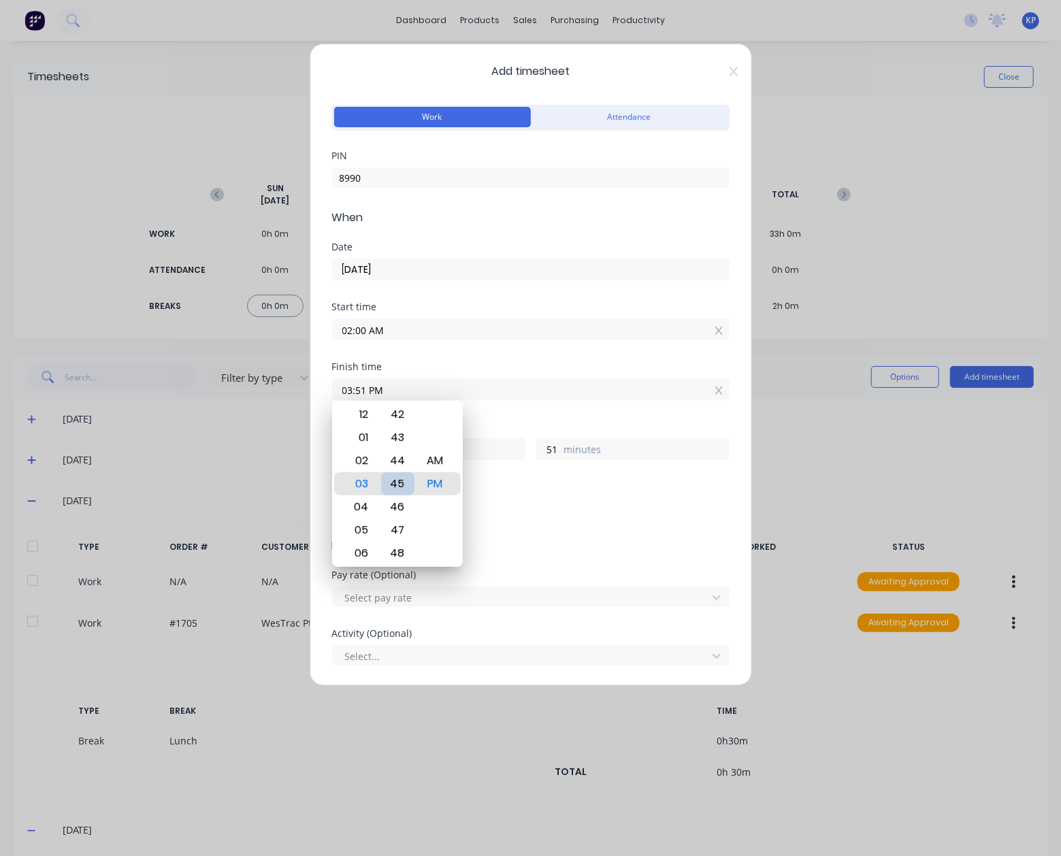
type input "45"
type input "03:39 PM"
type input "39"
type input "03:34 PM"
type input "34"
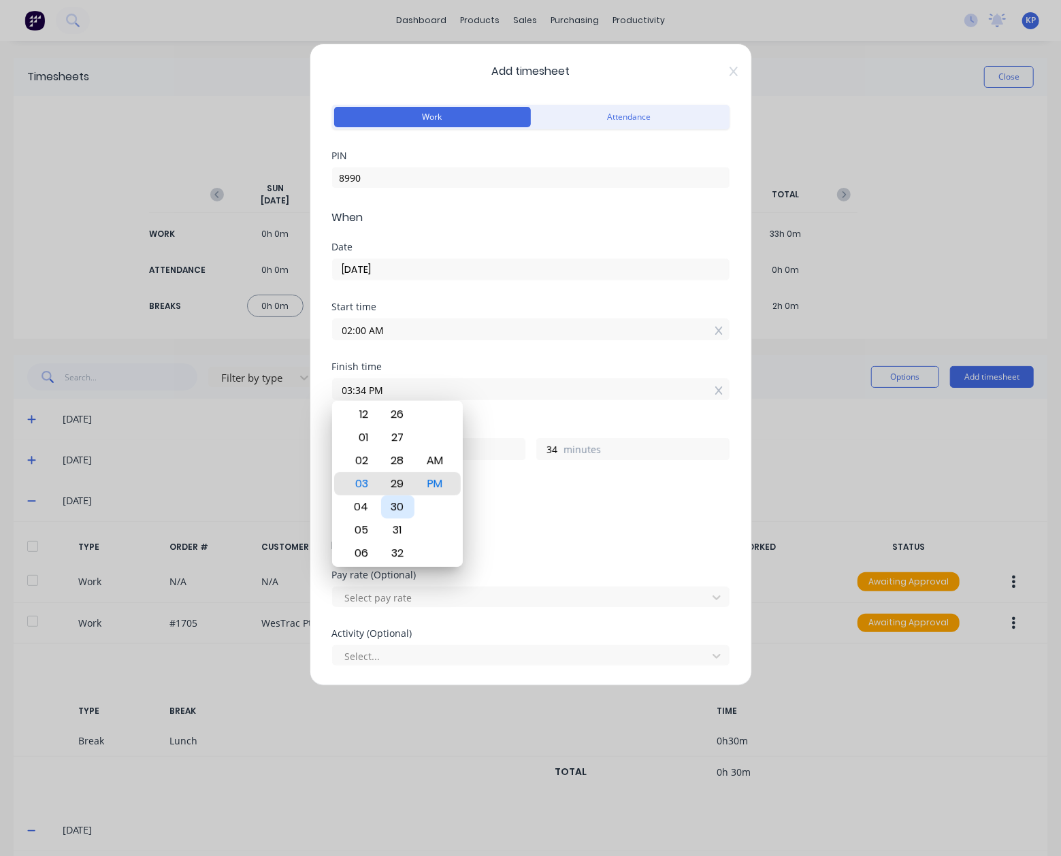
type input "03:29 PM"
type input "29"
type input "03:30 PM"
type input "30"
type input "03:30 AM"
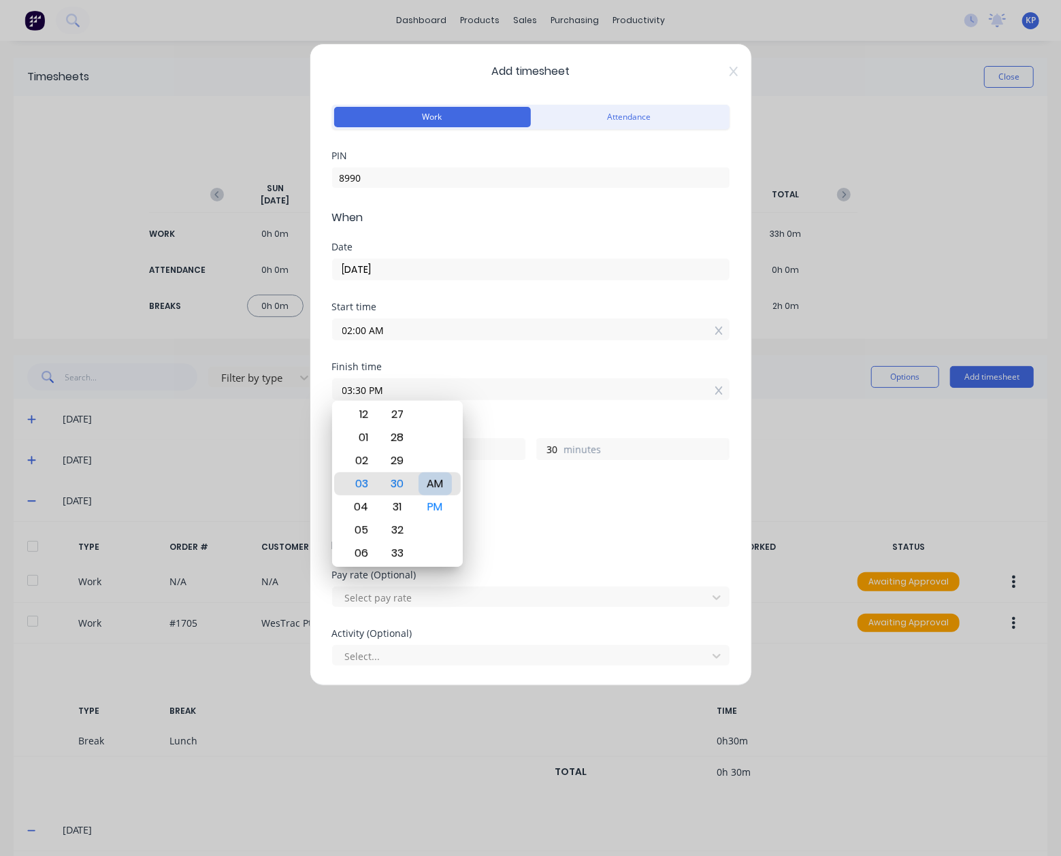
type input "1"
click at [521, 471] on div "Hours worked 1 hours 30 minutes" at bounding box center [530, 452] width 397 height 60
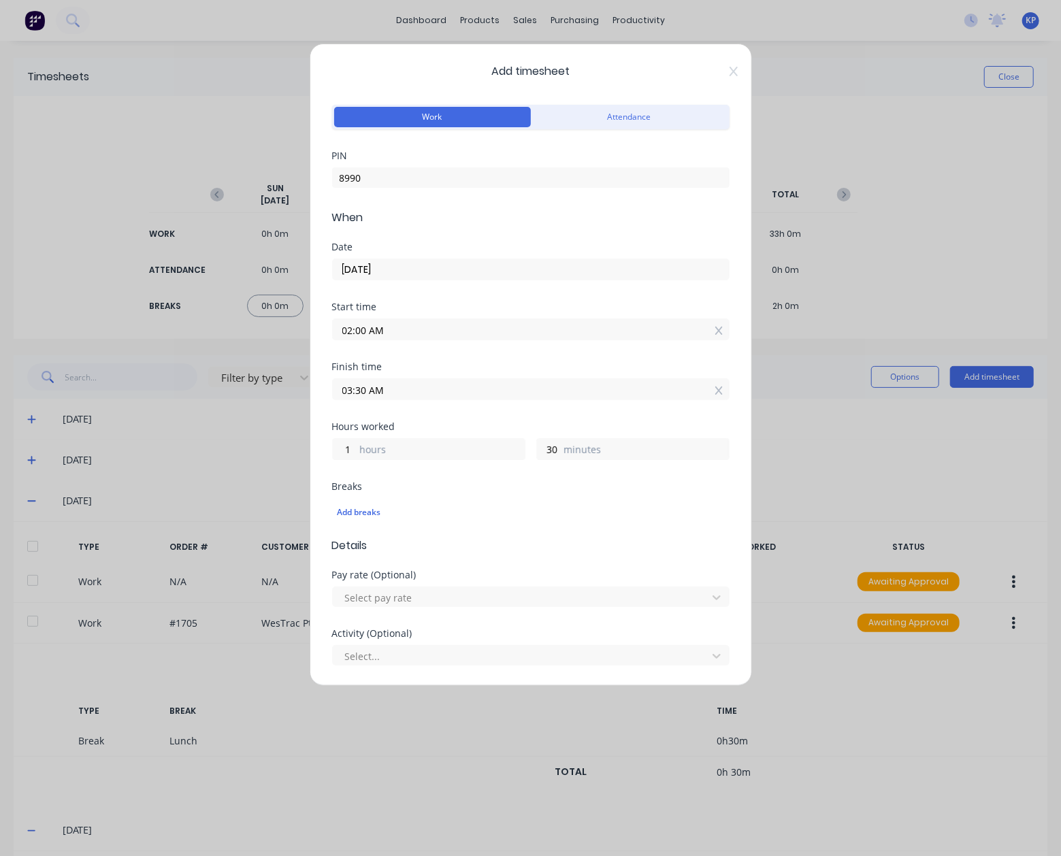
click at [410, 388] on input "03:30 AM" at bounding box center [531, 389] width 396 height 20
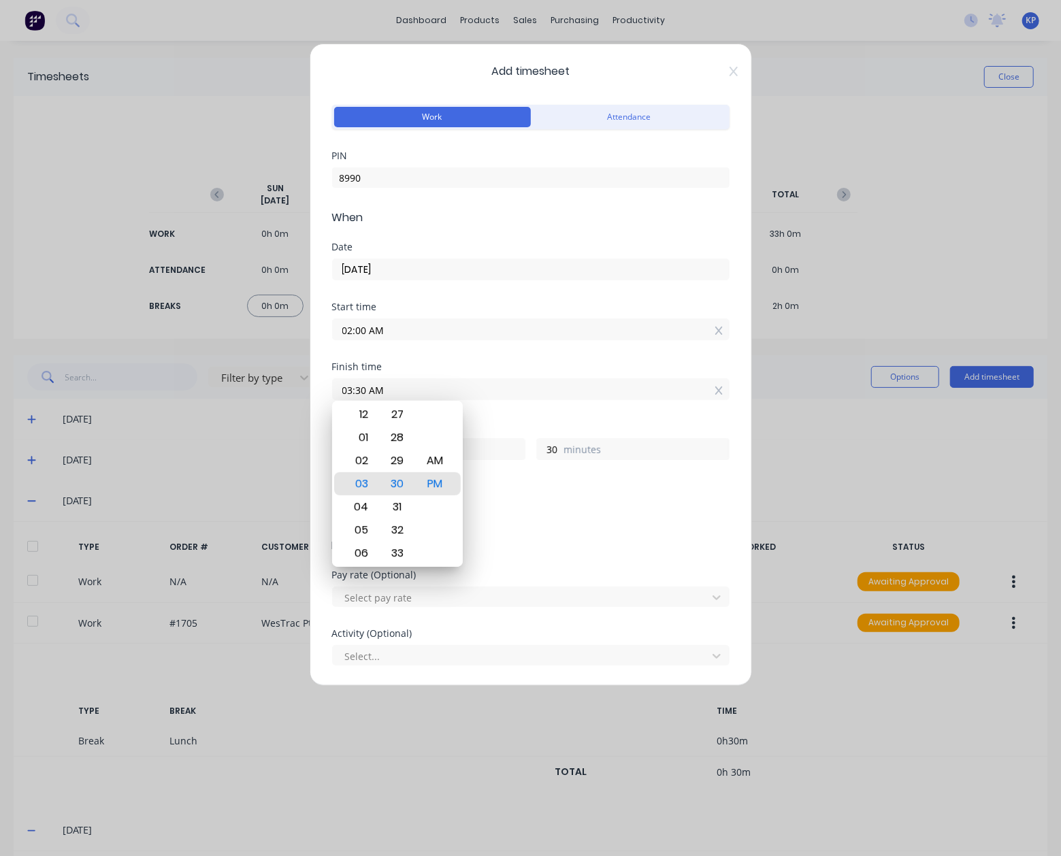
type input "03:30 PM"
type input "13"
click at [489, 488] on div "Breaks" at bounding box center [530, 487] width 397 height 10
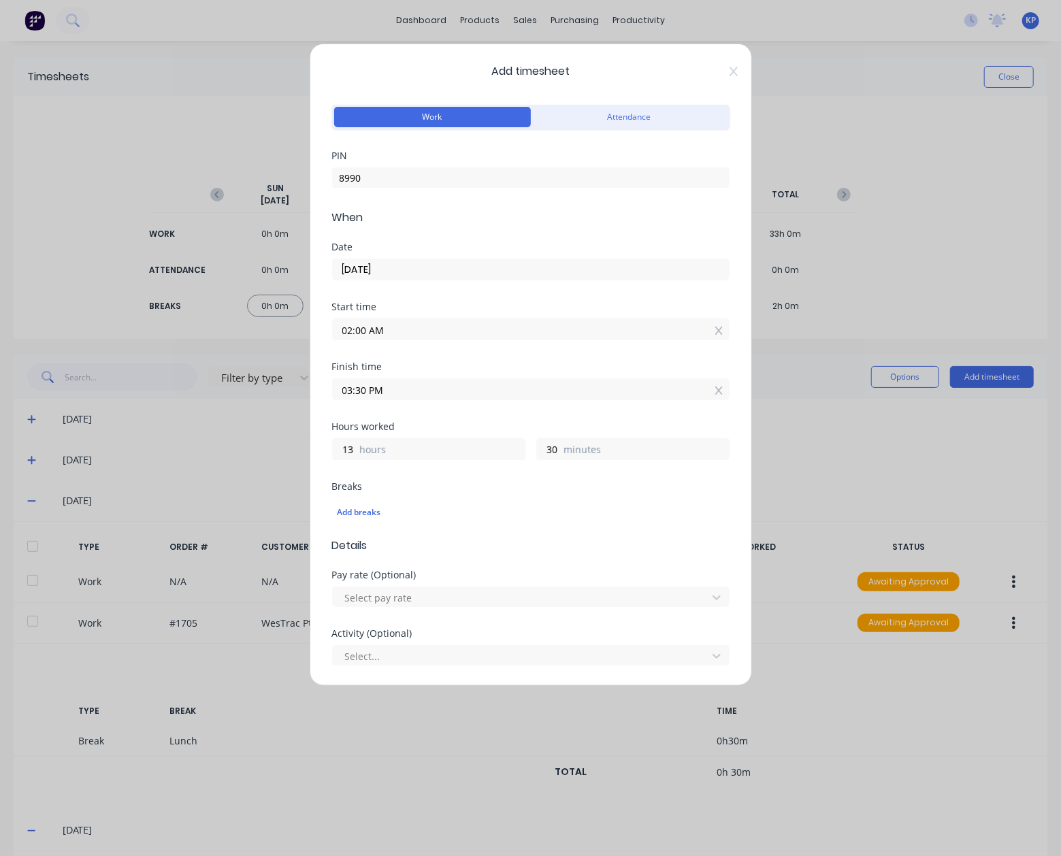
click at [420, 333] on input "02:00 AM" at bounding box center [531, 329] width 396 height 20
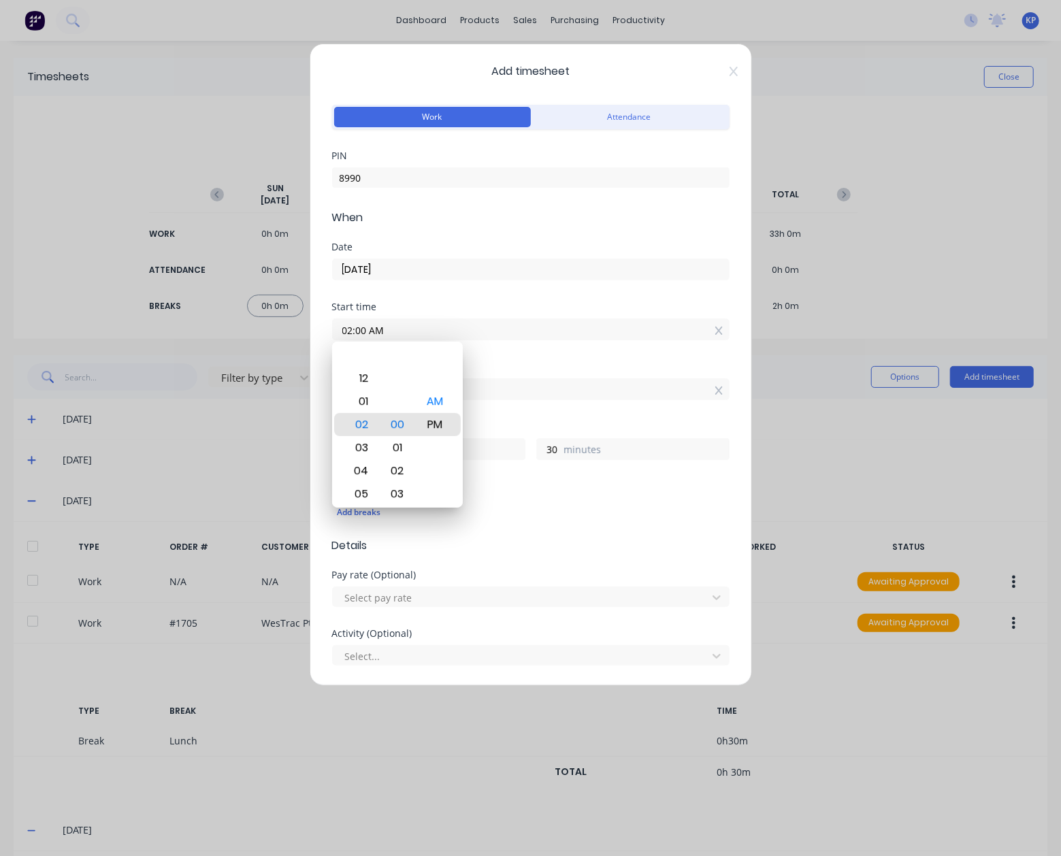
type input "02:00 PM"
type input "1"
click at [493, 461] on div "Hours worked 1 hours 30 minutes" at bounding box center [530, 452] width 397 height 60
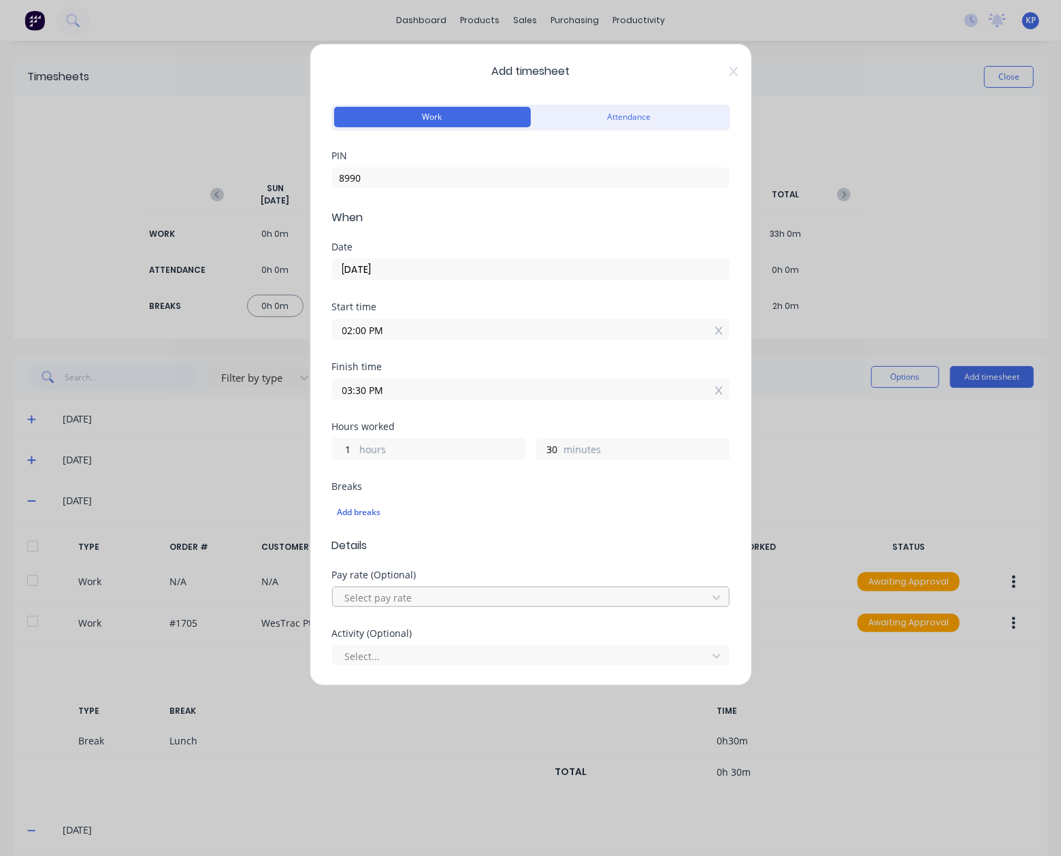
click at [385, 598] on div at bounding box center [522, 597] width 357 height 17
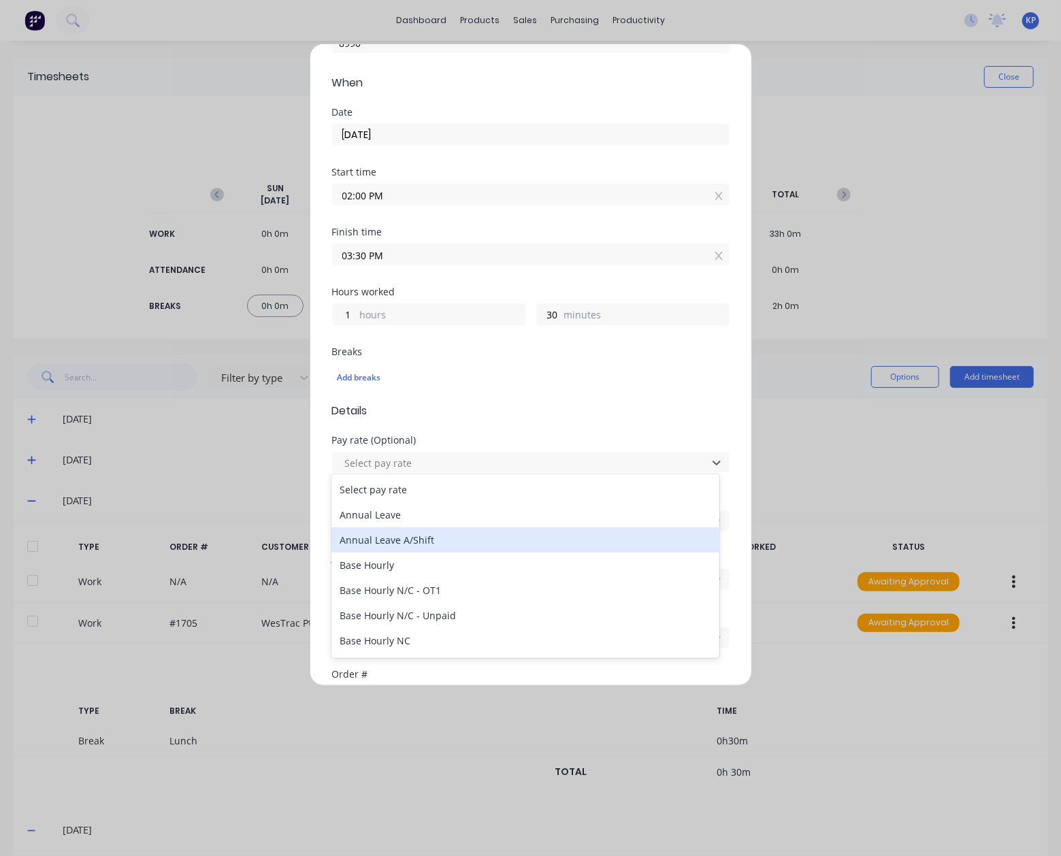
scroll to position [136, 0]
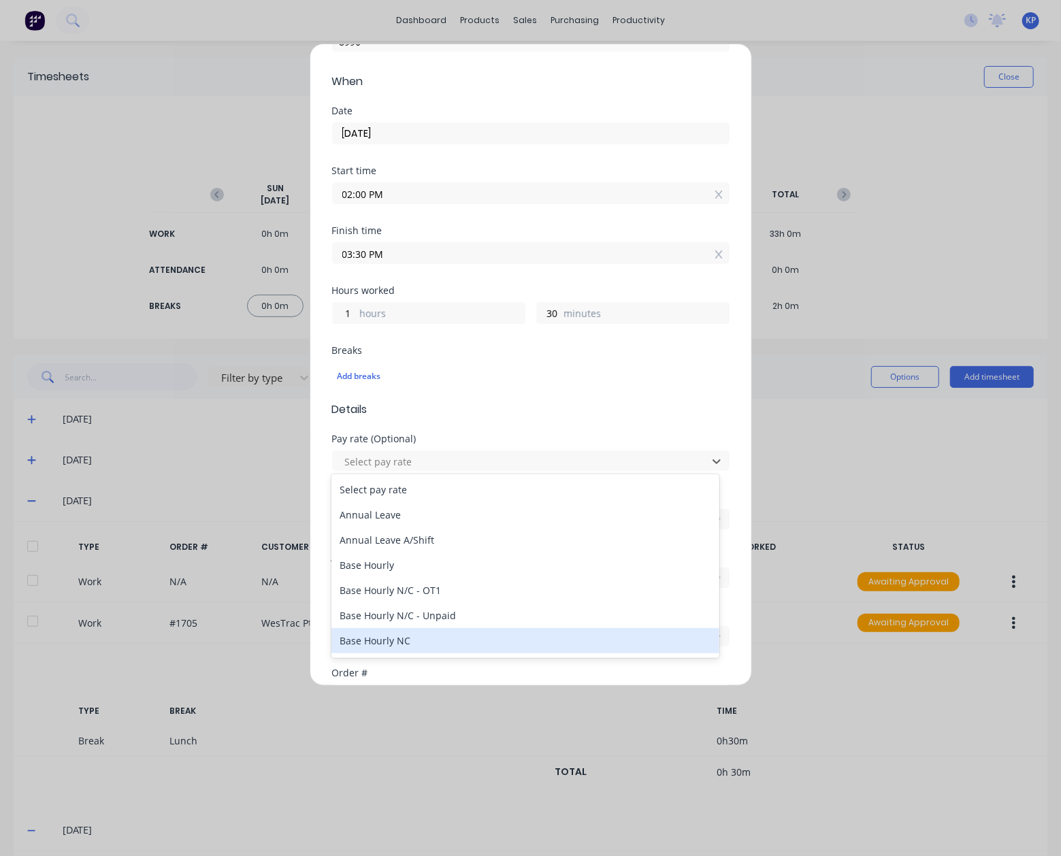
click at [416, 638] on div "Base Hourly NC" at bounding box center [524, 640] width 387 height 25
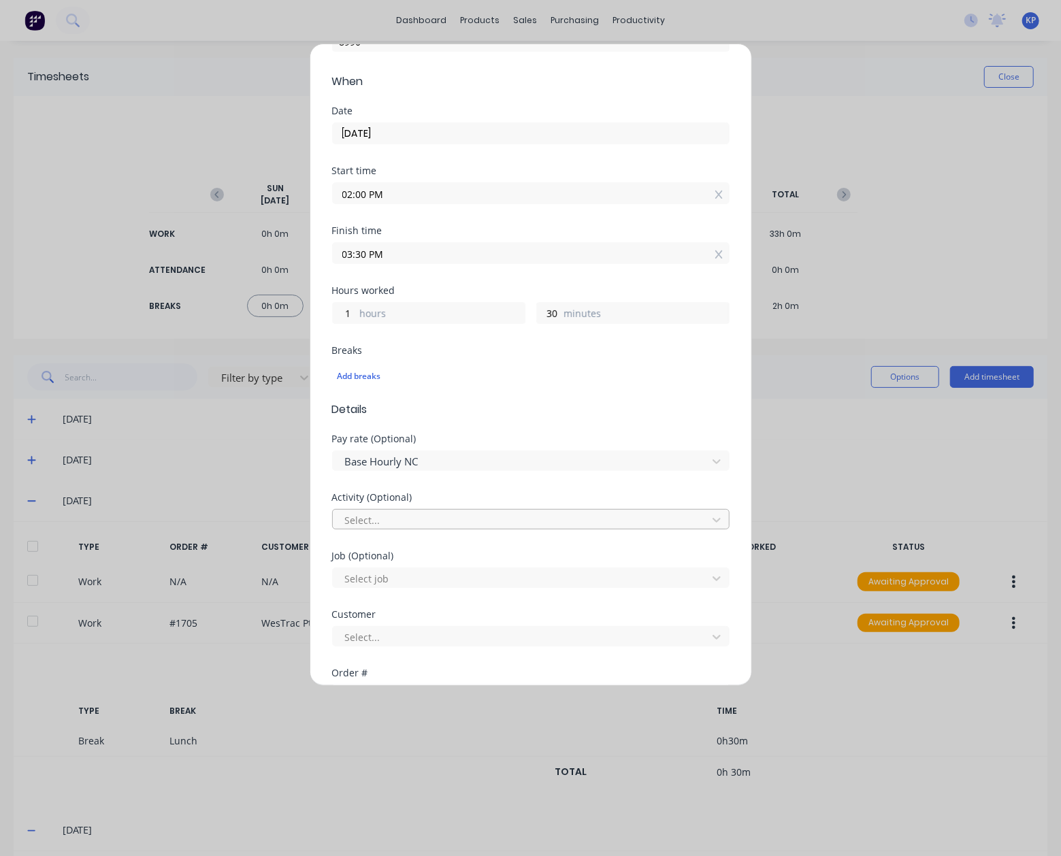
click at [422, 512] on div at bounding box center [522, 520] width 357 height 17
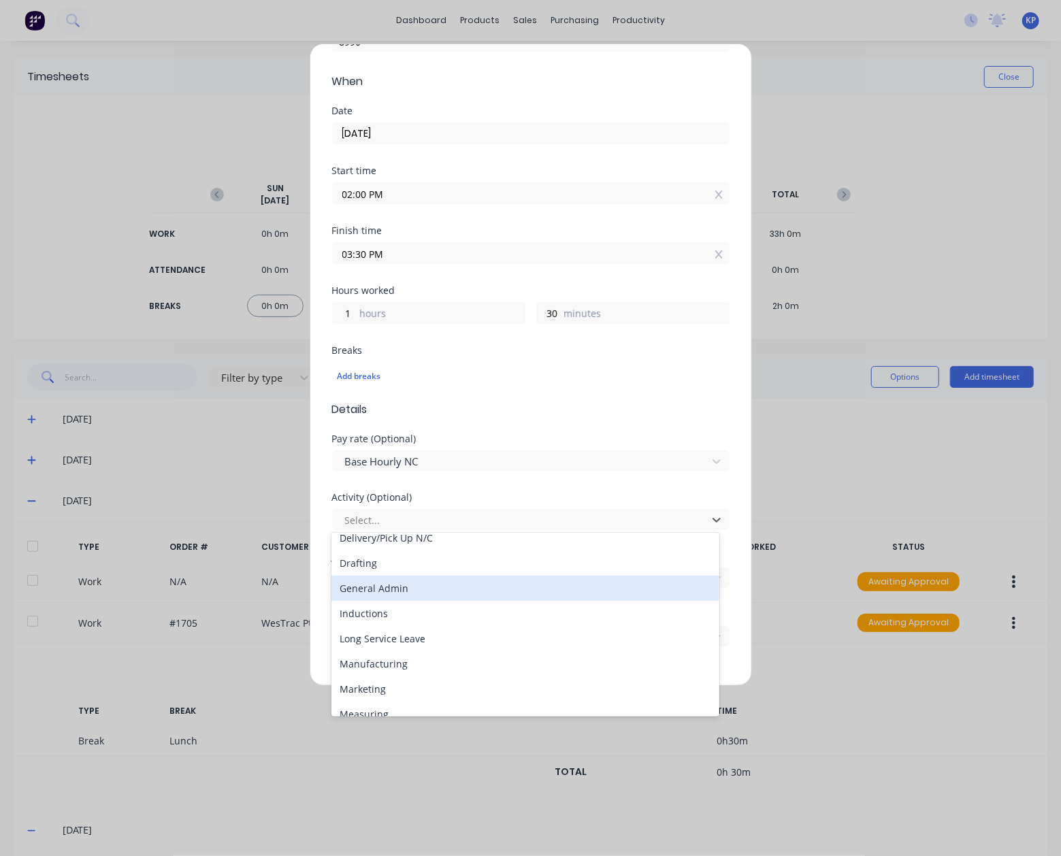
click at [423, 590] on div "General Admin" at bounding box center [524, 588] width 387 height 25
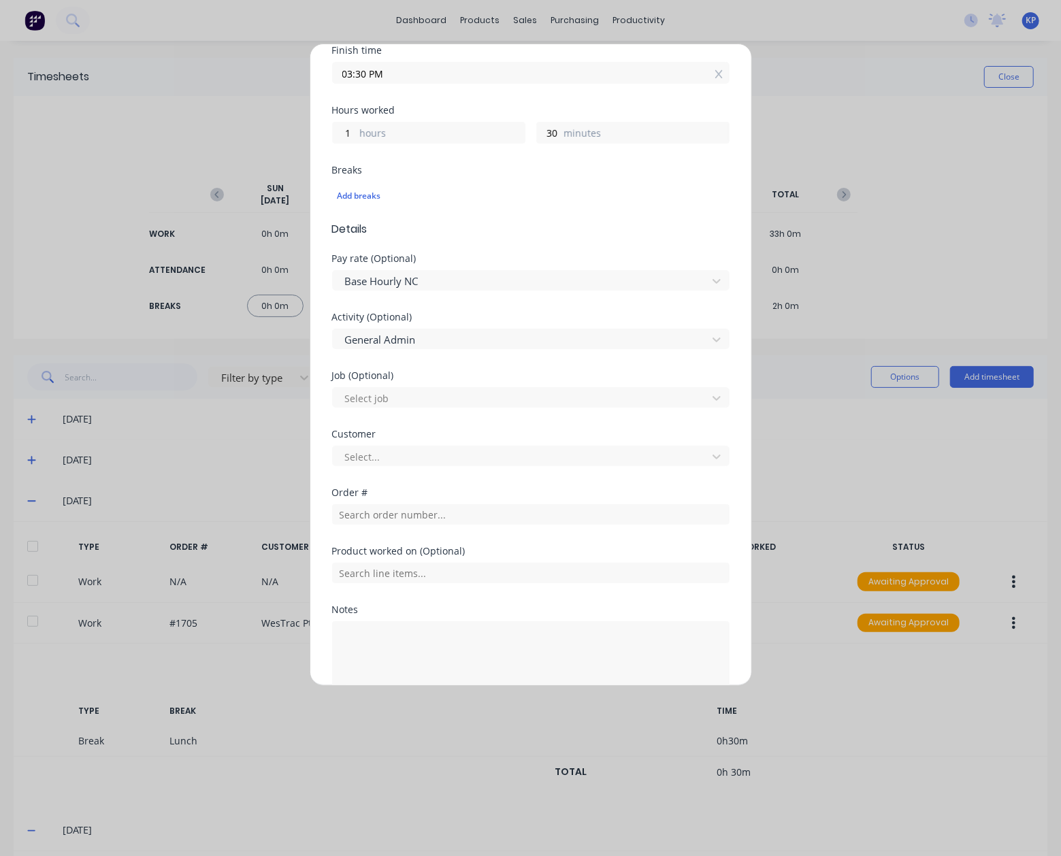
scroll to position [385, 0]
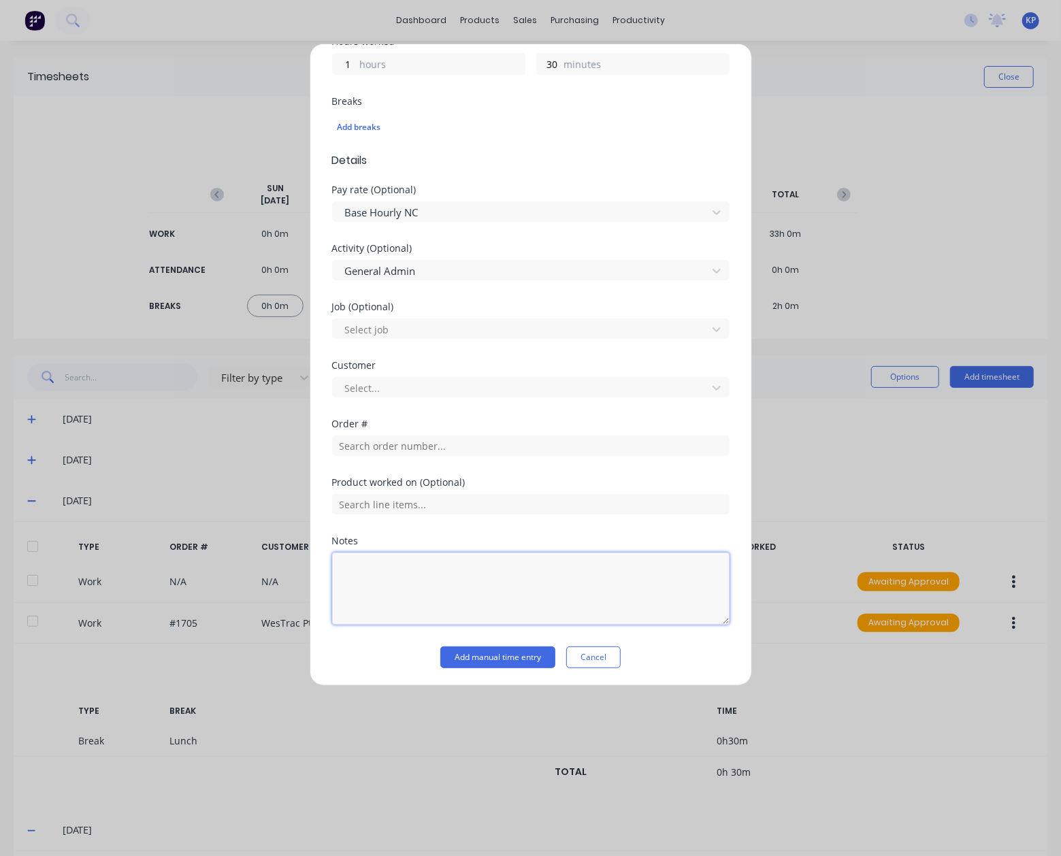
click at [378, 587] on textarea at bounding box center [530, 588] width 397 height 72
type textarea "789C Exhaust Admin"
click at [439, 537] on div "Notes" at bounding box center [530, 541] width 397 height 10
click at [412, 450] on input "text" at bounding box center [530, 445] width 397 height 20
click at [385, 391] on div at bounding box center [522, 388] width 357 height 17
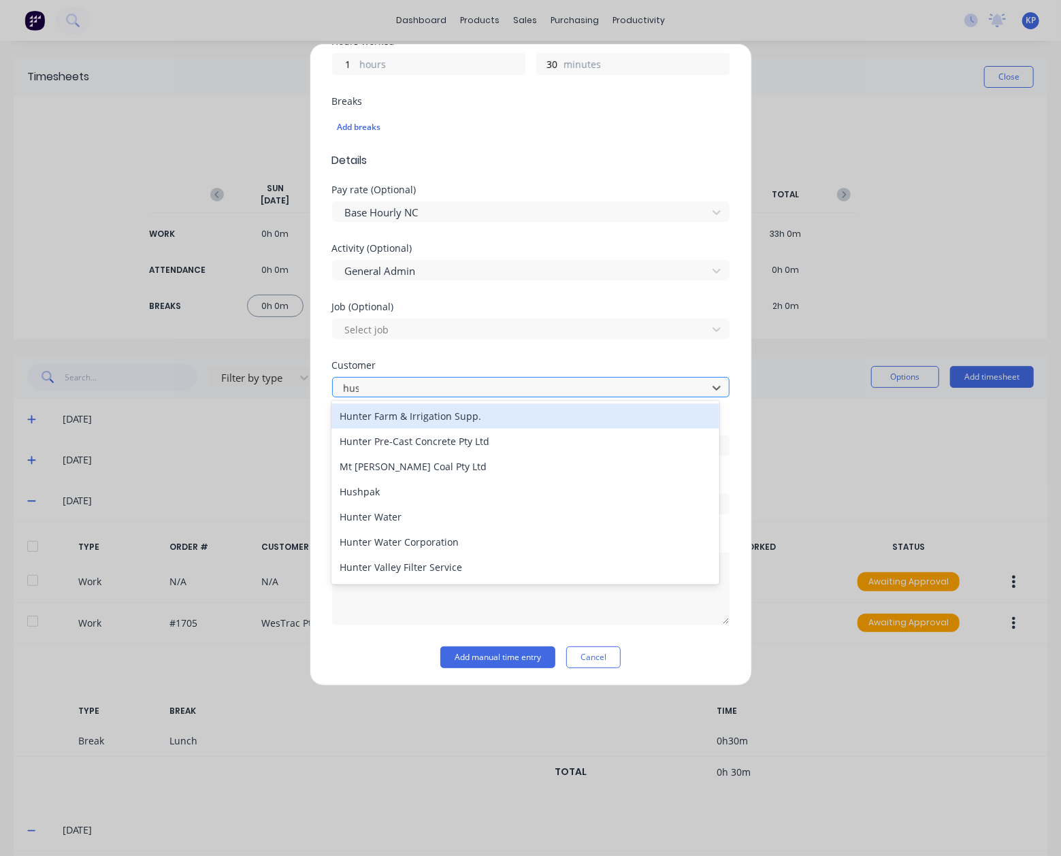
type input "hush"
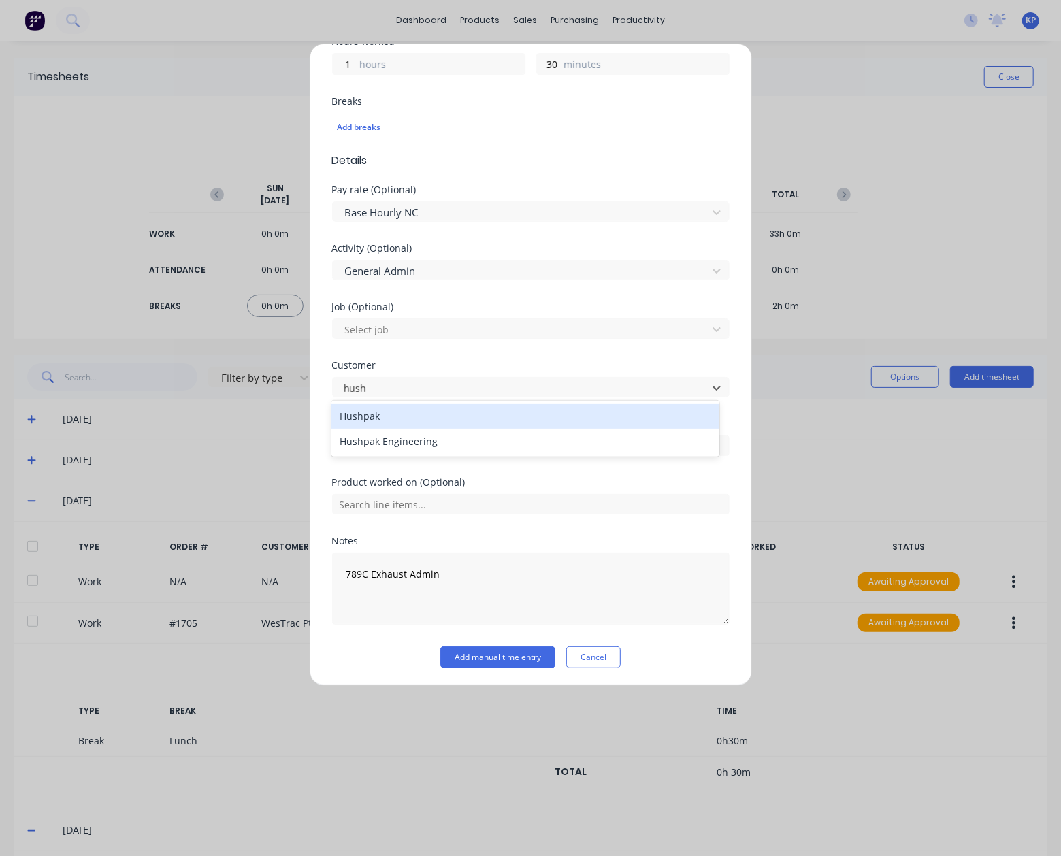
click at [381, 418] on div "Hushpak" at bounding box center [524, 415] width 387 height 25
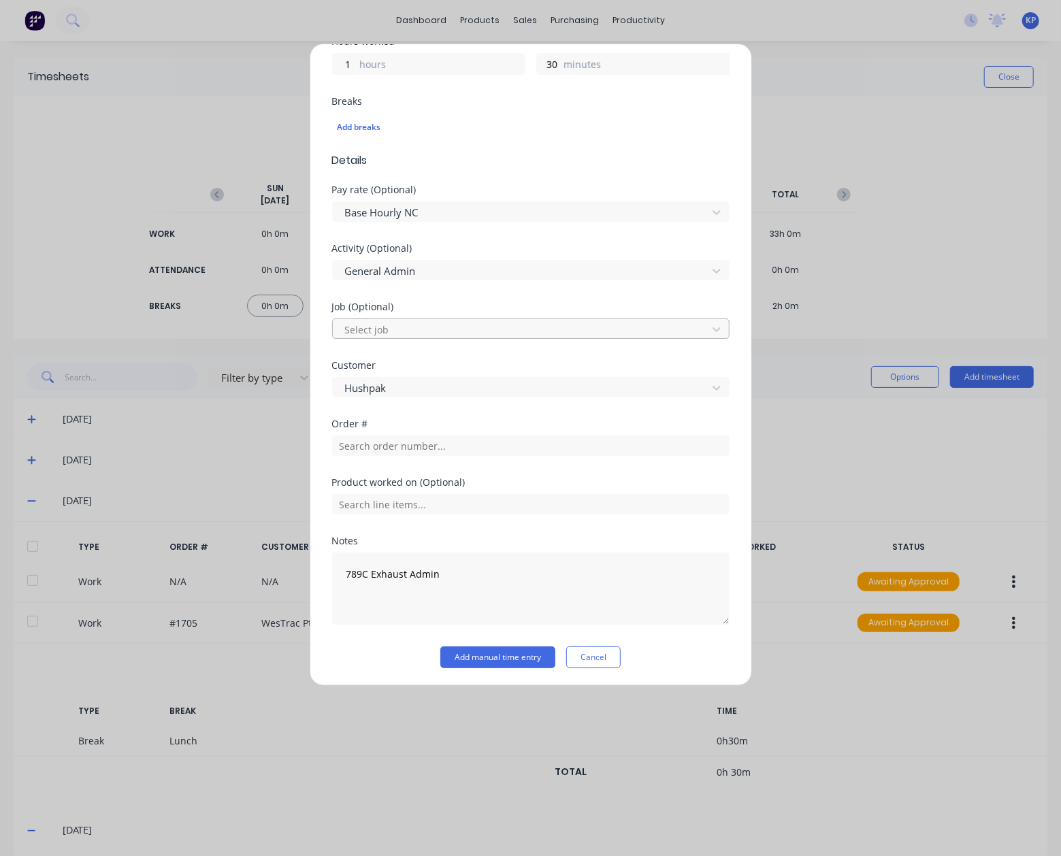
click at [398, 327] on div at bounding box center [522, 329] width 357 height 17
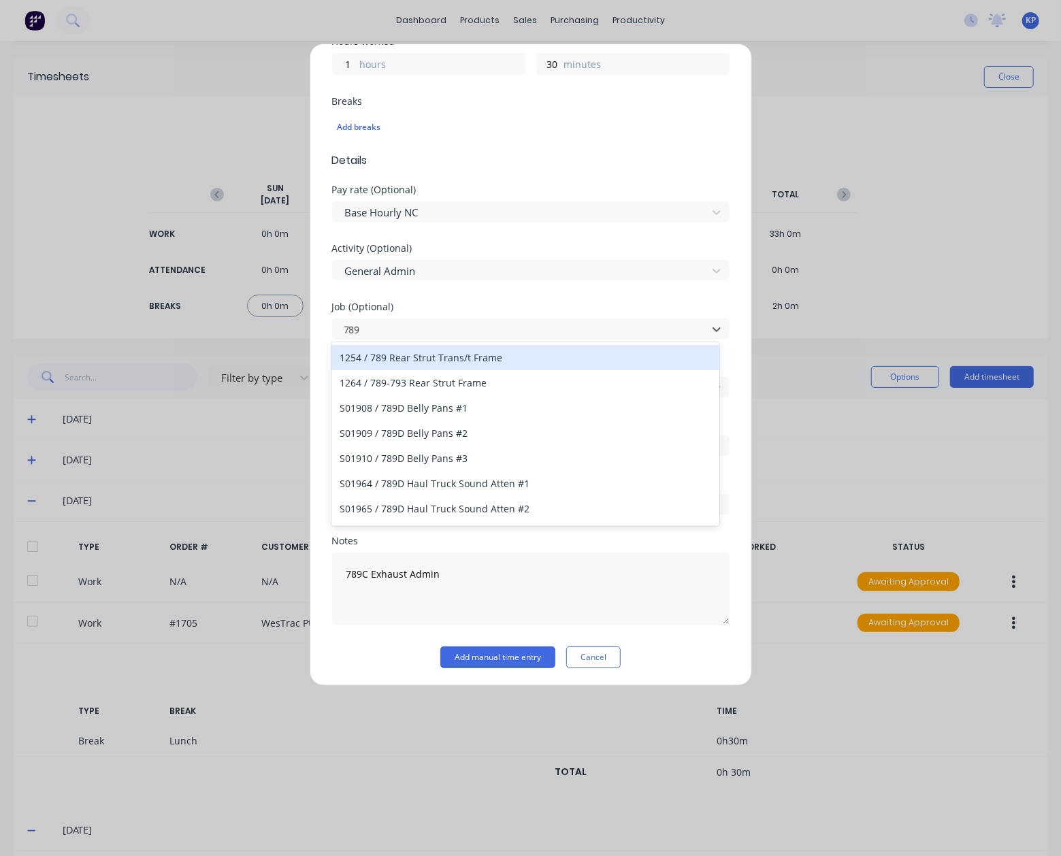
type input "789C"
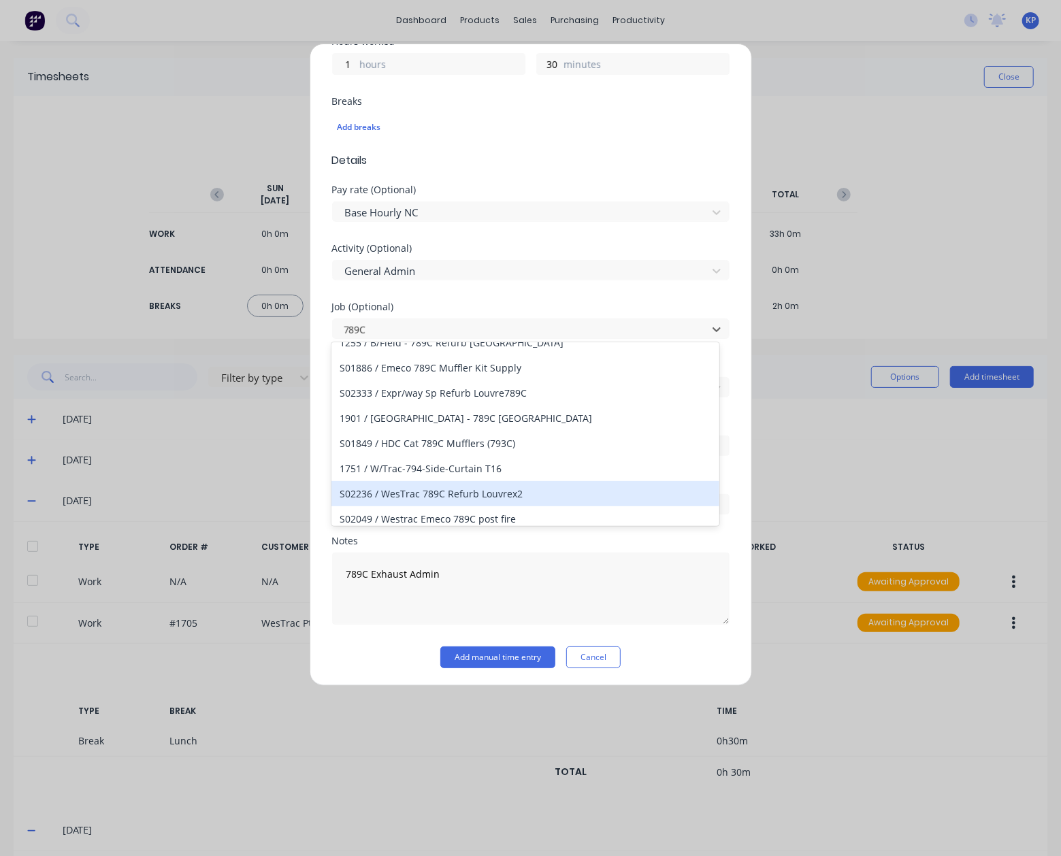
scroll to position [23, 0]
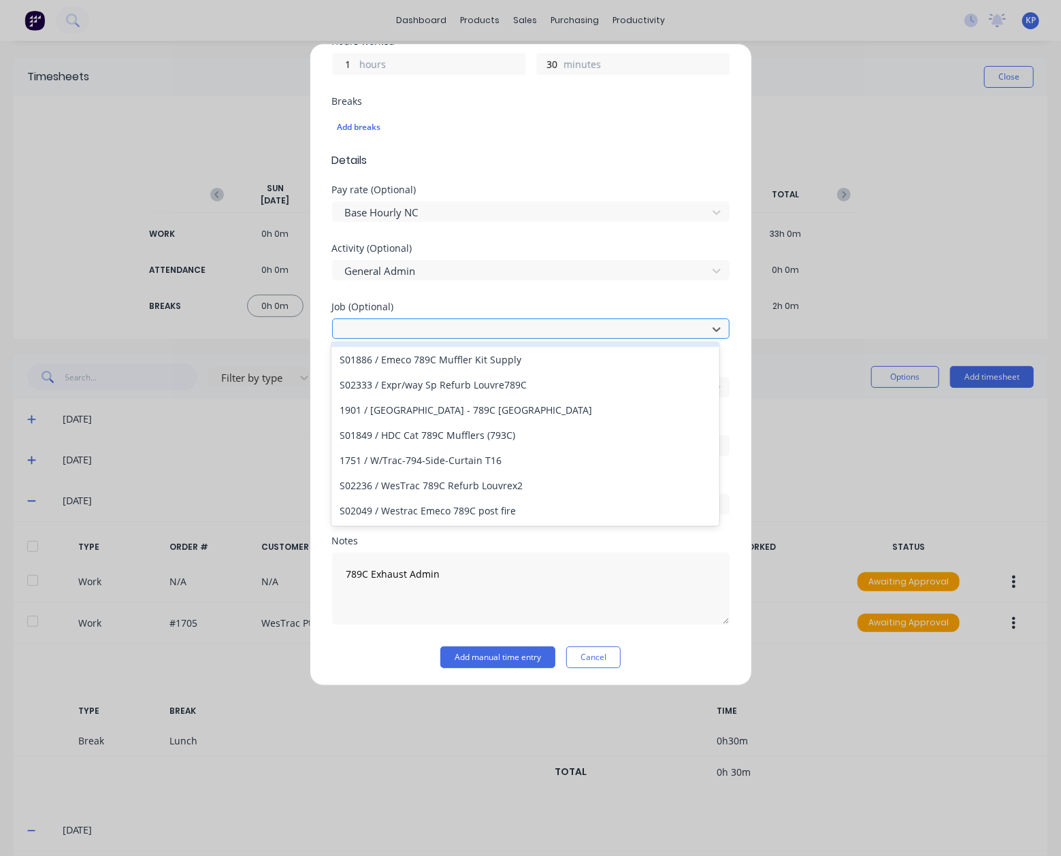
click at [407, 323] on div at bounding box center [522, 329] width 357 height 17
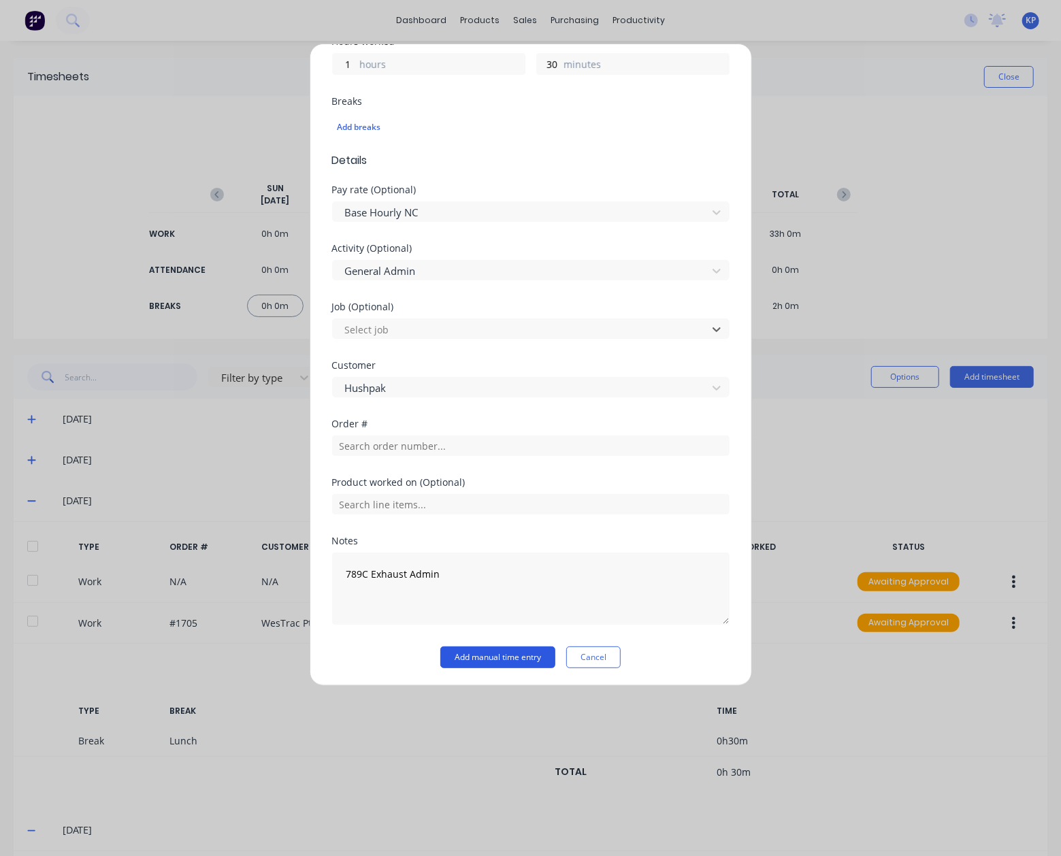
click at [513, 658] on button "Add manual time entry" at bounding box center [497, 657] width 115 height 22
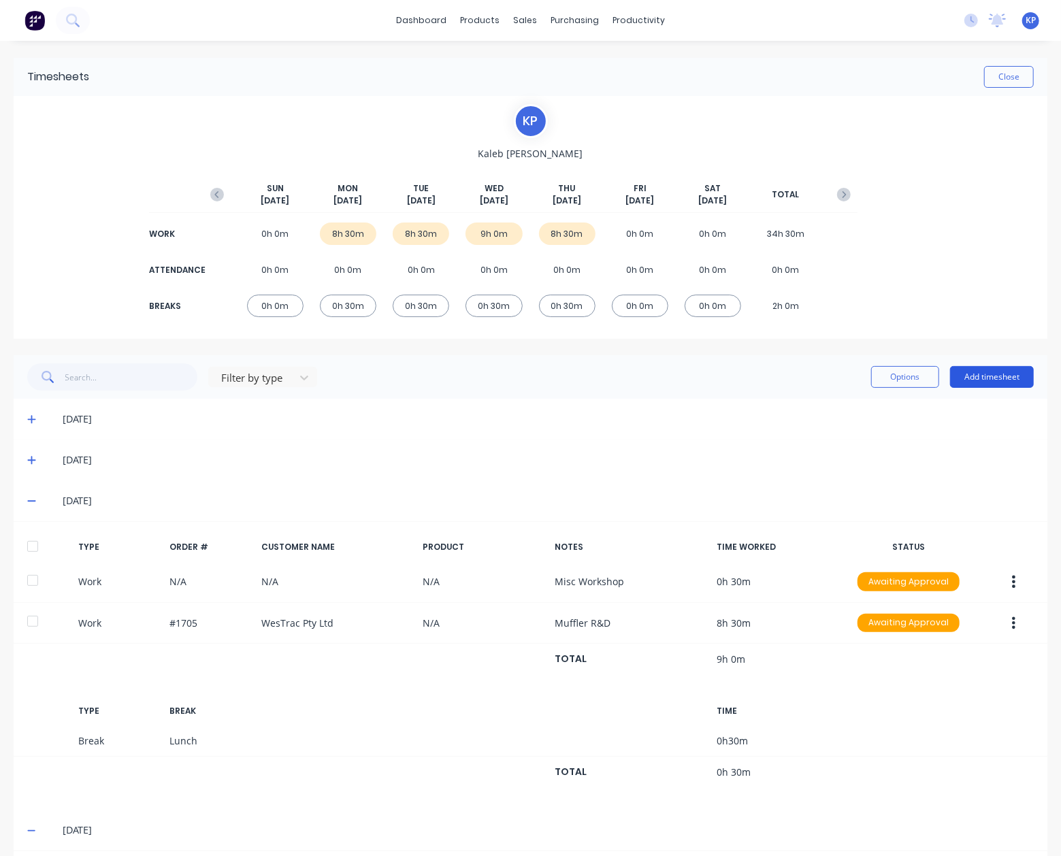
click at [991, 377] on button "Add timesheet" at bounding box center [992, 377] width 84 height 22
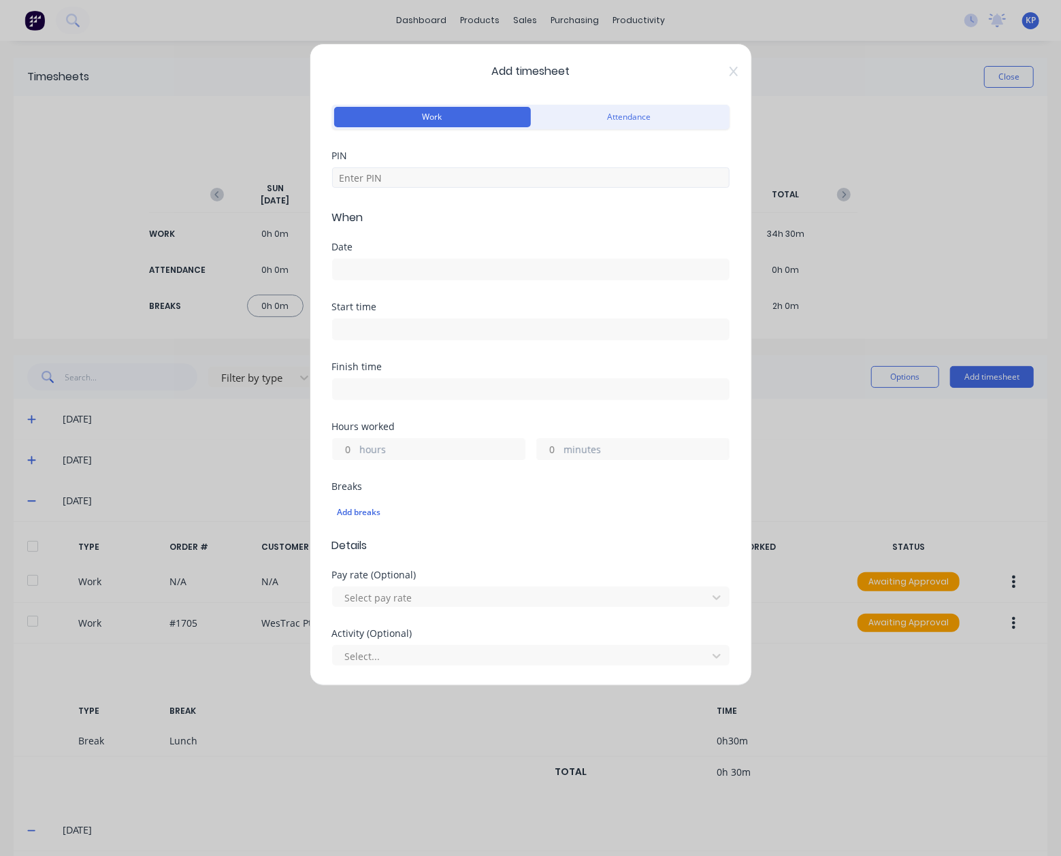
drag, startPoint x: 388, startPoint y: 167, endPoint x: 383, endPoint y: 180, distance: 14.4
click at [388, 168] on div at bounding box center [530, 176] width 397 height 24
drag, startPoint x: 383, startPoint y: 180, endPoint x: 382, endPoint y: 193, distance: 12.3
click at [383, 180] on input at bounding box center [530, 177] width 397 height 20
type input "8990"
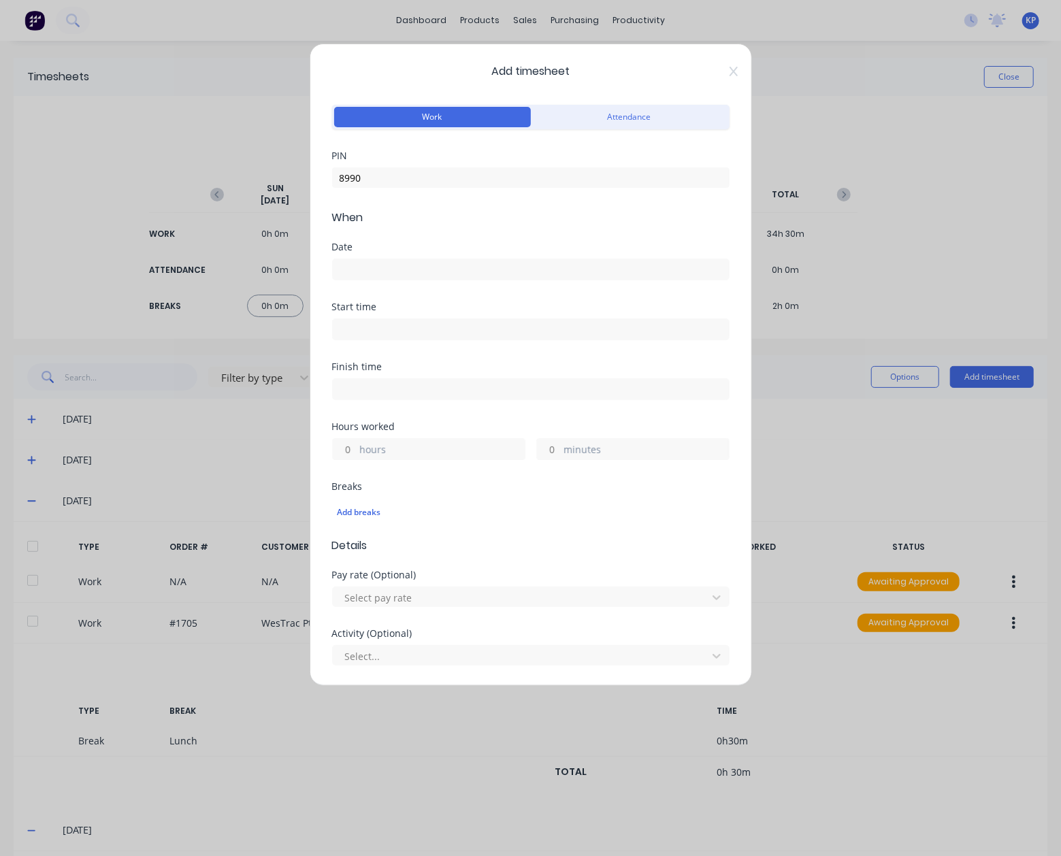
click at [374, 248] on div "Date" at bounding box center [530, 247] width 397 height 10
click at [371, 270] on input at bounding box center [531, 269] width 396 height 20
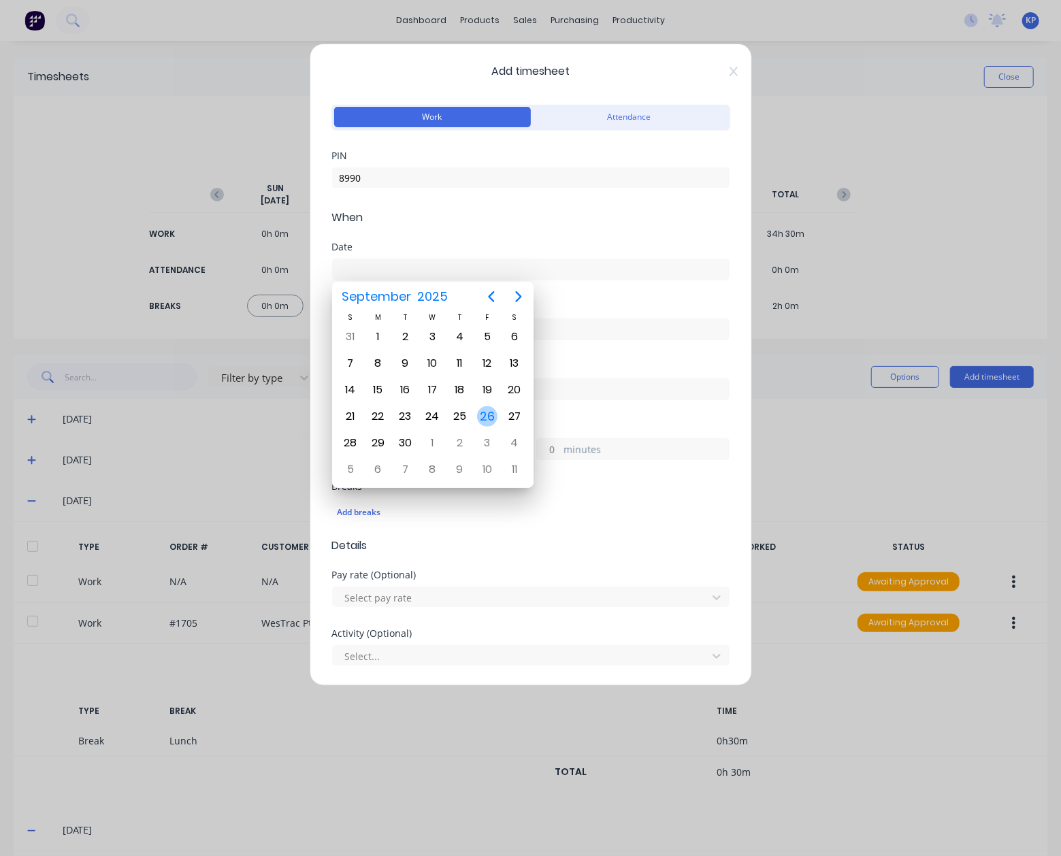
click at [482, 417] on div "26" at bounding box center [487, 416] width 20 height 20
type input "[DATE]"
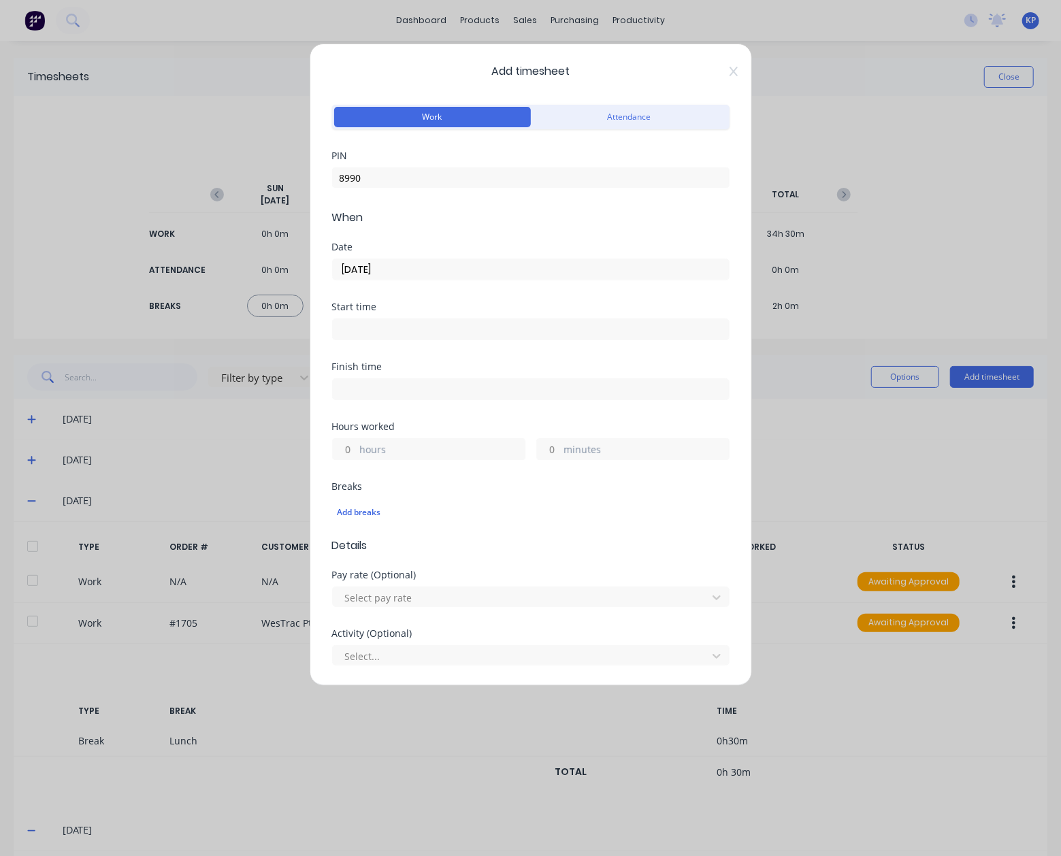
click at [401, 328] on input at bounding box center [531, 329] width 396 height 20
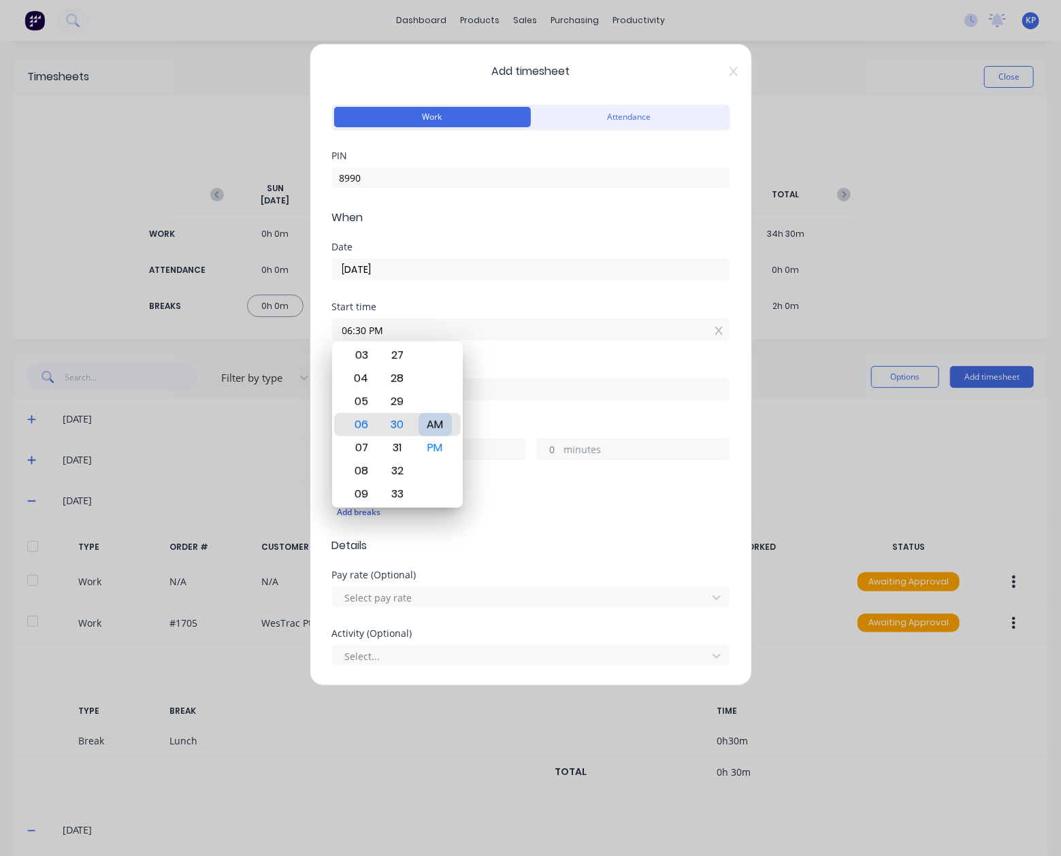
type input "06:30 AM"
click at [512, 410] on div "Finish time" at bounding box center [530, 392] width 397 height 60
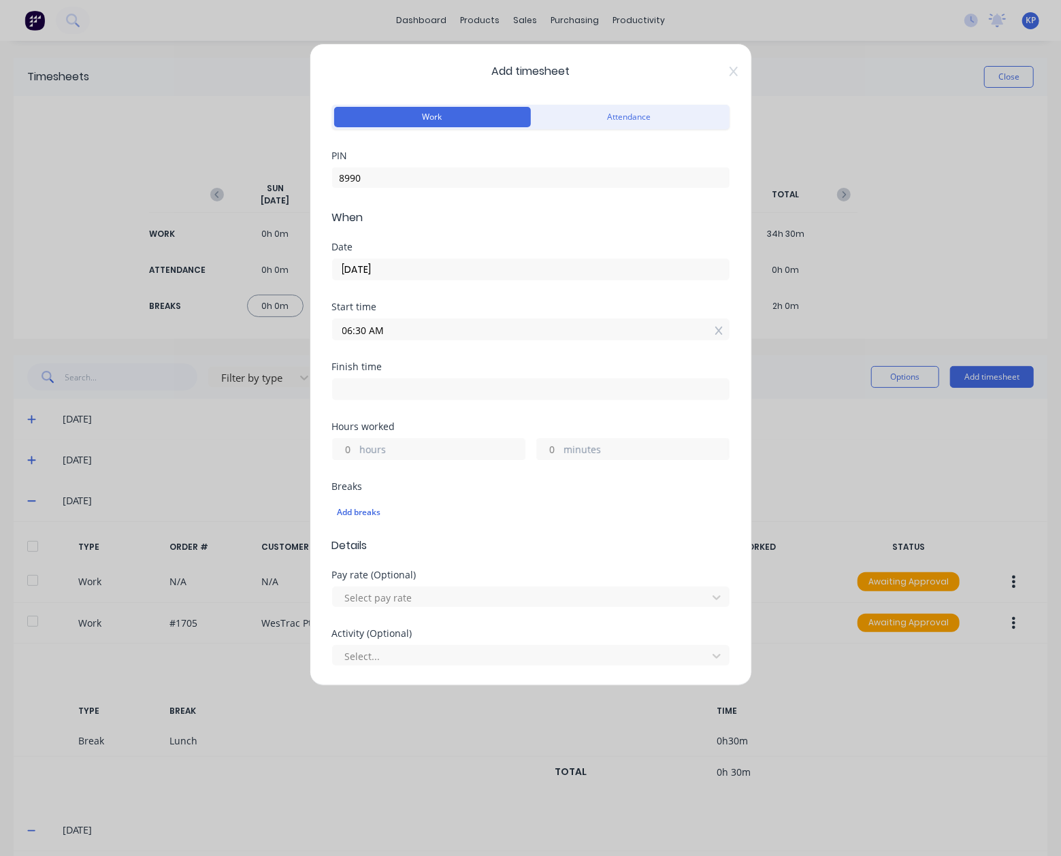
click at [371, 385] on input at bounding box center [531, 389] width 396 height 20
type input "12:58 PM"
type input "6"
type input "28"
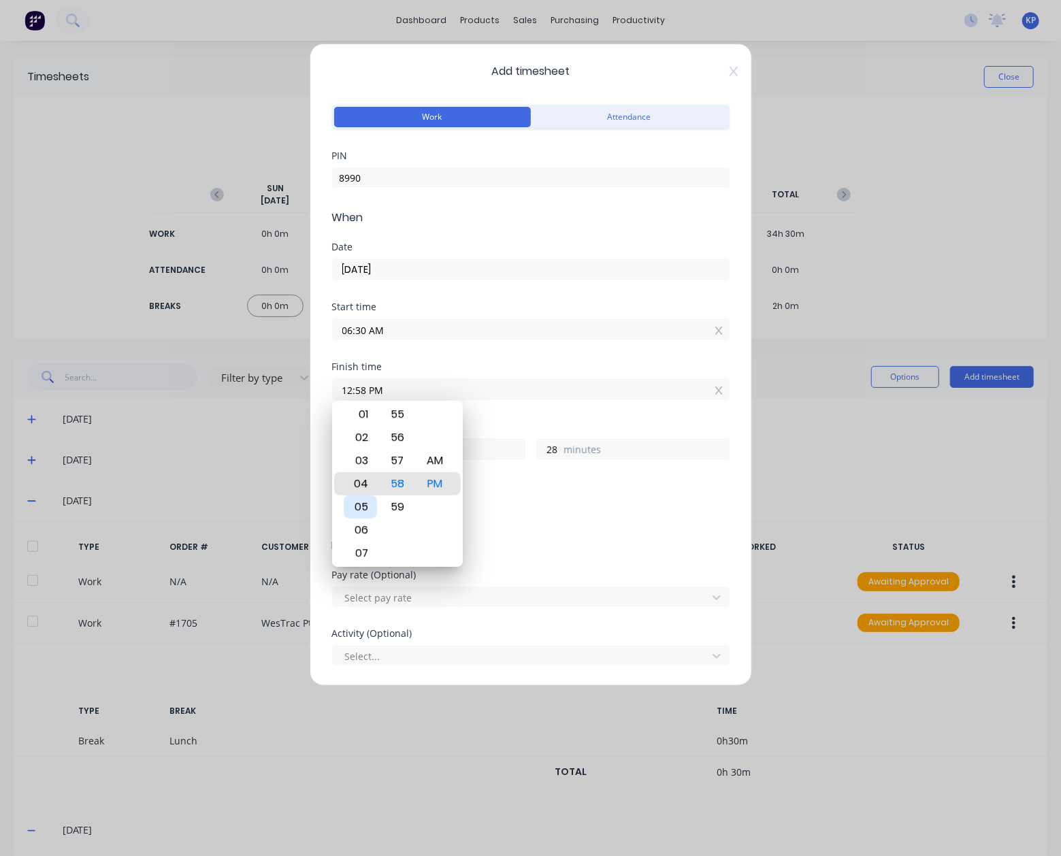
type input "04:58 PM"
type input "10"
type input "06:58 PM"
type input "12"
type input "07:58 PM"
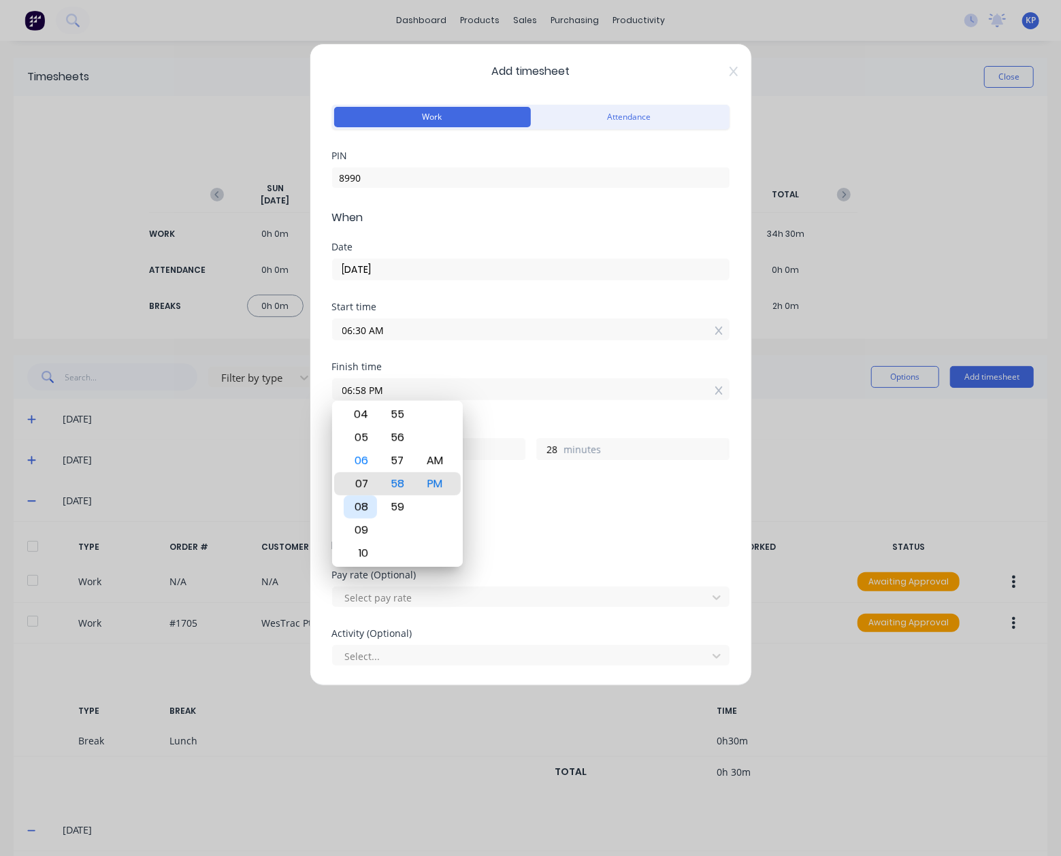
type input "13"
type input "08:58 PM"
type input "14"
type input "07:58 PM"
type input "13"
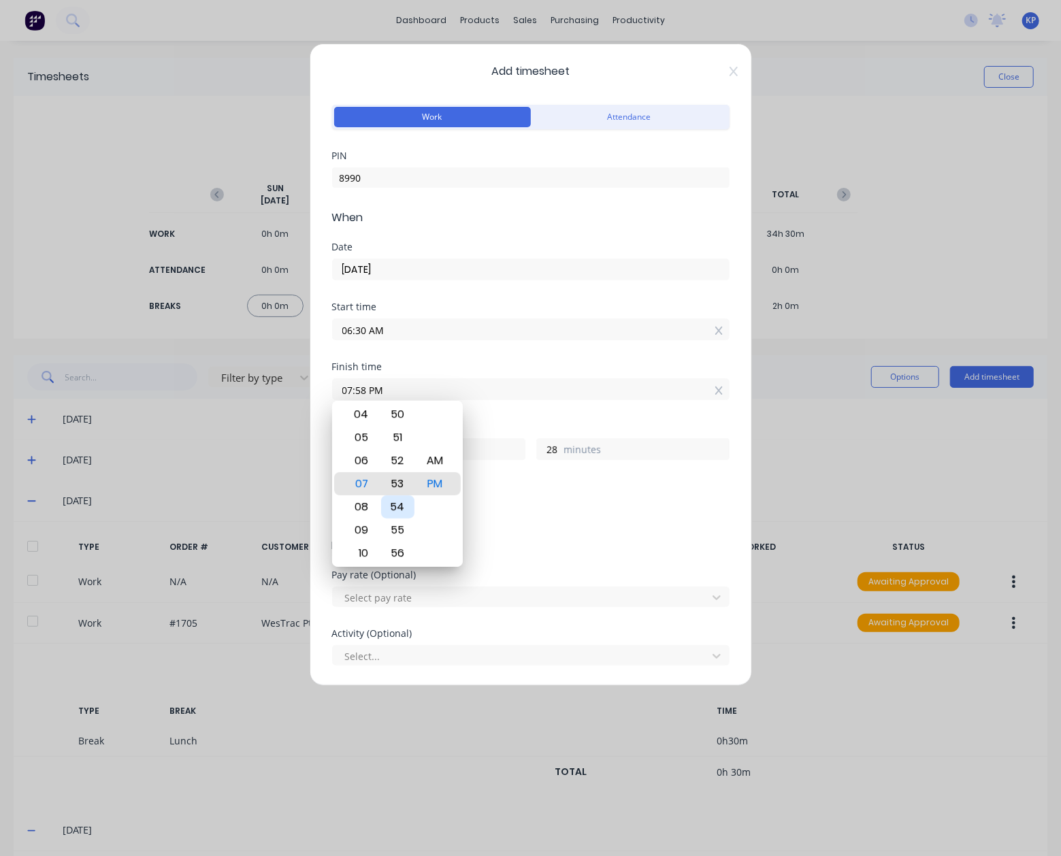
type input "07:53 PM"
type input "23"
type input "07:47 PM"
type input "17"
type input "07:41 PM"
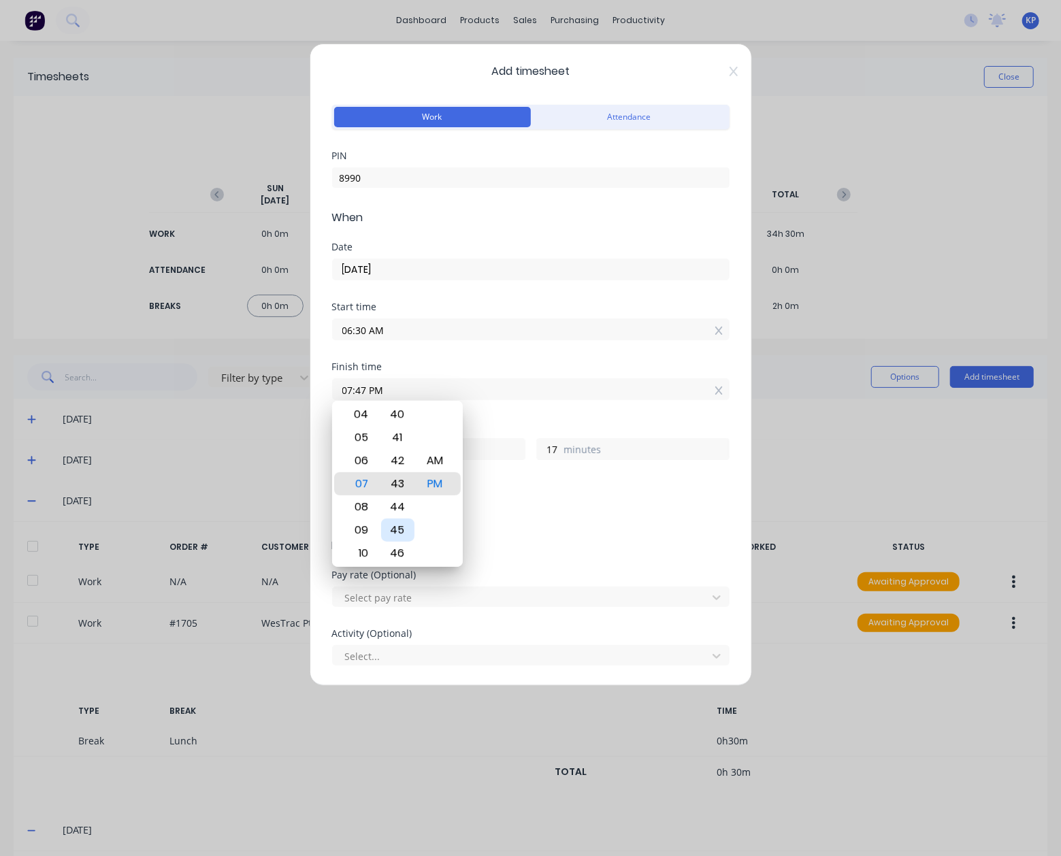
type input "11"
type input "07:35 PM"
type input "5"
type input "07:28 PM"
type input "12"
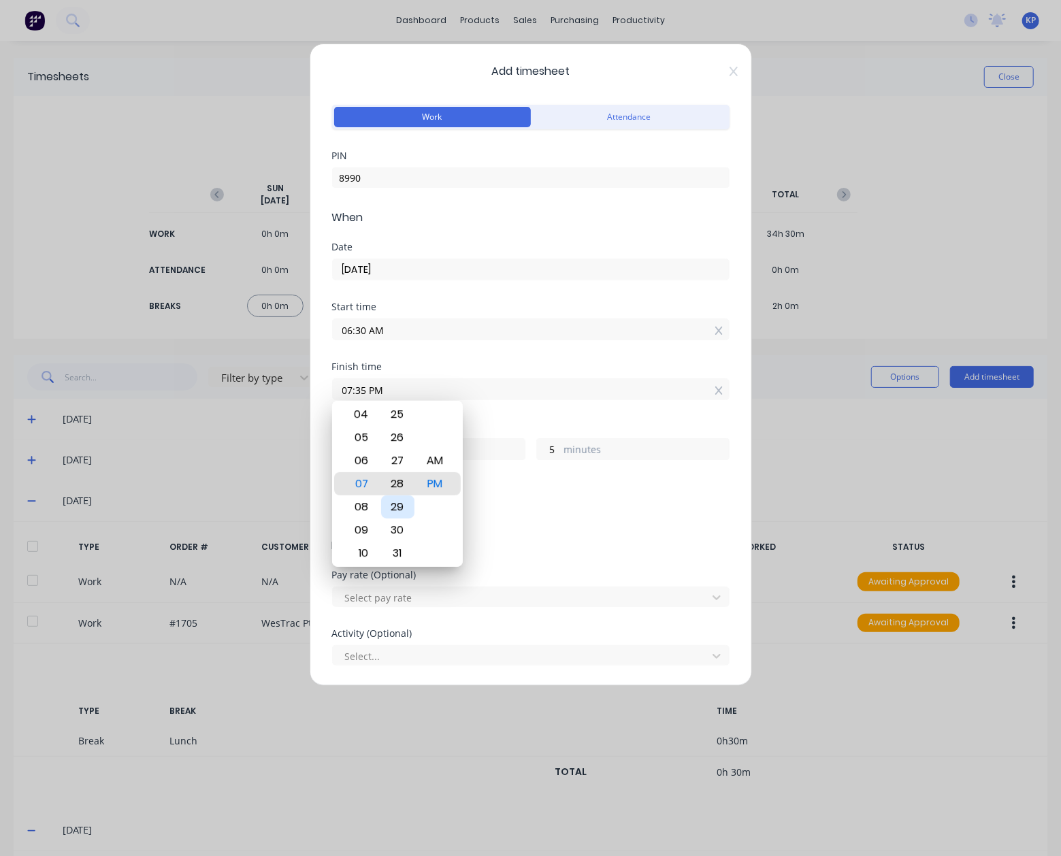
type input "58"
type input "07:16 PM"
type input "46"
type input "07:10 PM"
type input "40"
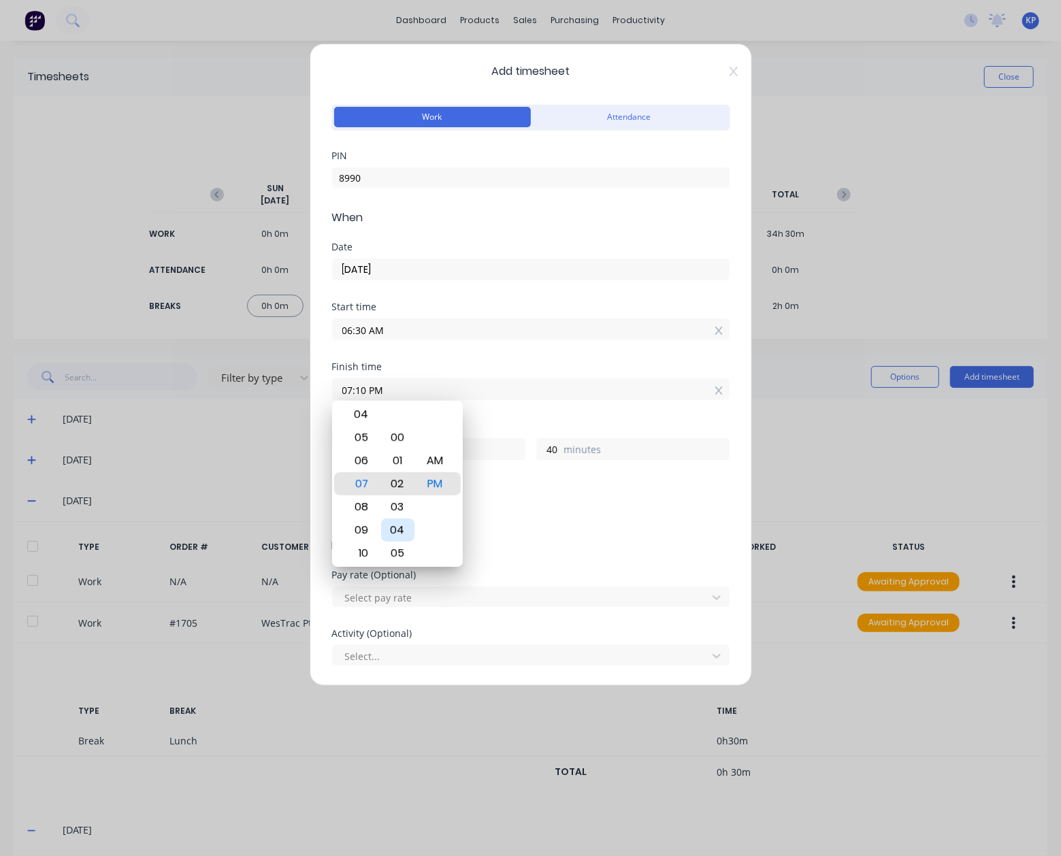
type input "07:00 PM"
type input "30"
type input "08:00 PM"
type input "13"
type input "08:00 AM"
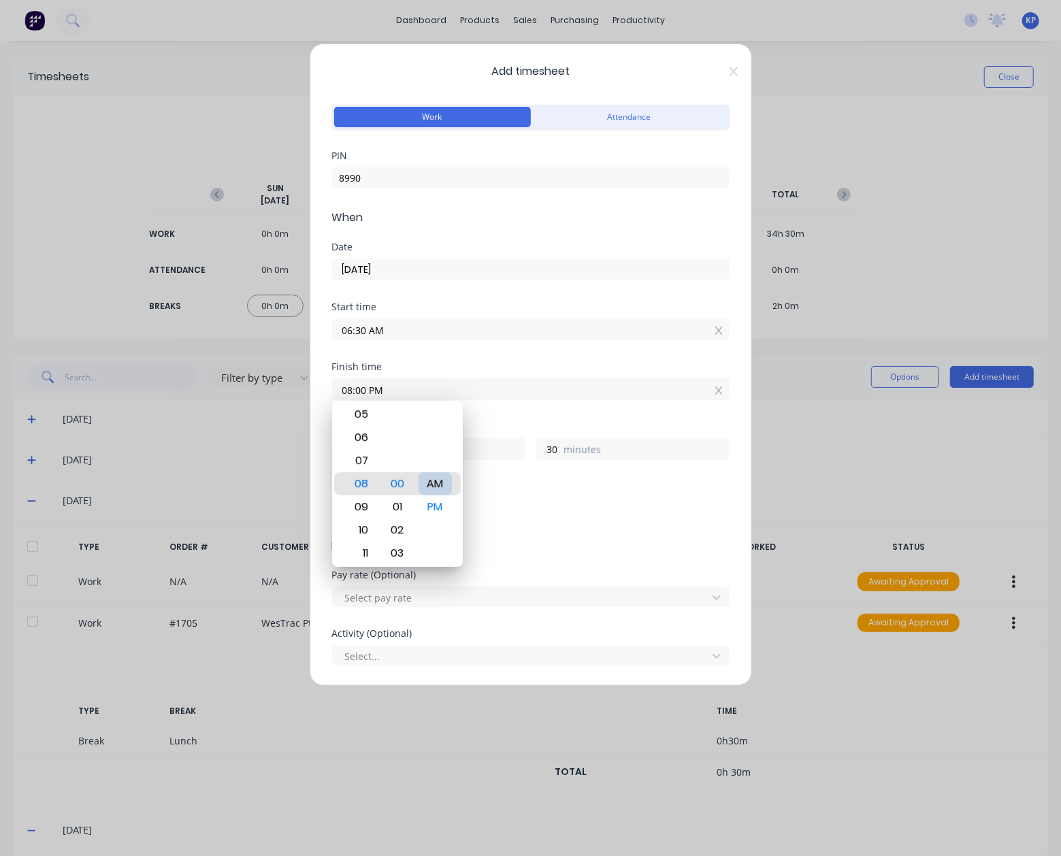
type input "1"
click at [514, 482] on div "Breaks" at bounding box center [530, 487] width 397 height 10
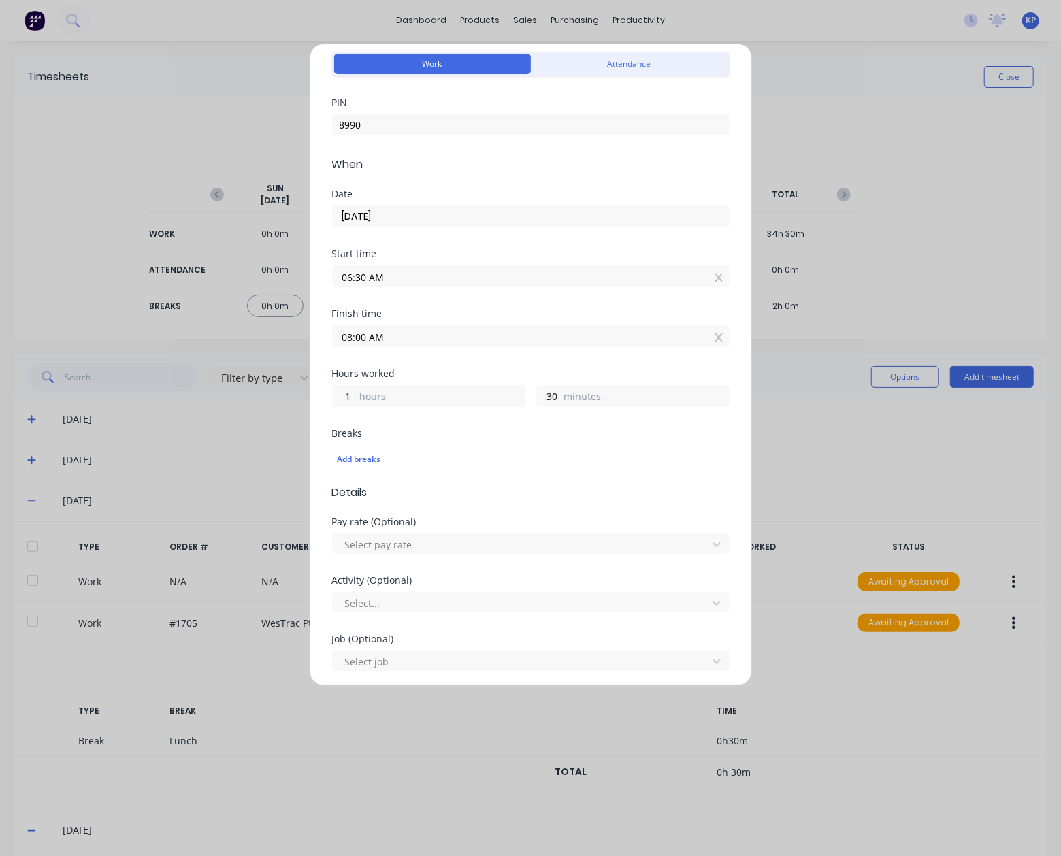
scroll to position [136, 0]
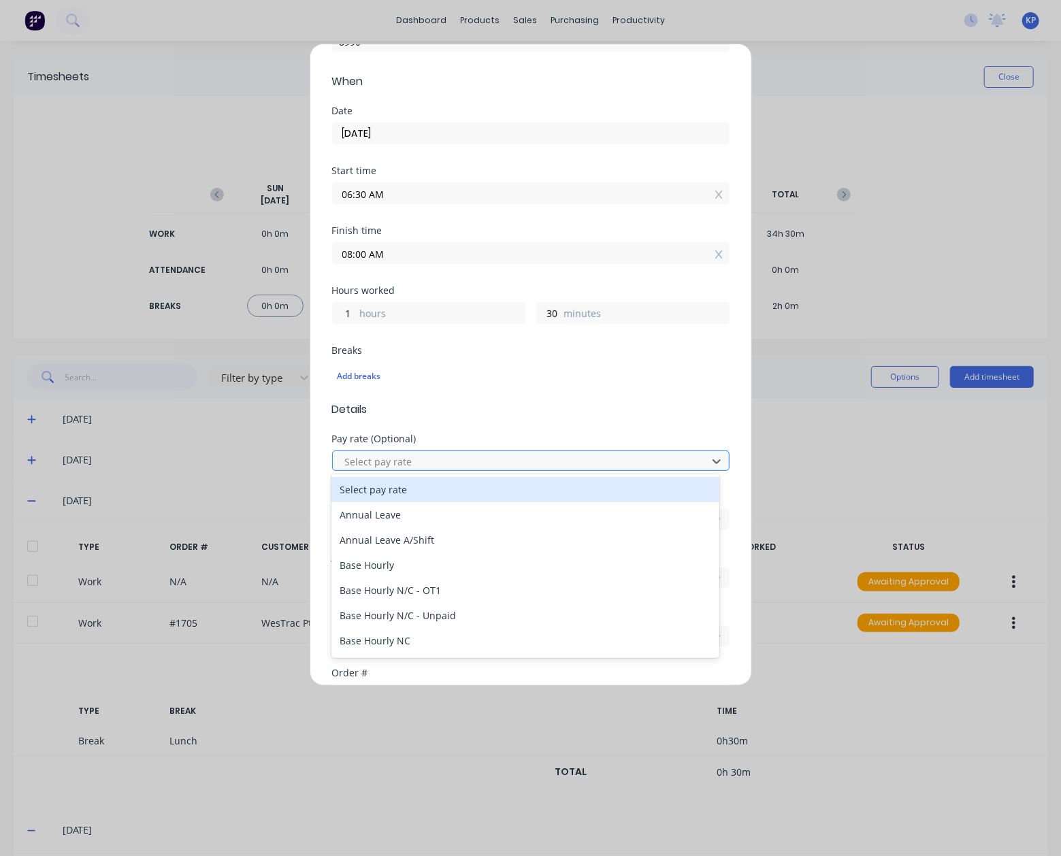
click at [406, 460] on div at bounding box center [522, 461] width 357 height 17
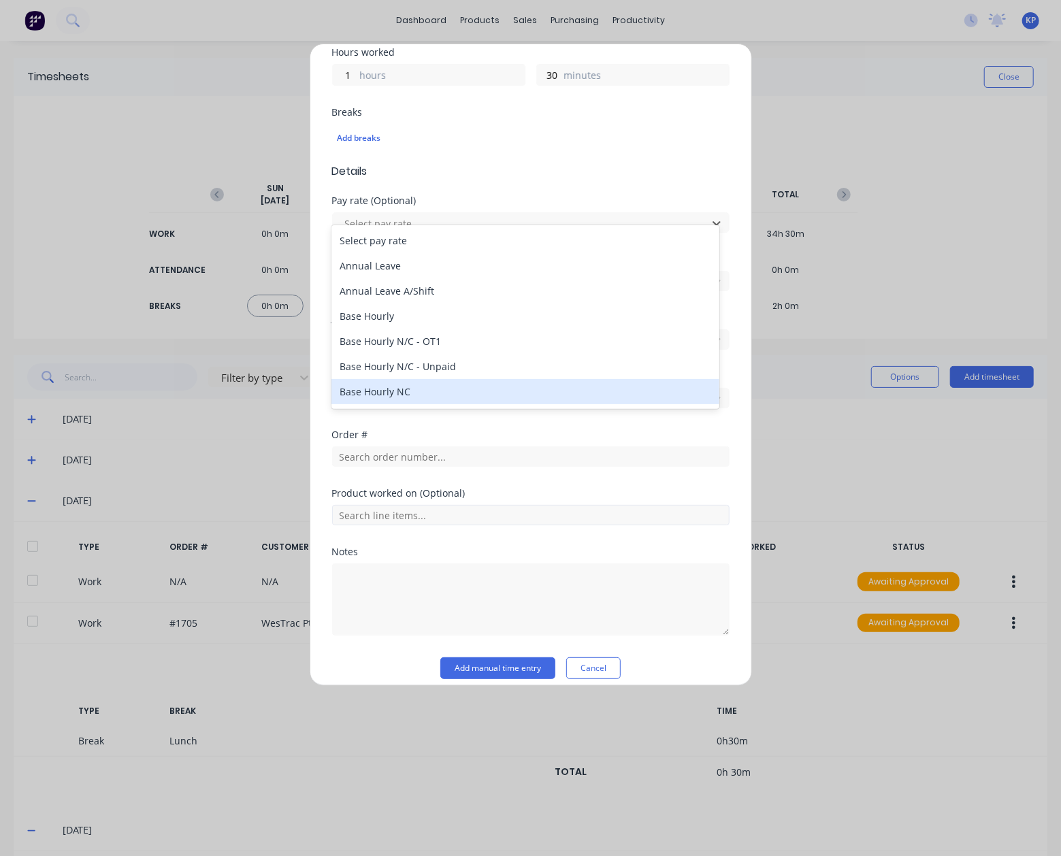
scroll to position [385, 0]
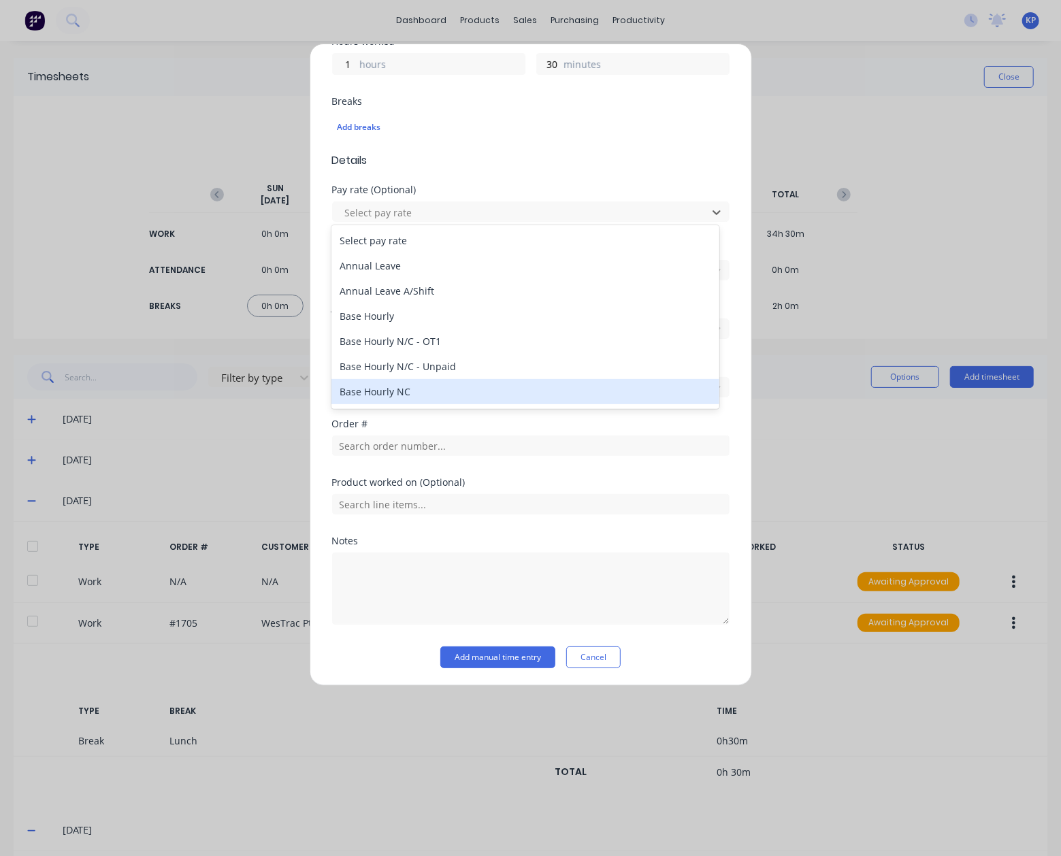
click at [370, 549] on div at bounding box center [530, 587] width 397 height 76
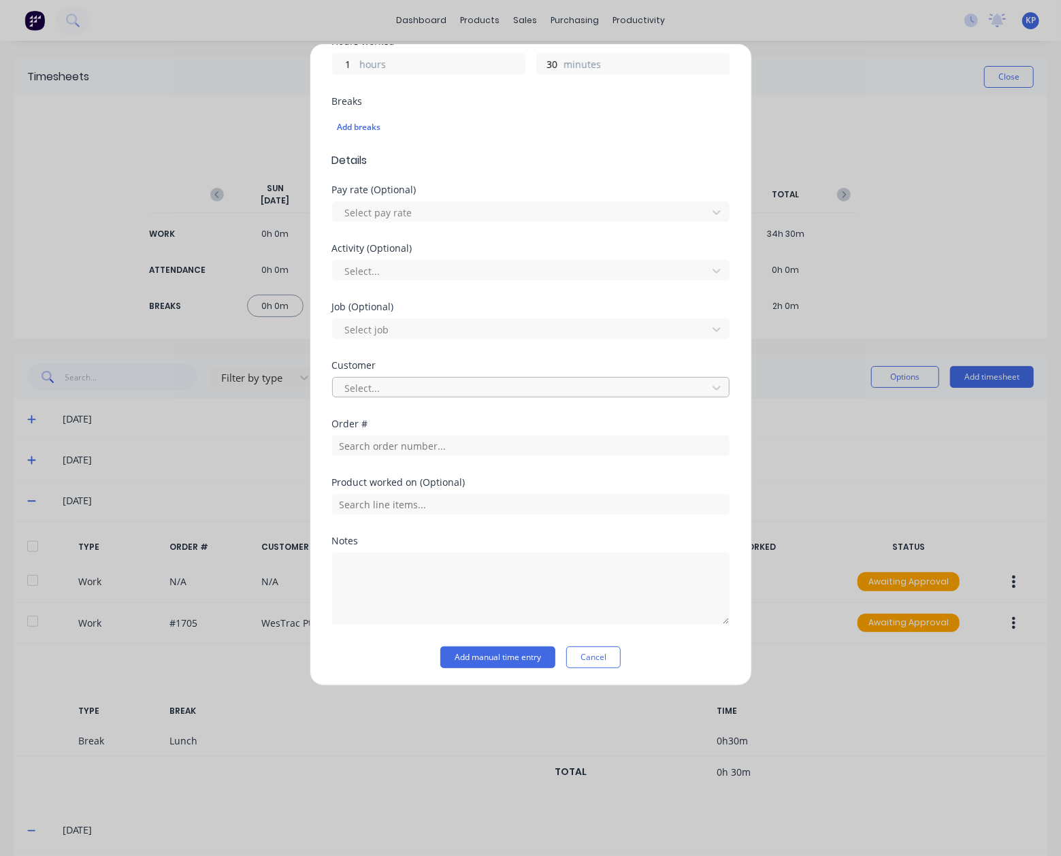
click at [380, 393] on div at bounding box center [522, 388] width 357 height 17
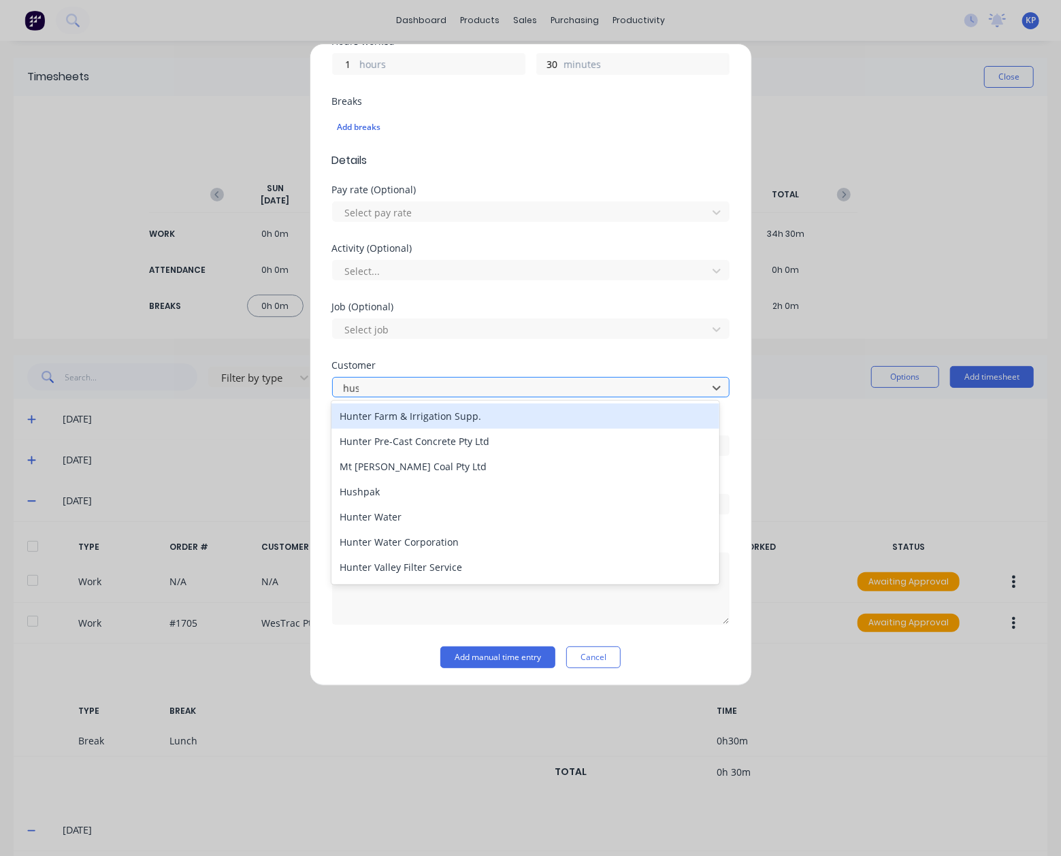
type input "hush"
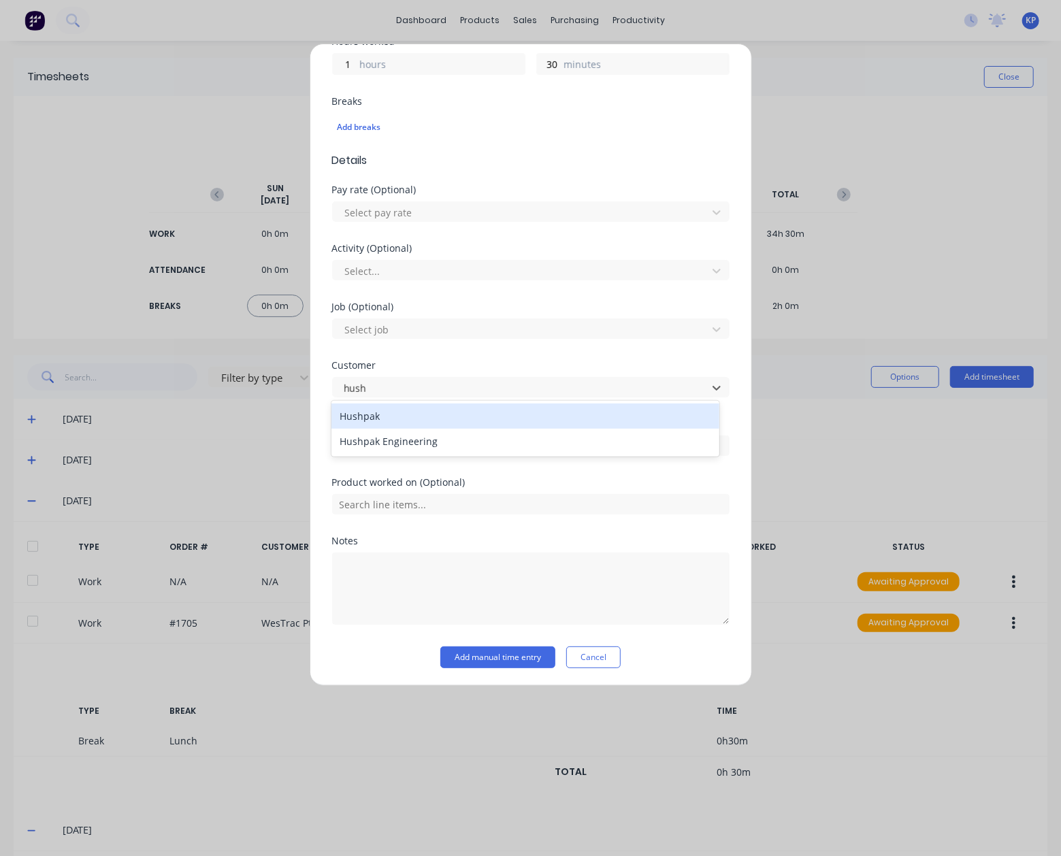
click at [389, 414] on div "Hushpak" at bounding box center [524, 415] width 387 height 25
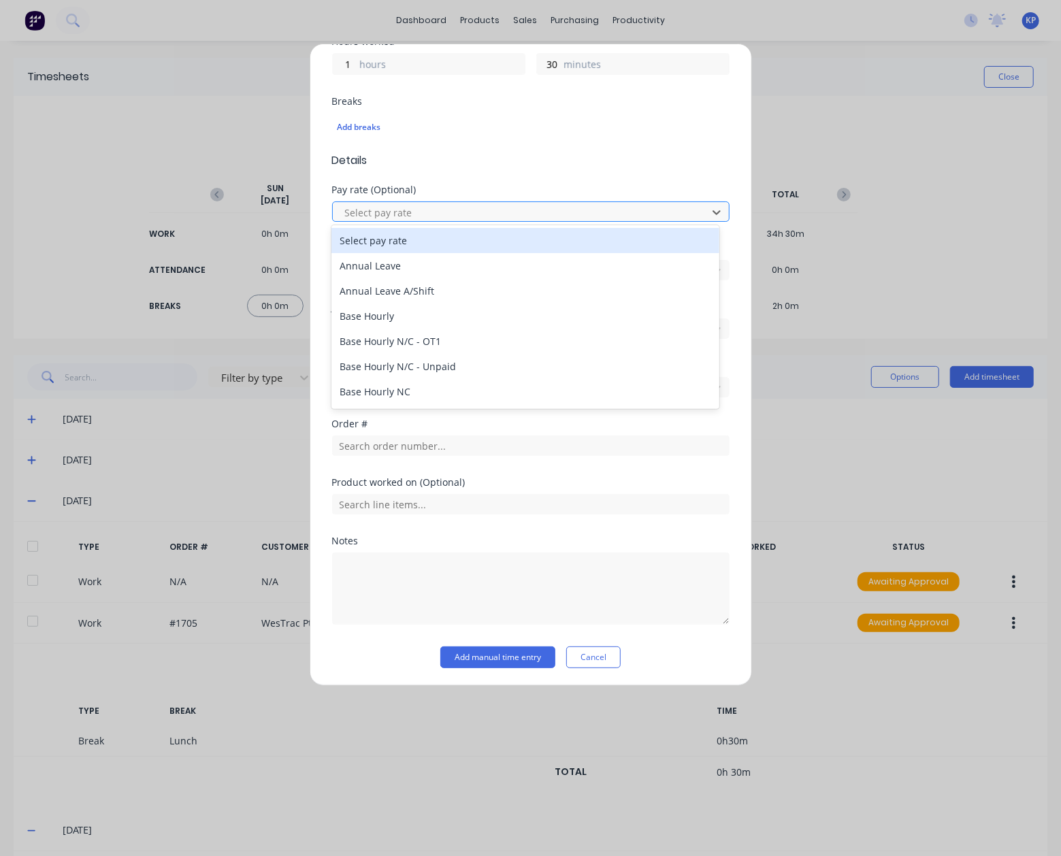
click at [398, 204] on div at bounding box center [522, 212] width 357 height 17
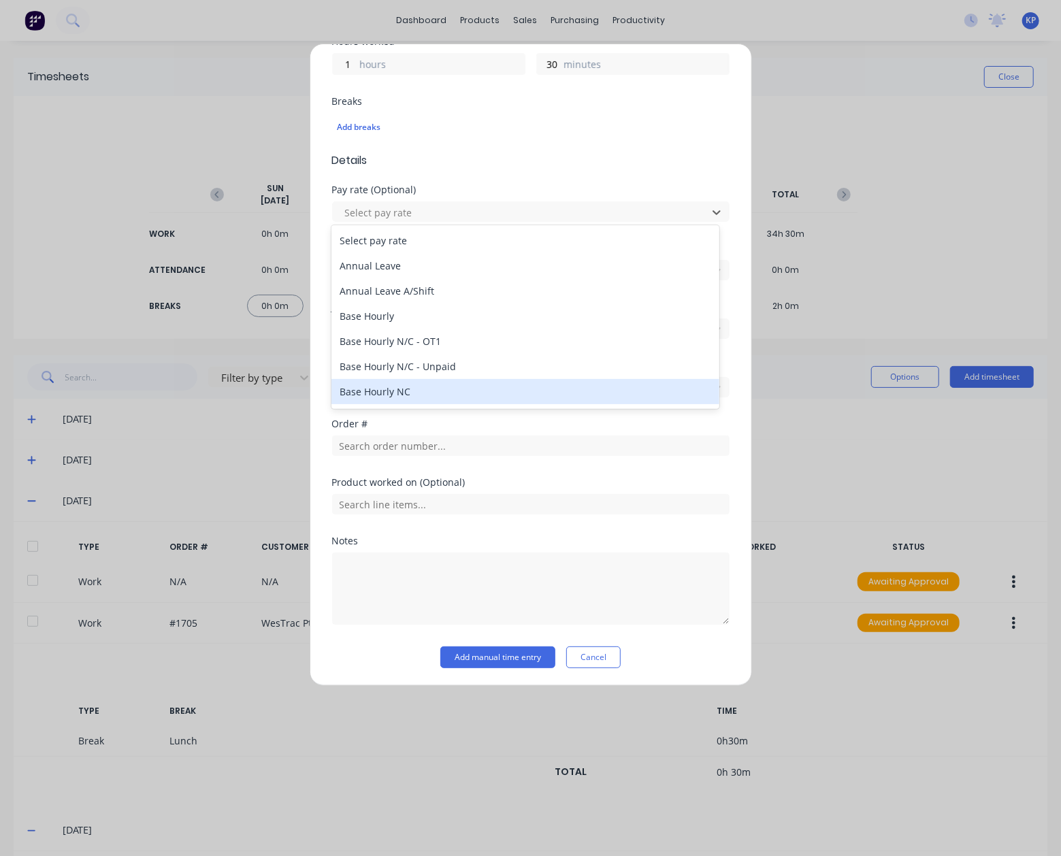
click at [407, 393] on div "Base Hourly NC" at bounding box center [524, 391] width 387 height 25
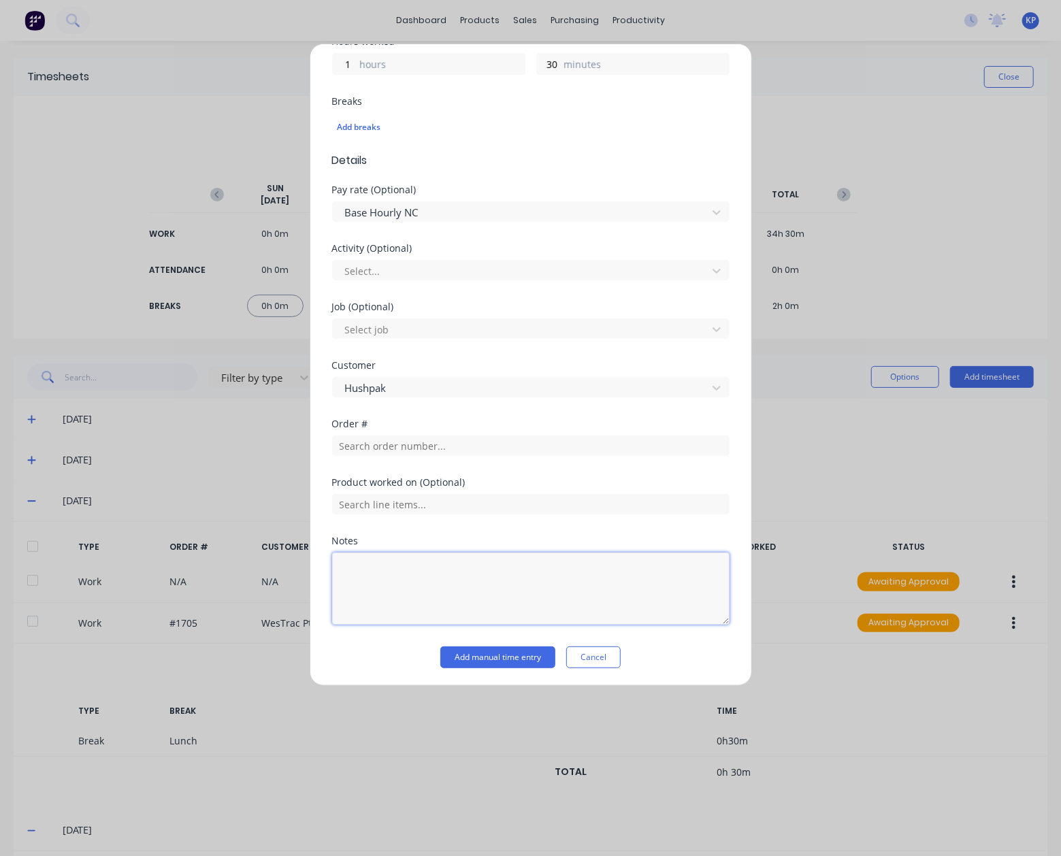
click at [403, 568] on textarea at bounding box center [530, 588] width 397 height 72
type textarea "Safety Committee Admin"
click at [437, 536] on div "Notes" at bounding box center [530, 541] width 397 height 10
click at [493, 659] on button "Add manual time entry" at bounding box center [497, 657] width 115 height 22
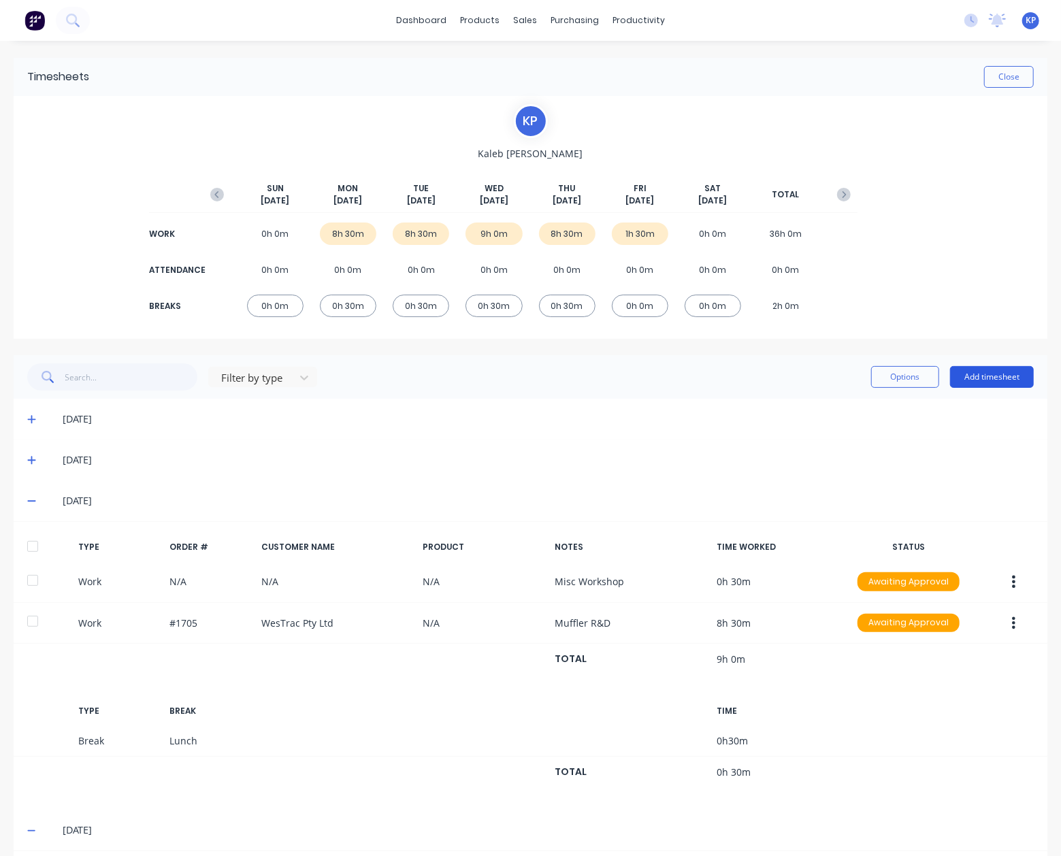
click at [980, 380] on button "Add timesheet" at bounding box center [992, 377] width 84 height 22
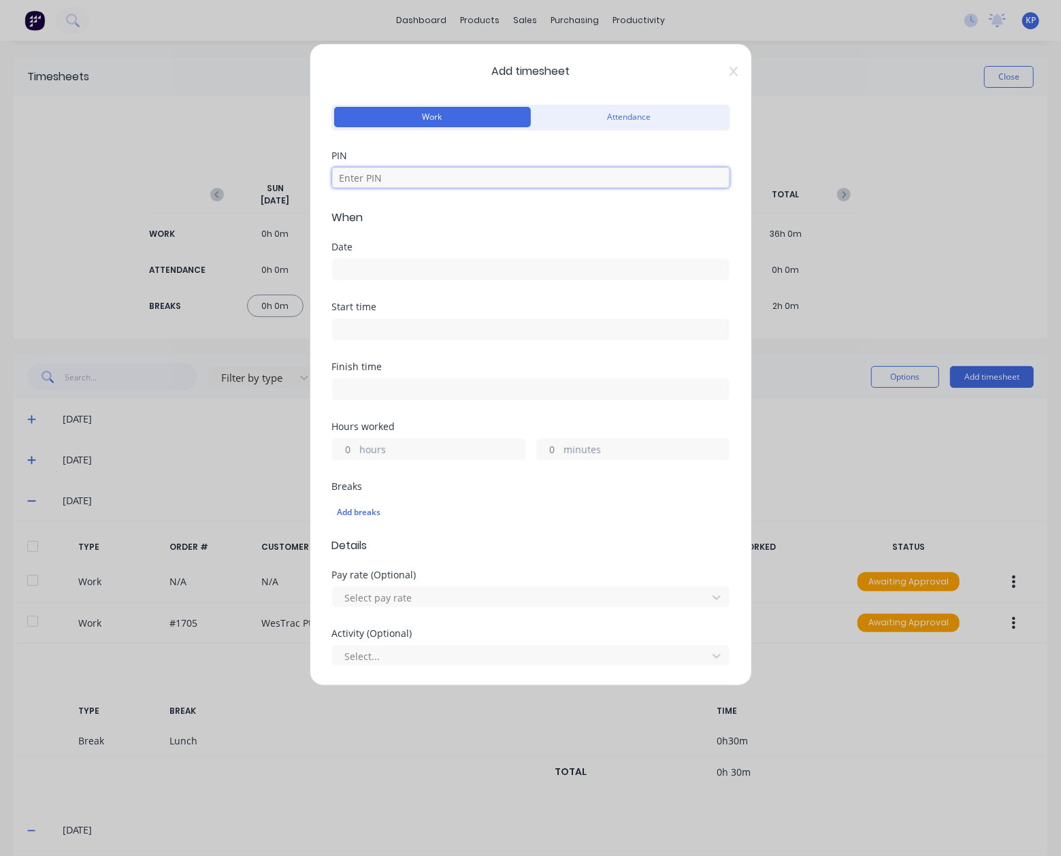
click at [374, 184] on input at bounding box center [530, 177] width 397 height 20
type input "8990"
drag, startPoint x: 362, startPoint y: 257, endPoint x: 362, endPoint y: 266, distance: 8.8
click at [362, 258] on div at bounding box center [530, 267] width 397 height 25
click at [362, 271] on input at bounding box center [531, 269] width 396 height 20
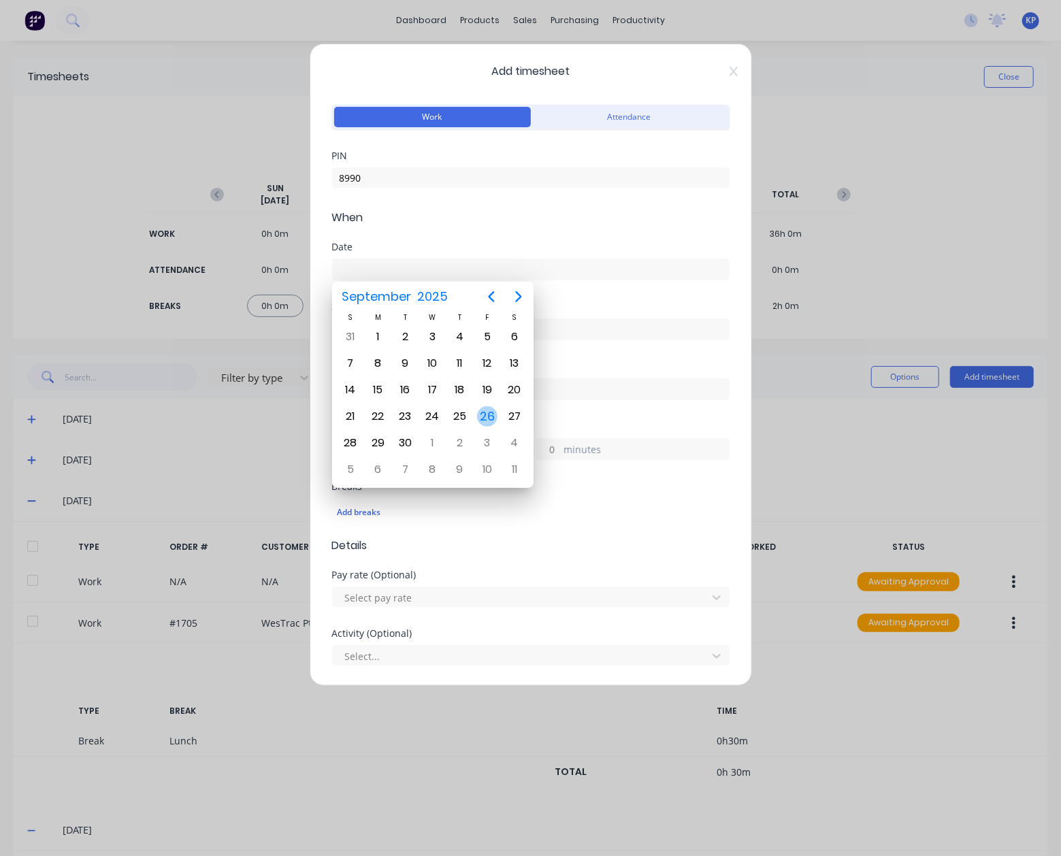
click at [487, 420] on div "26" at bounding box center [487, 416] width 20 height 20
type input "[DATE]"
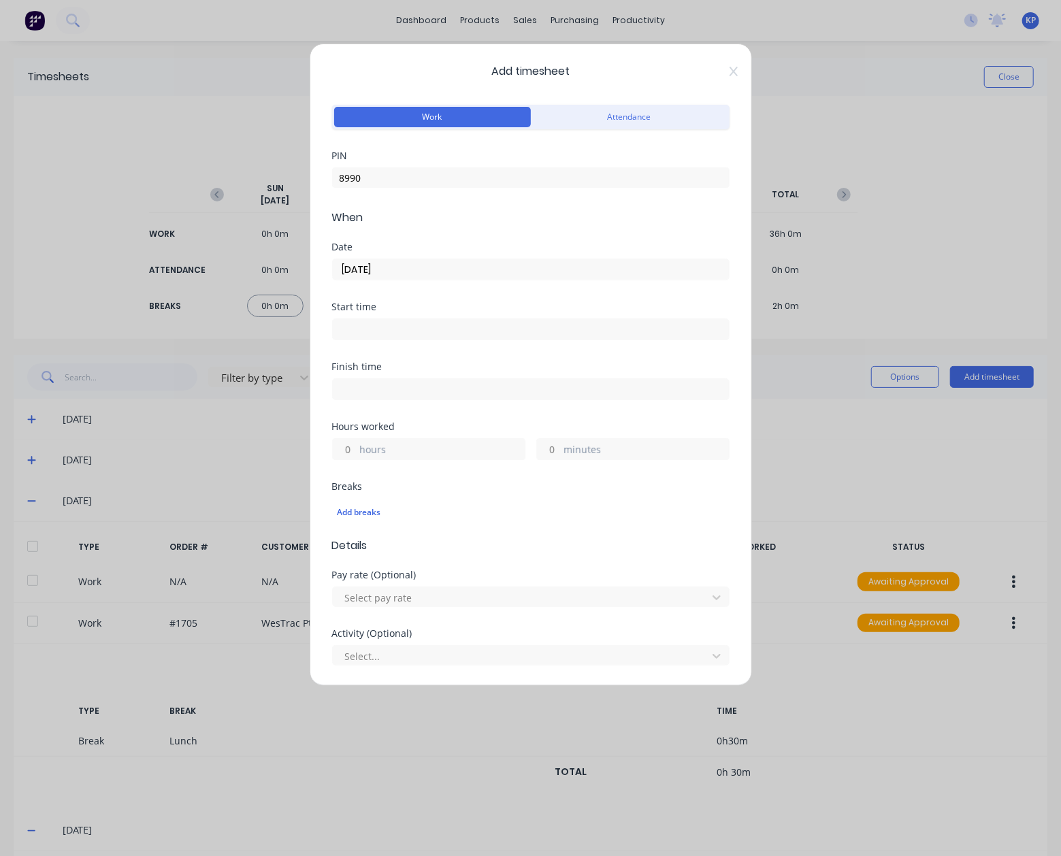
click at [370, 326] on input at bounding box center [531, 329] width 396 height 20
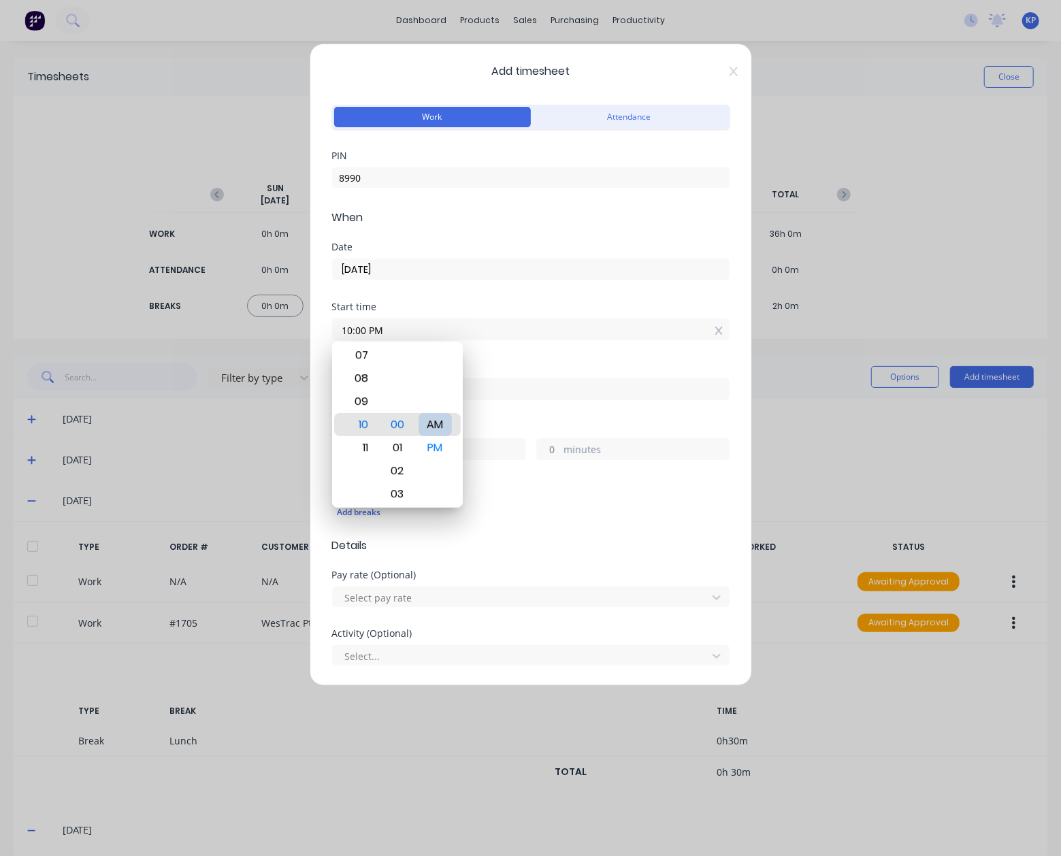
type input "10:00 AM"
click at [536, 414] on div "Finish time" at bounding box center [530, 392] width 397 height 60
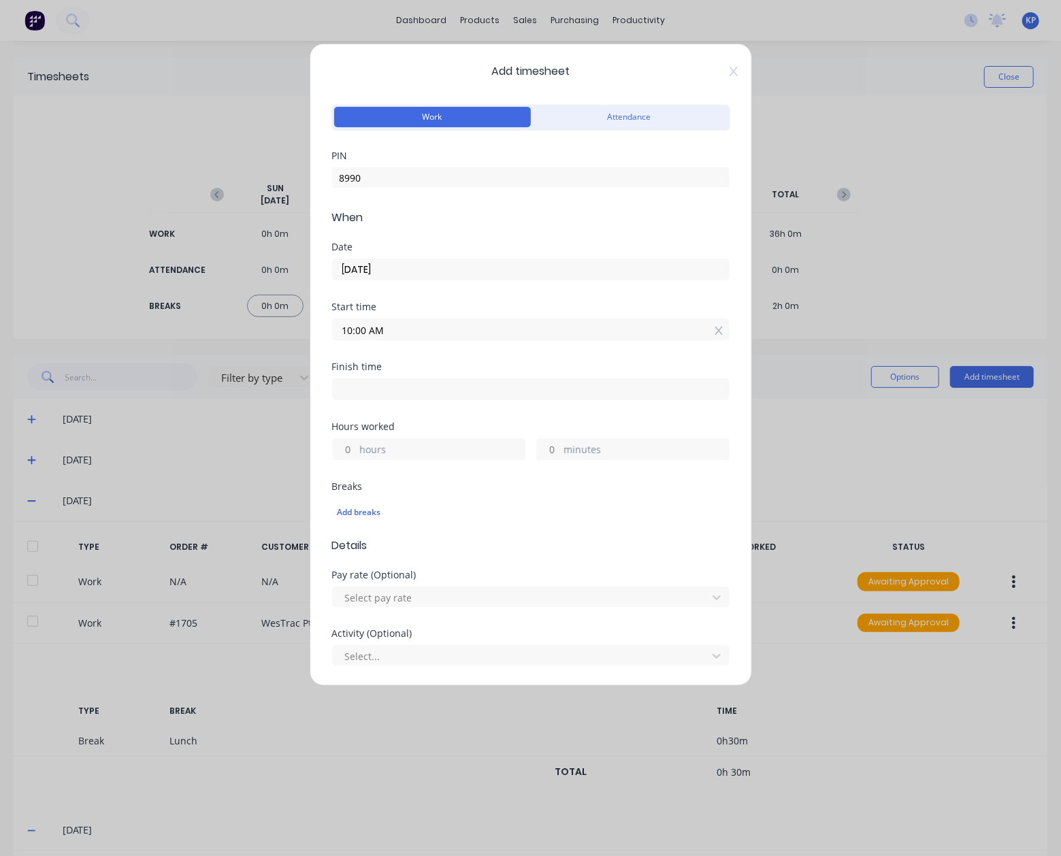
click at [382, 392] on input at bounding box center [531, 389] width 396 height 20
type input "12:59 PM"
type input "2"
type input "59"
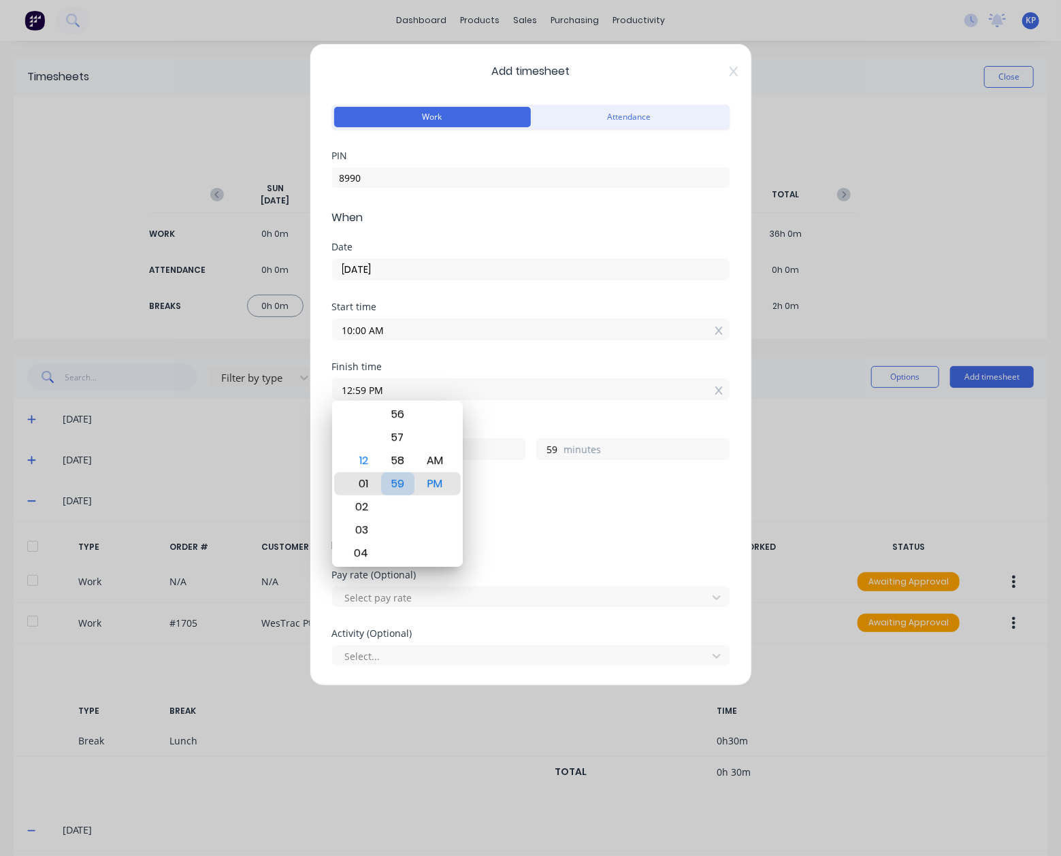
type input "01:59 PM"
type input "3"
type input "01:54 PM"
type input "54"
type input "01:48 PM"
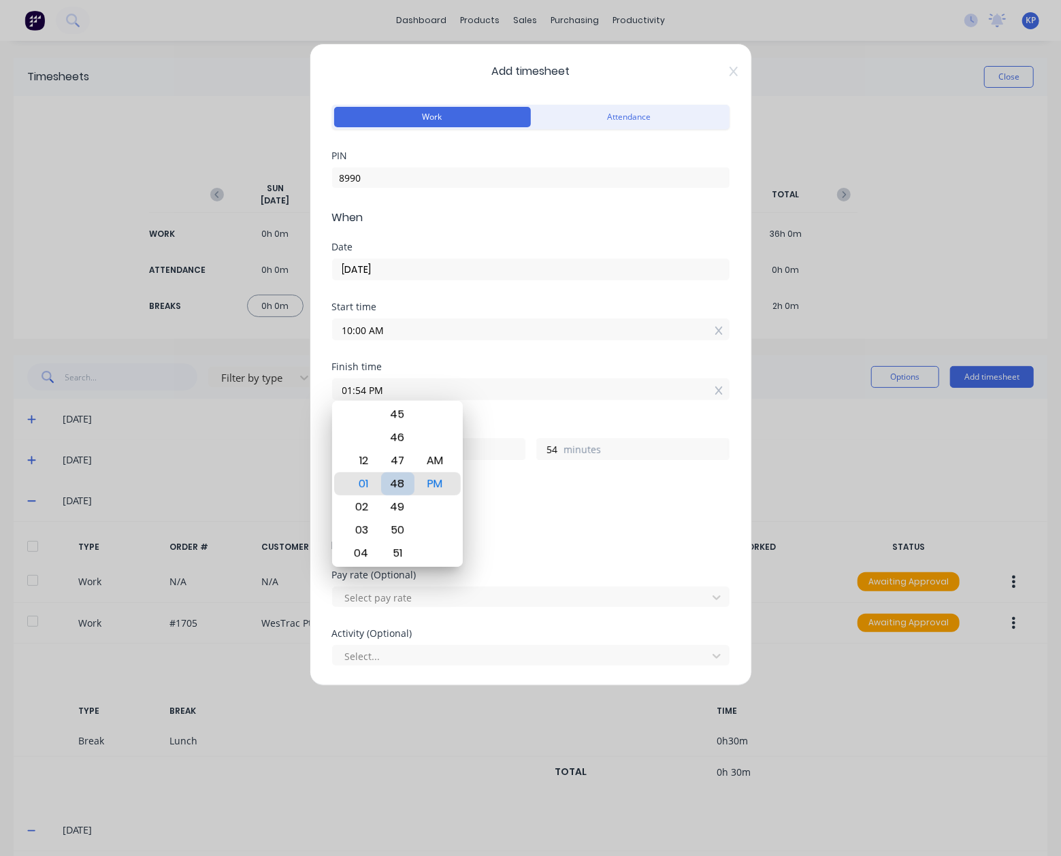
type input "48"
type input "01:35 PM"
type input "35"
type input "01:23 PM"
type input "23"
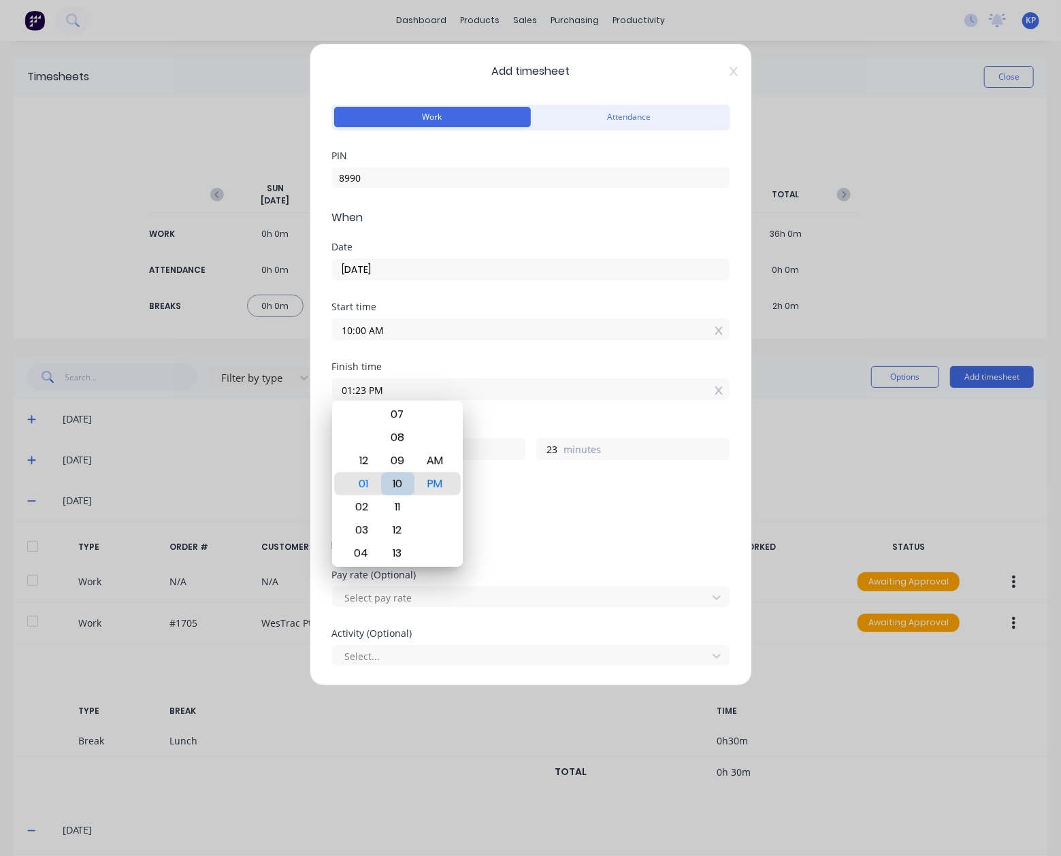
type input "01:10 PM"
type input "10"
type input "01:03 PM"
type input "3"
type input "01:00 PM"
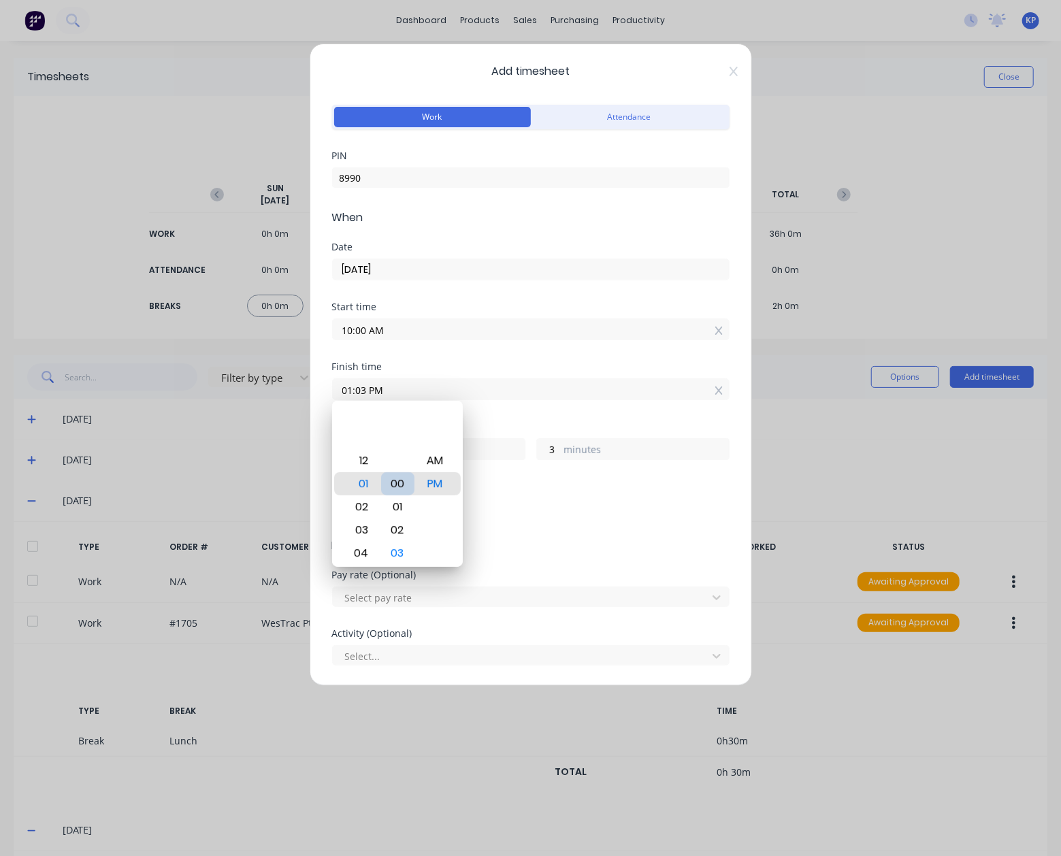
type input "0"
click at [557, 484] on div "Breaks" at bounding box center [530, 487] width 397 height 10
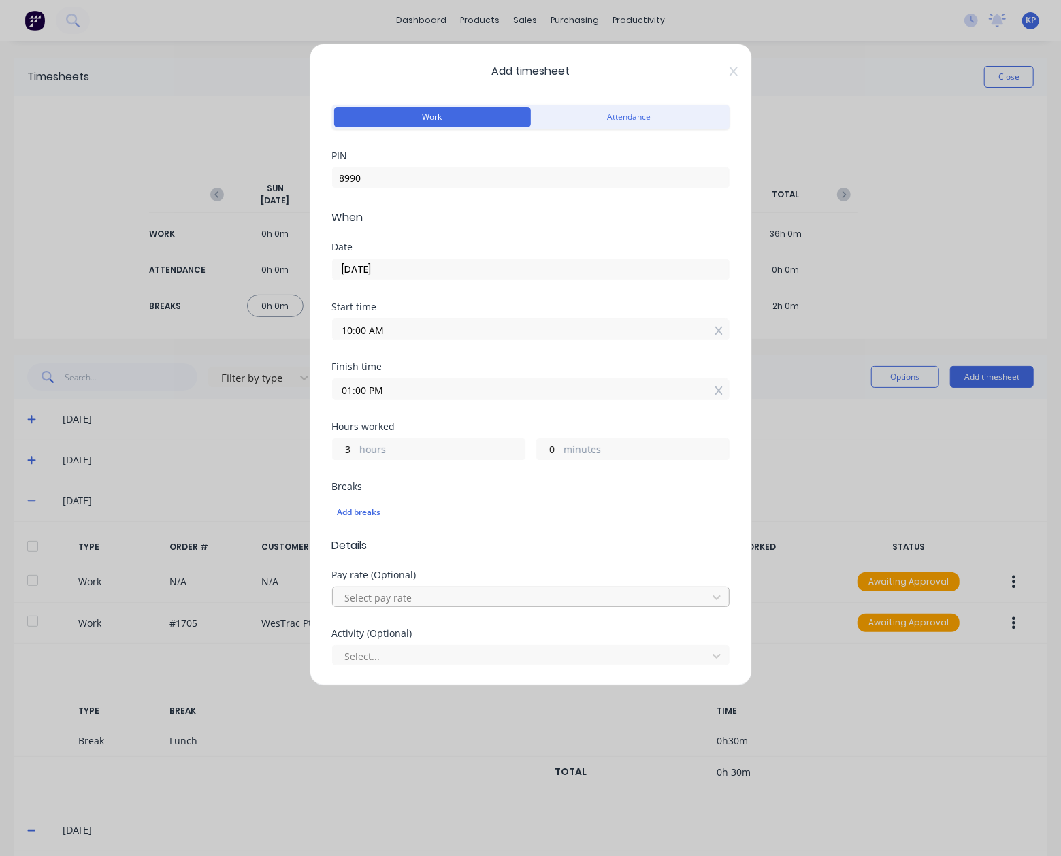
click at [407, 596] on div at bounding box center [522, 597] width 357 height 17
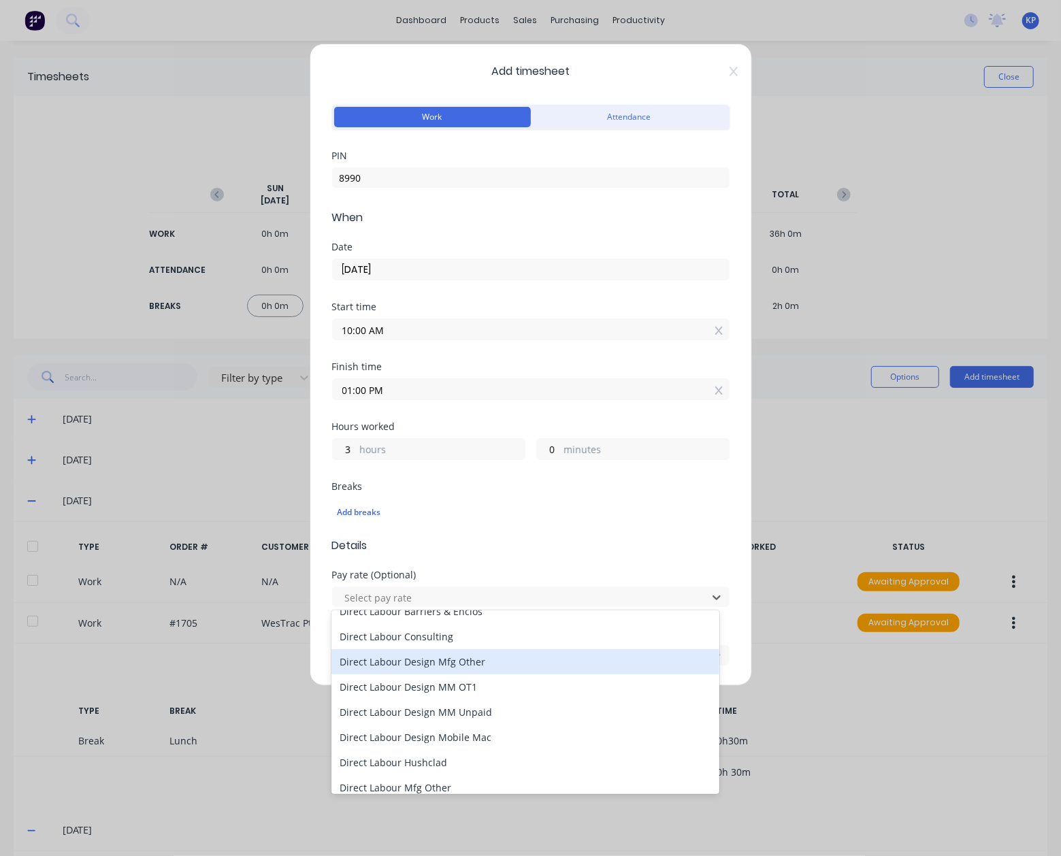
scroll to position [680, 0]
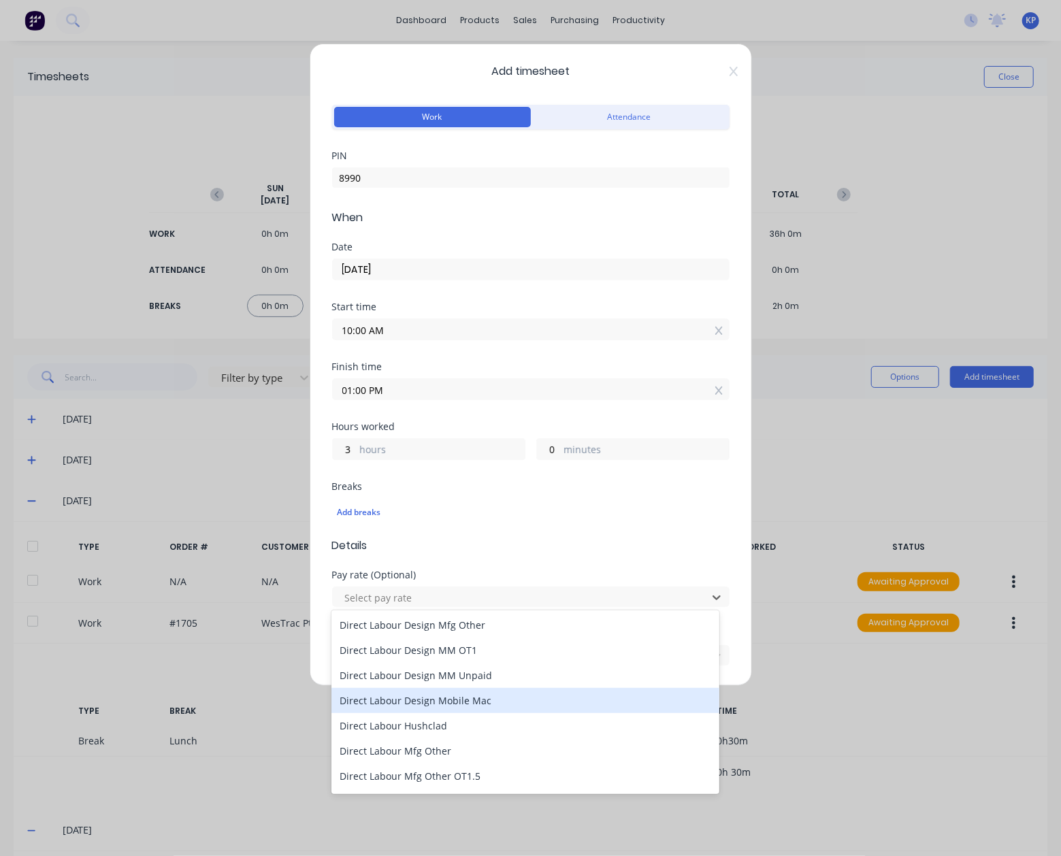
click at [444, 704] on div "Direct Labour Design Mobile Mac" at bounding box center [524, 700] width 387 height 25
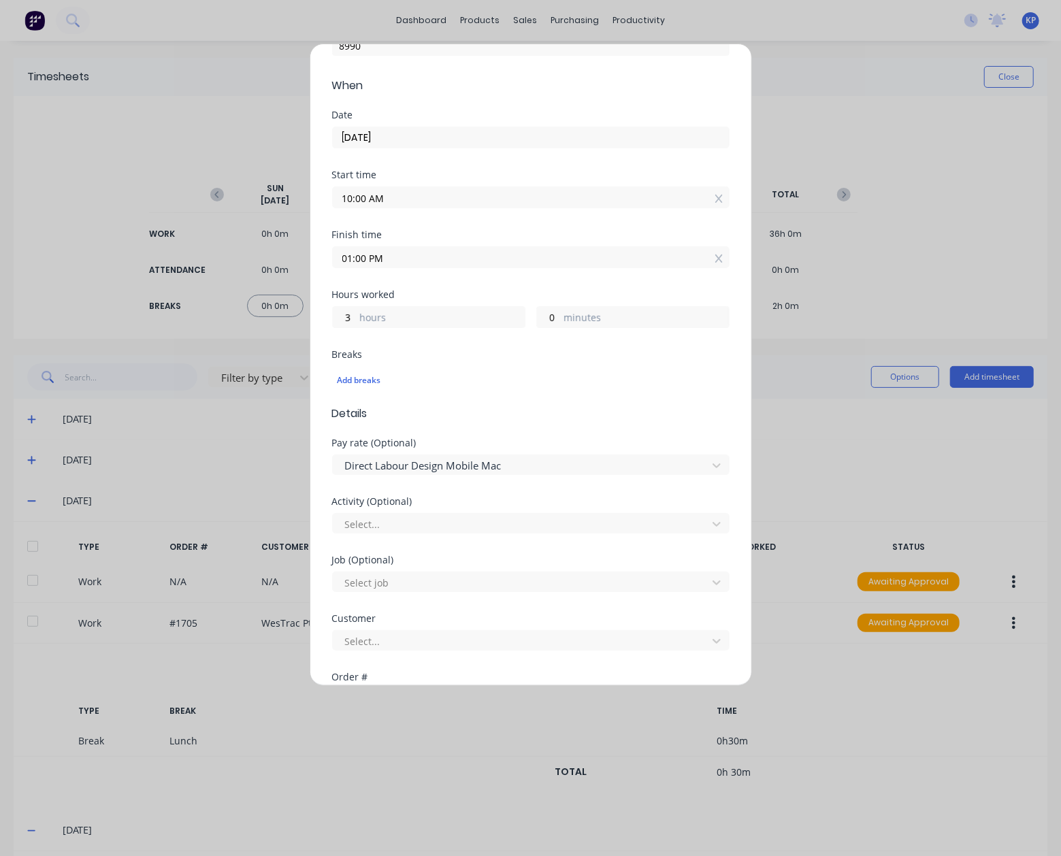
scroll to position [340, 0]
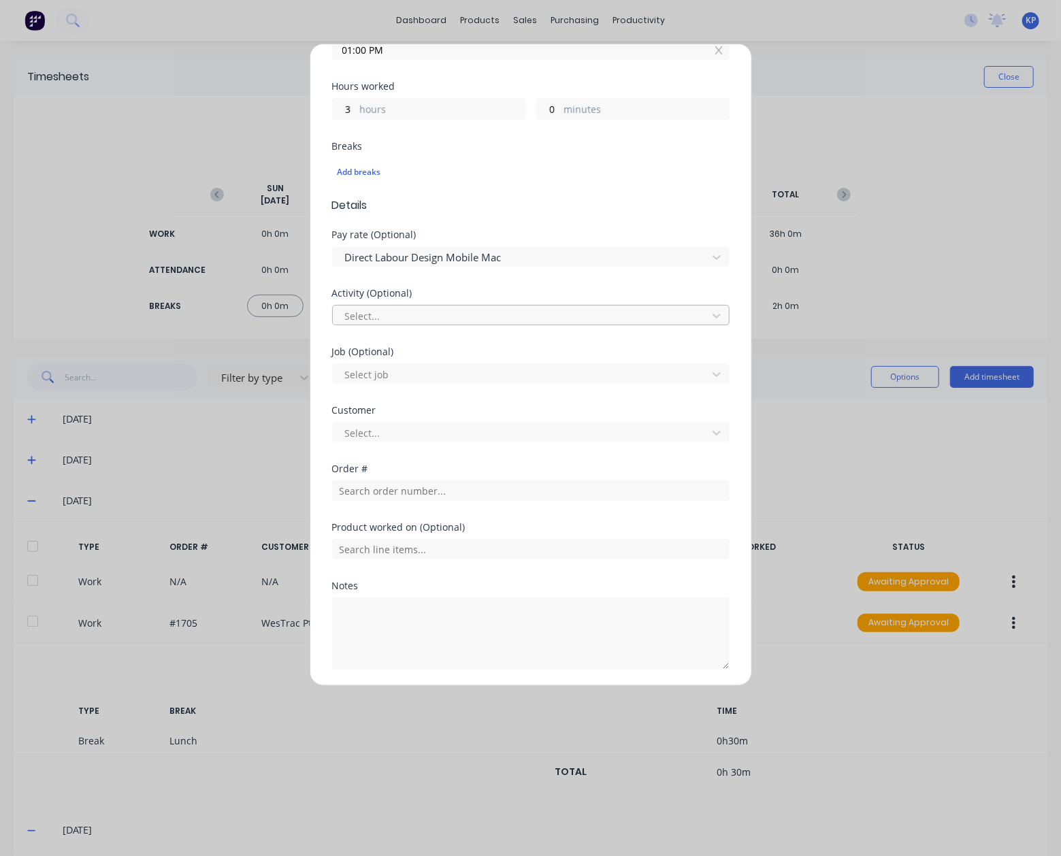
click at [421, 316] on div at bounding box center [522, 316] width 357 height 17
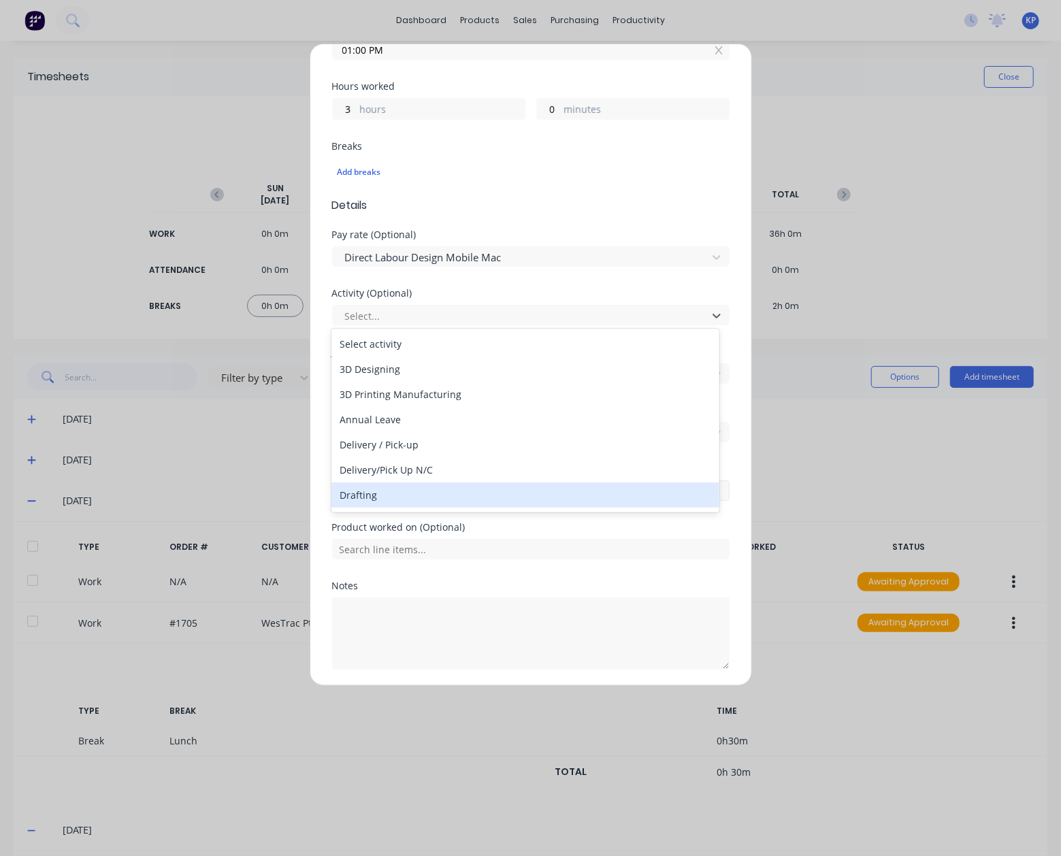
click at [410, 492] on div "Drafting" at bounding box center [524, 494] width 387 height 25
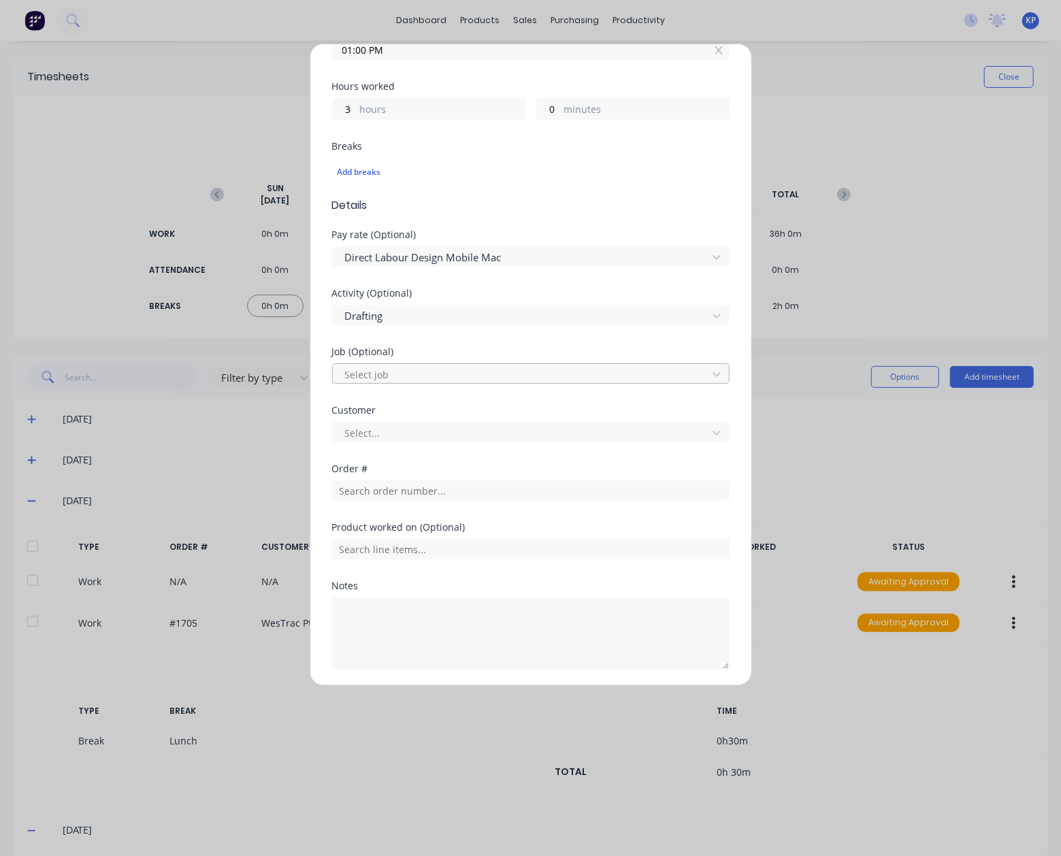
click at [404, 369] on div at bounding box center [522, 374] width 357 height 17
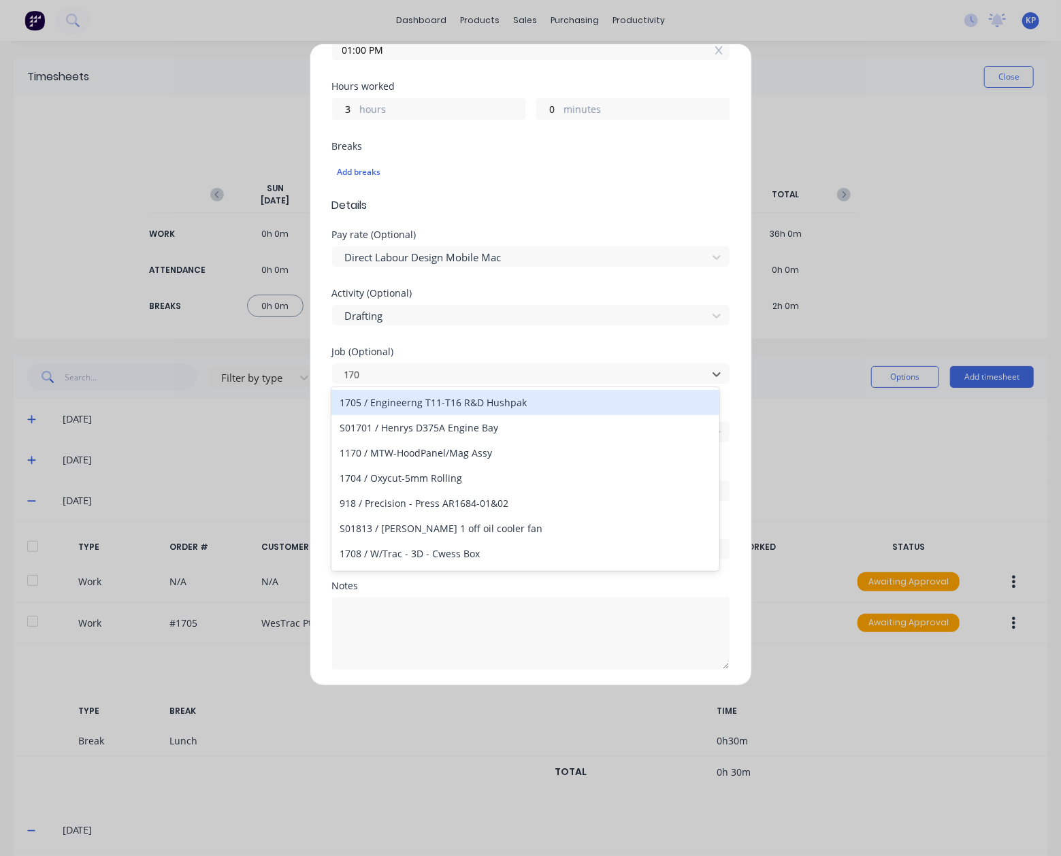
type input "1705"
click at [403, 403] on div "1705 / Engineerng T11-T16 R&D Hushpak" at bounding box center [524, 402] width 387 height 25
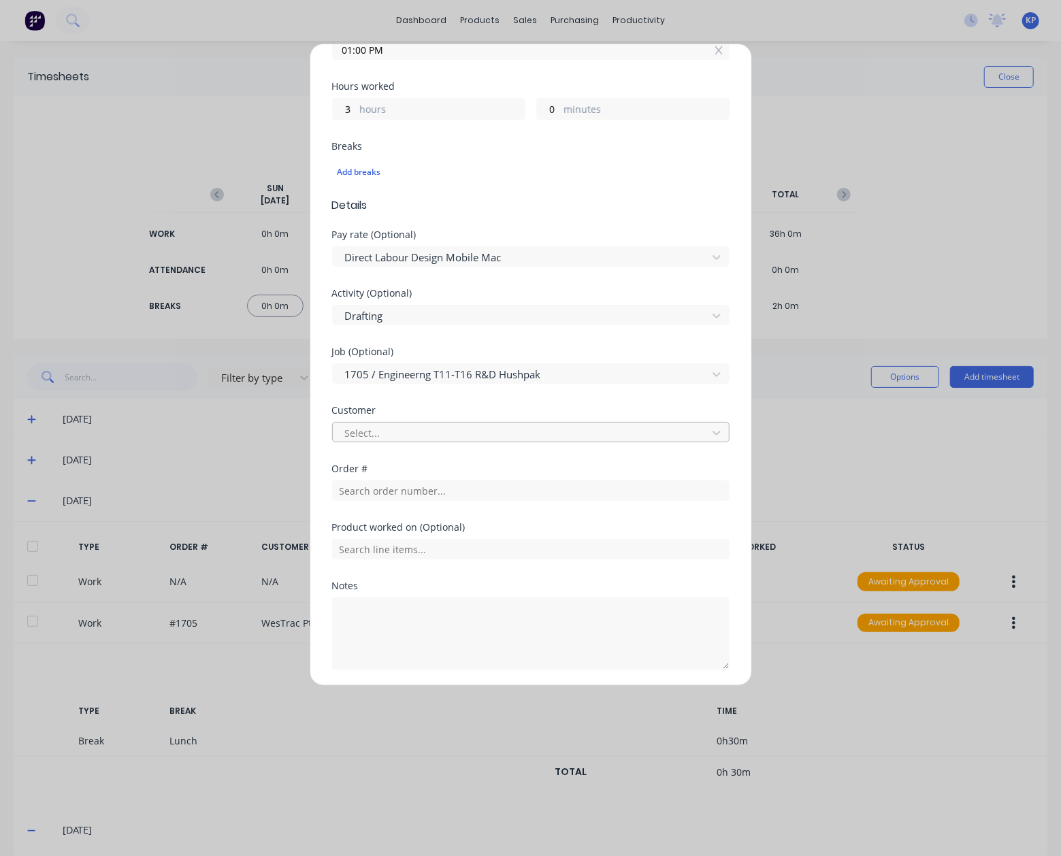
click at [391, 437] on div at bounding box center [522, 433] width 357 height 17
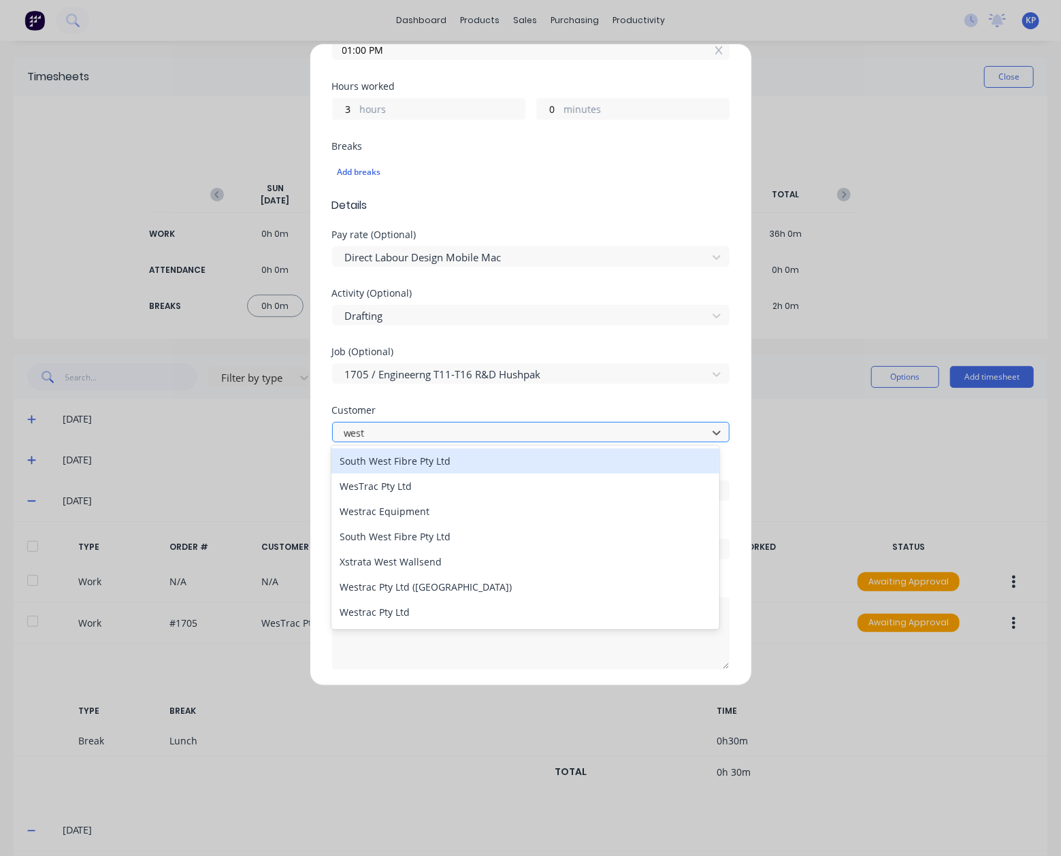
type input "westr"
click at [391, 465] on div "WesTrac Pty Ltd" at bounding box center [524, 460] width 387 height 25
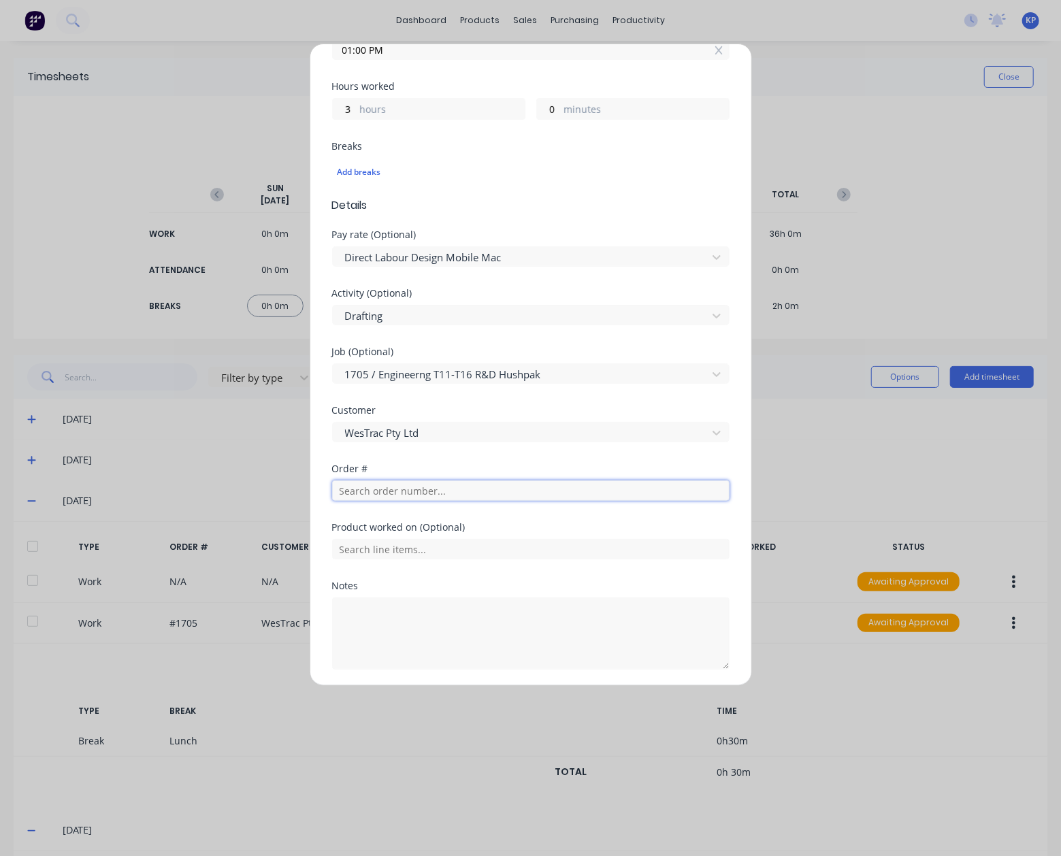
click at [386, 491] on input "text" at bounding box center [530, 490] width 397 height 20
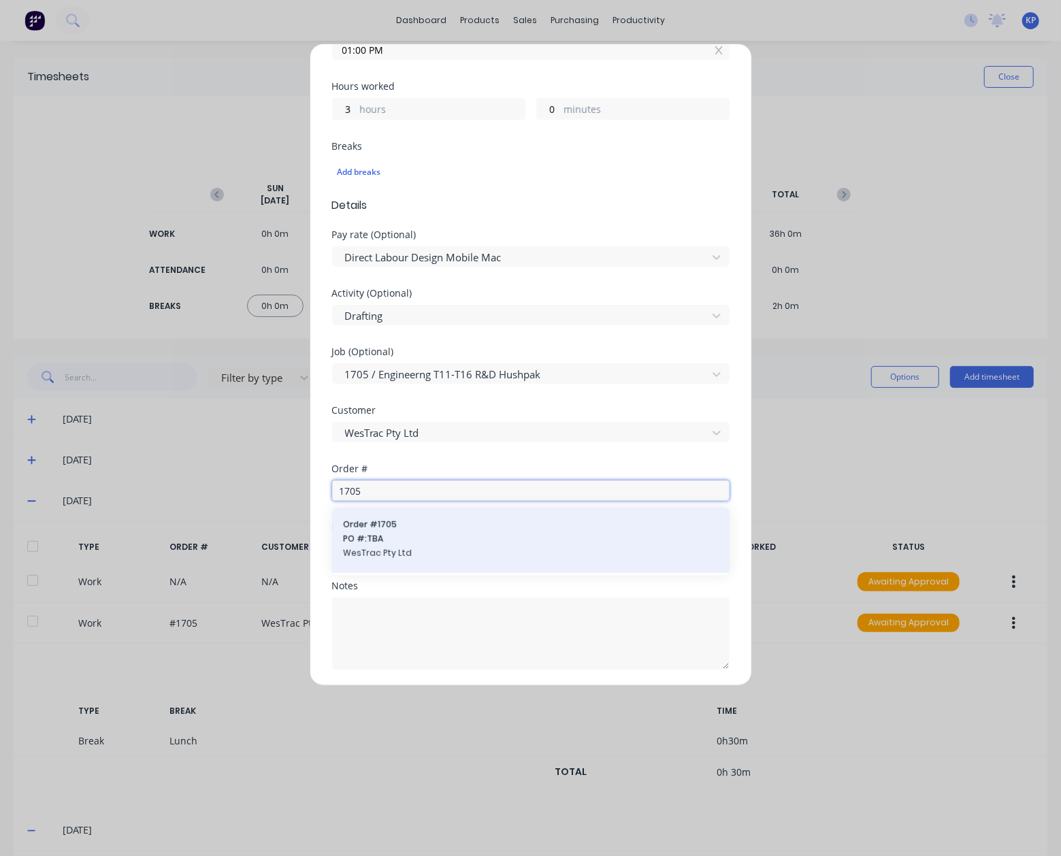
type input "1705"
click at [382, 535] on span "PO #: TBA" at bounding box center [531, 539] width 376 height 12
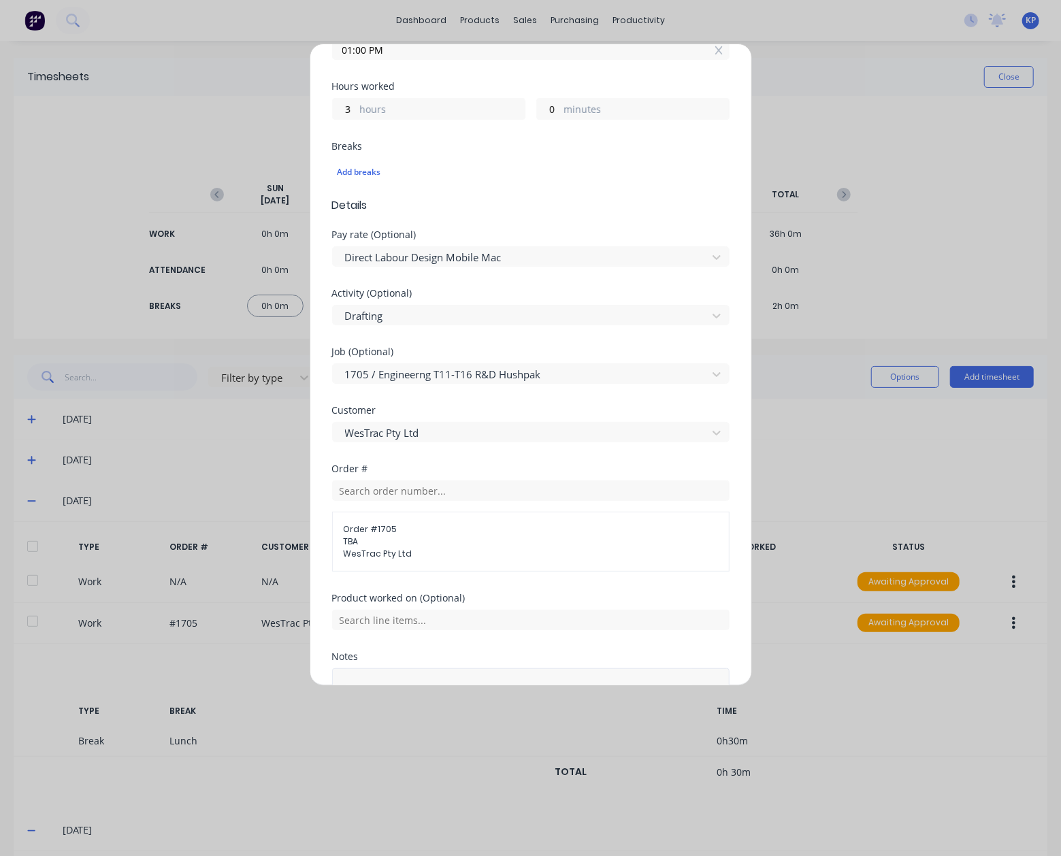
scroll to position [455, 0]
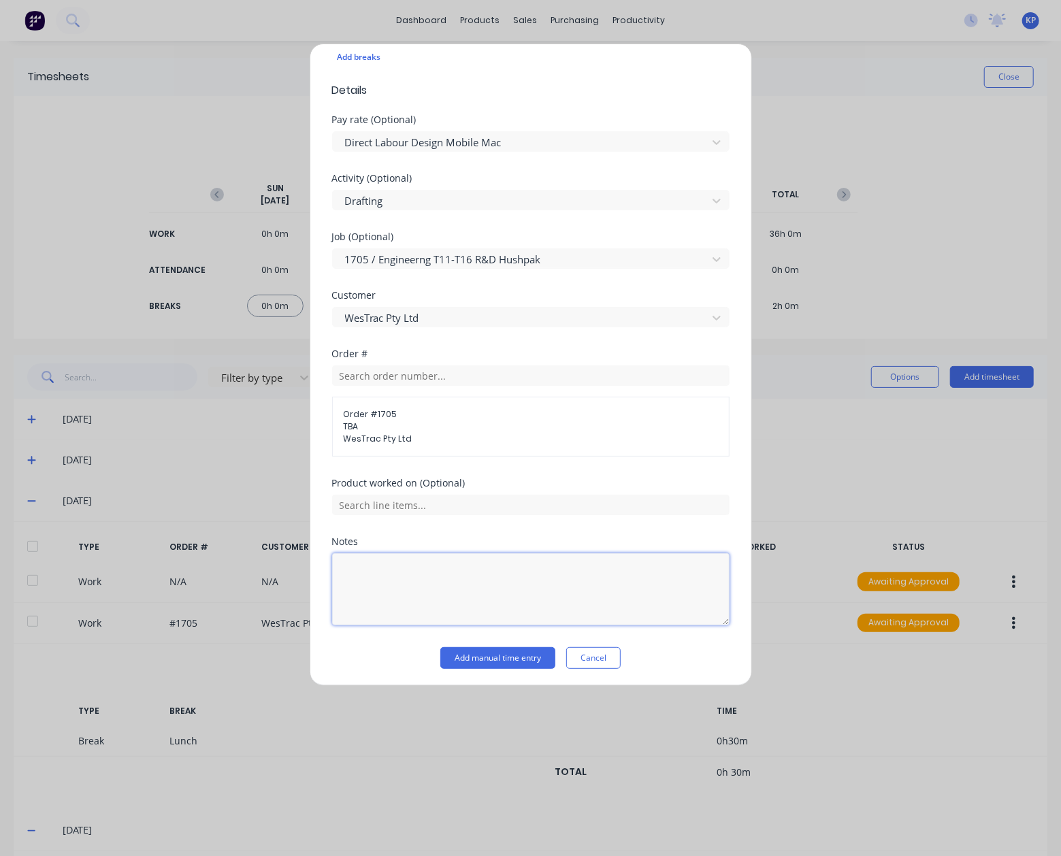
click at [376, 578] on textarea at bounding box center [530, 589] width 397 height 72
type textarea "794 Various Items"
click at [501, 651] on button "Add manual time entry" at bounding box center [497, 658] width 115 height 22
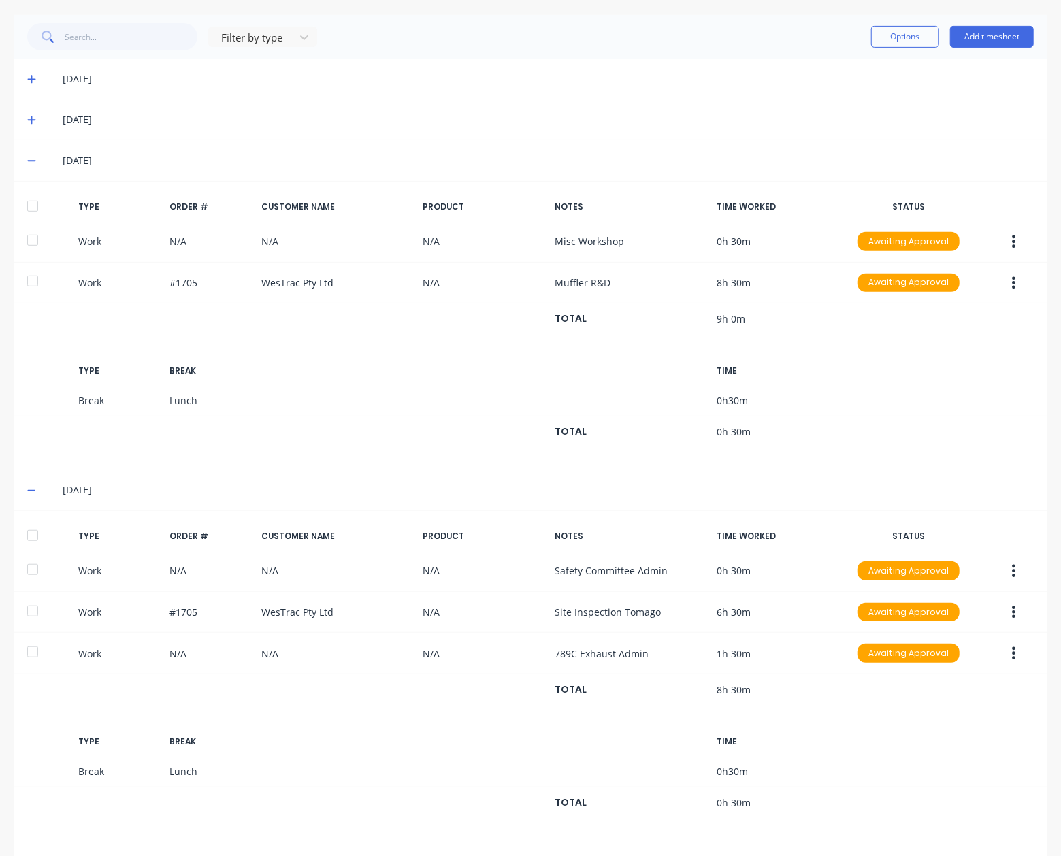
scroll to position [0, 0]
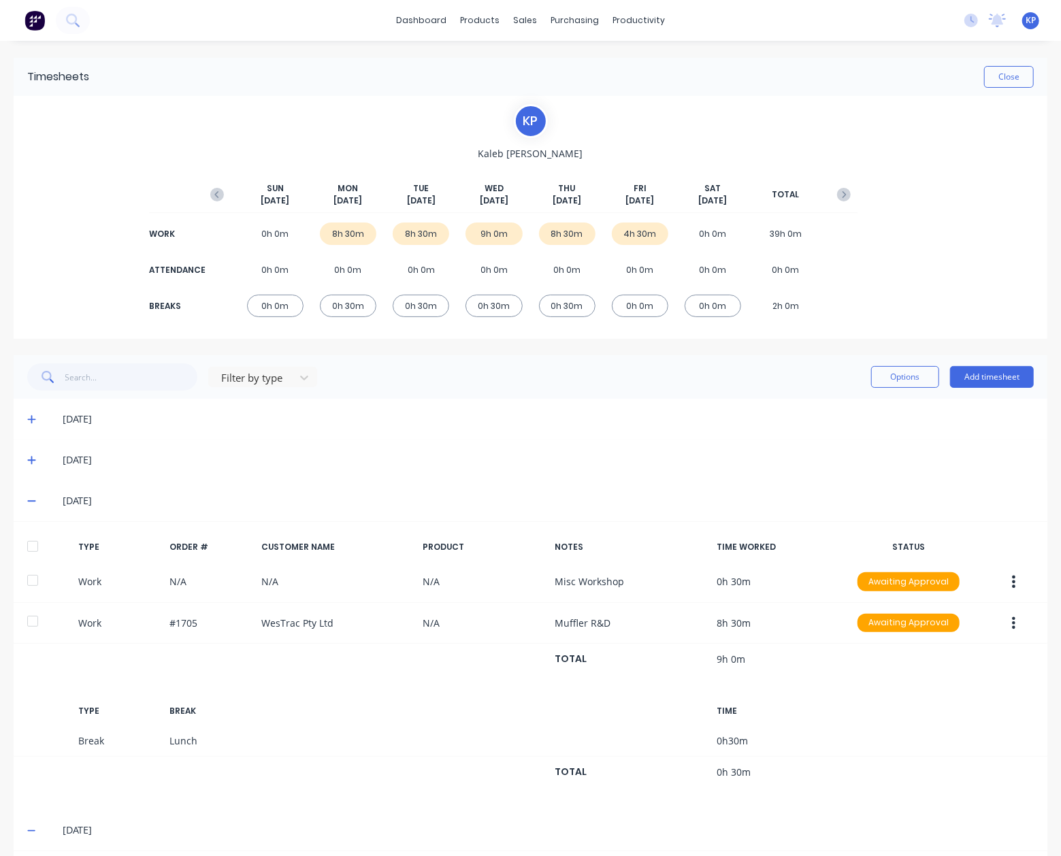
click at [33, 418] on icon at bounding box center [31, 419] width 9 height 10
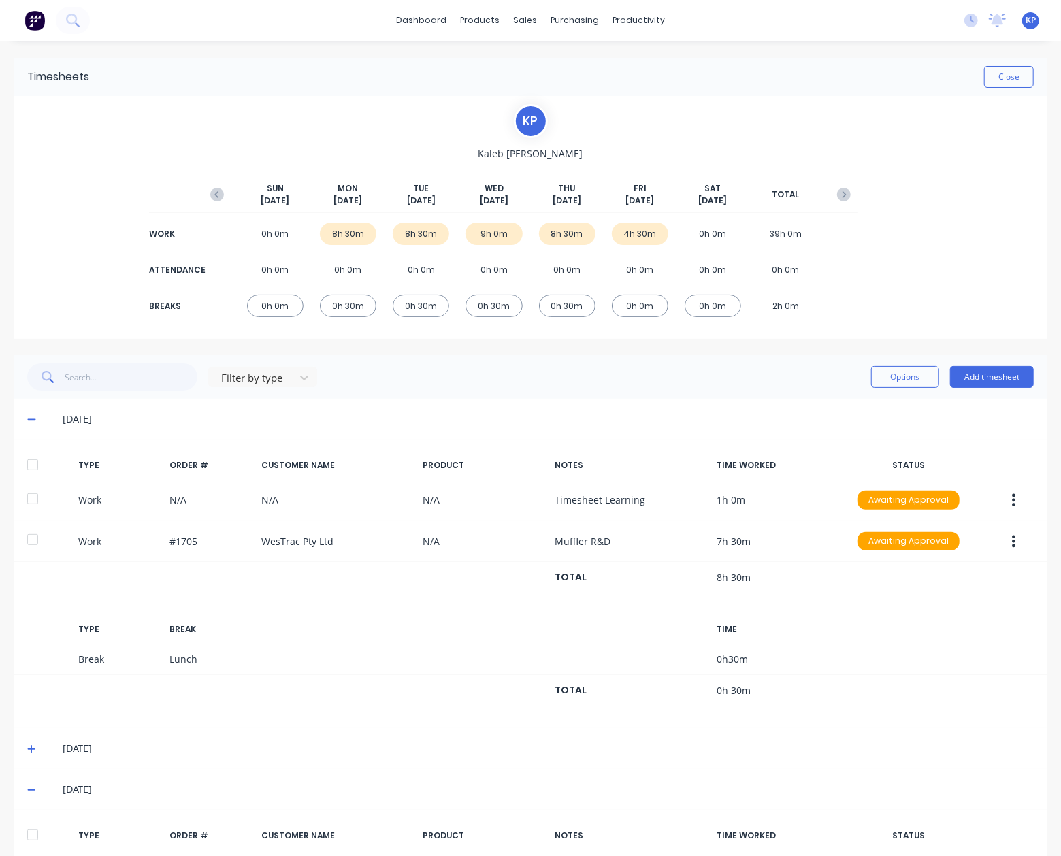
click at [30, 746] on icon at bounding box center [31, 749] width 9 height 10
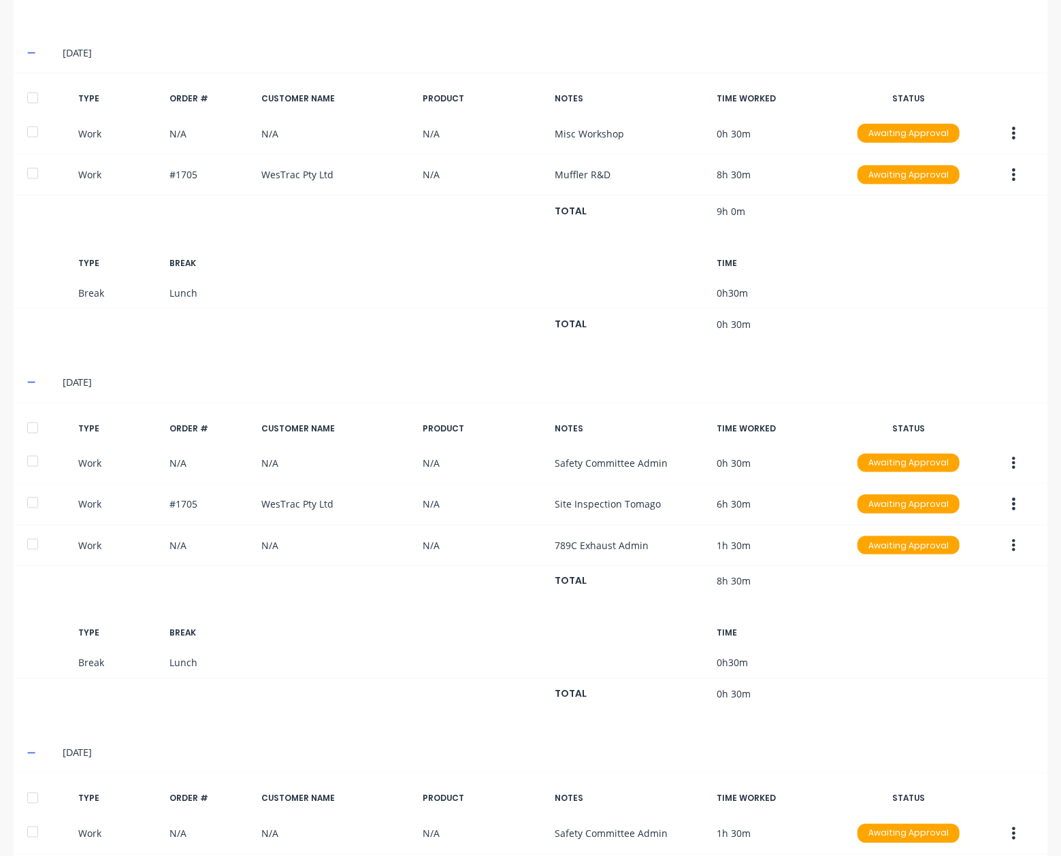
scroll to position [1123, 0]
